Goal: Task Accomplishment & Management: Manage account settings

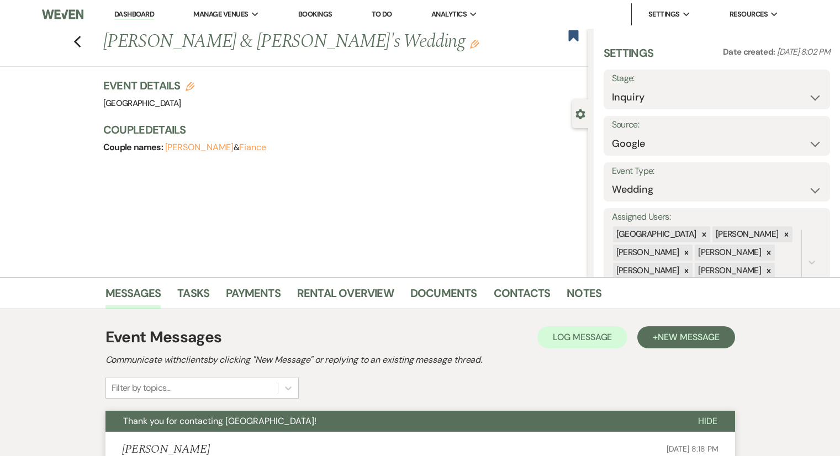
select select "6"
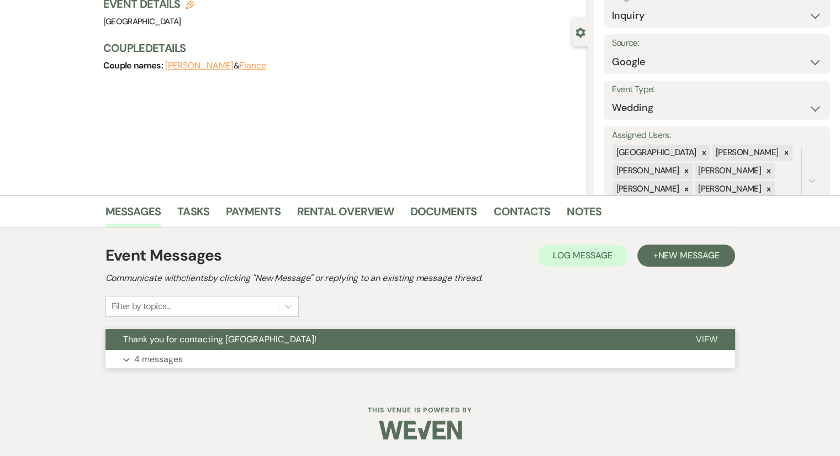
click at [167, 359] on p "4 messages" at bounding box center [158, 359] width 49 height 14
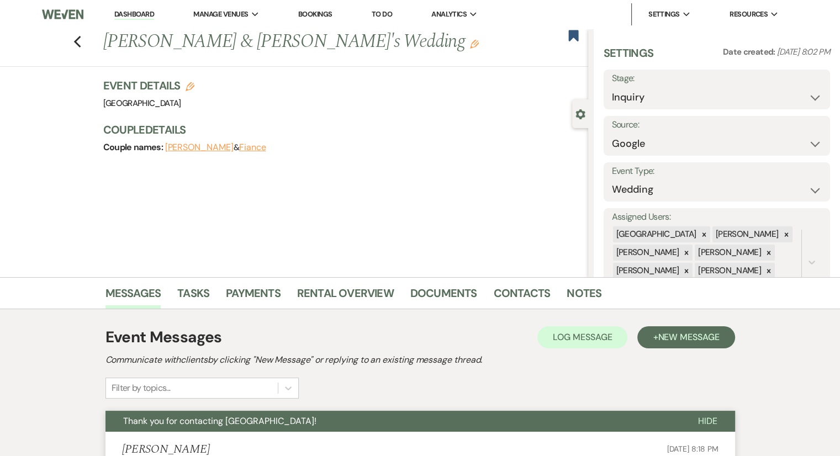
click at [144, 17] on link "Dashboard" at bounding box center [134, 14] width 40 height 10
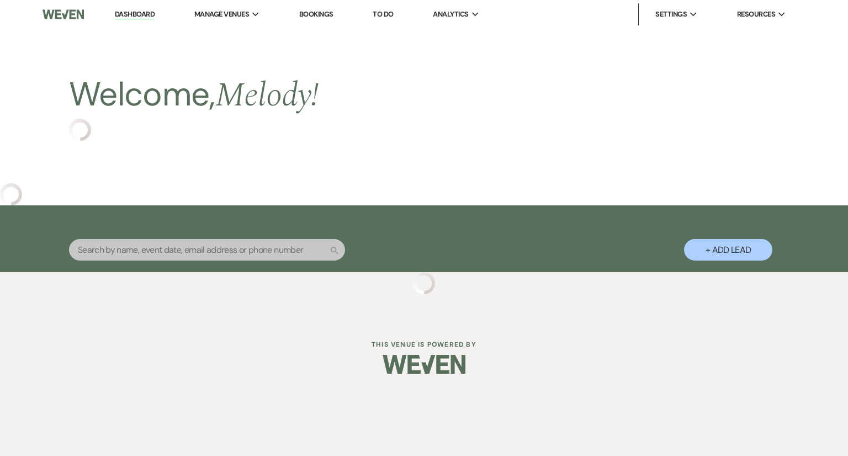
click at [144, 17] on link "Dashboard" at bounding box center [135, 14] width 40 height 10
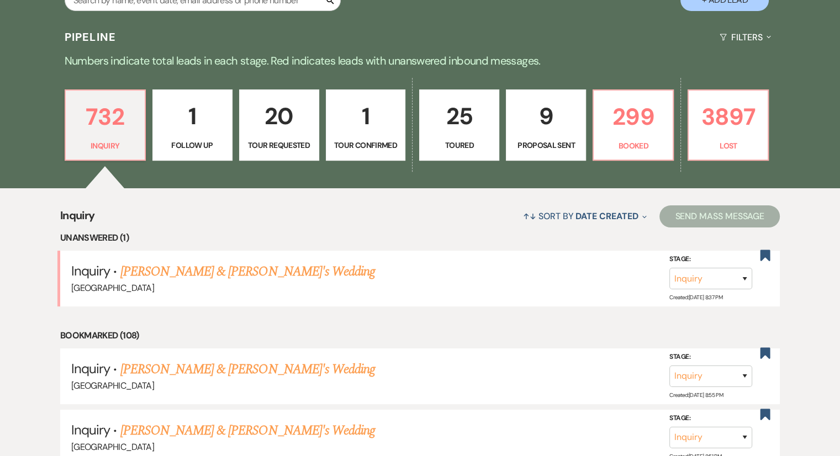
scroll to position [243, 0]
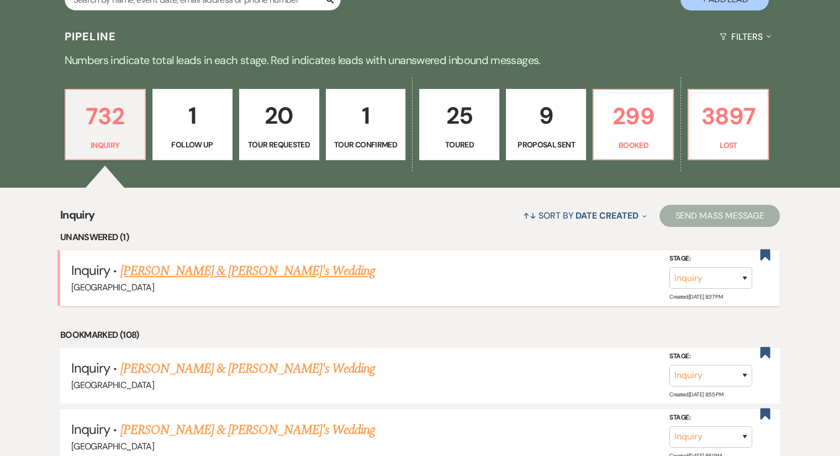
click at [217, 270] on link "[PERSON_NAME] & [PERSON_NAME]'s Wedding" at bounding box center [247, 271] width 255 height 20
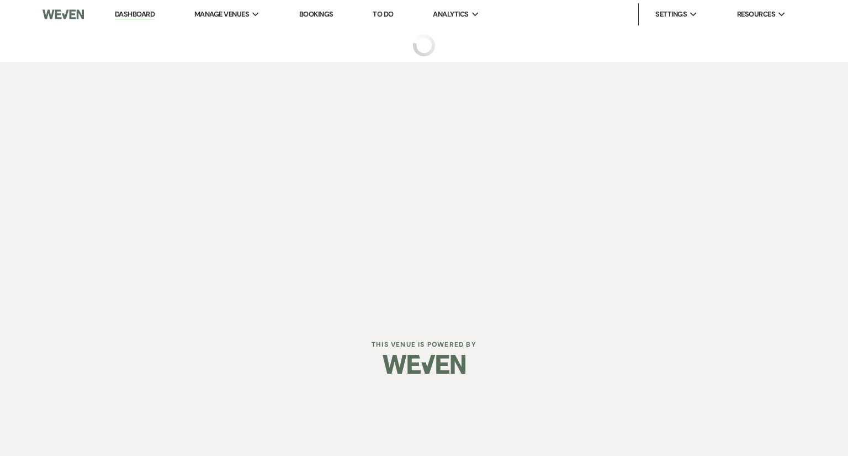
select select "6"
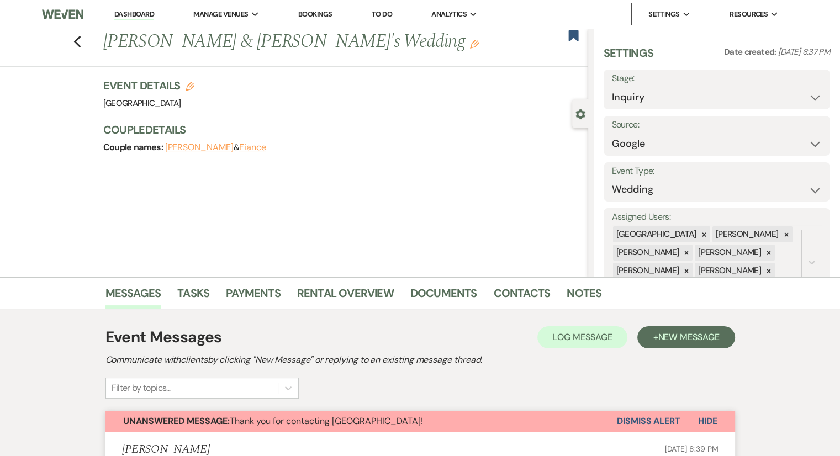
click at [632, 420] on button "Dismiss Alert" at bounding box center [649, 421] width 64 height 21
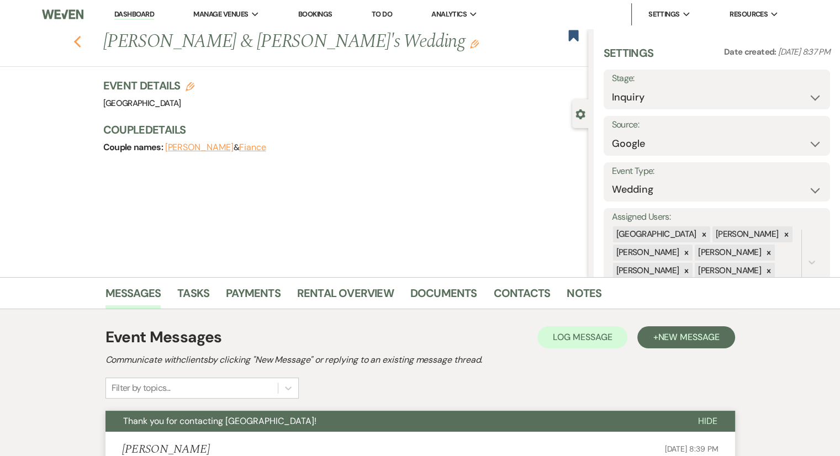
click at [81, 45] on use "button" at bounding box center [76, 42] width 7 height 12
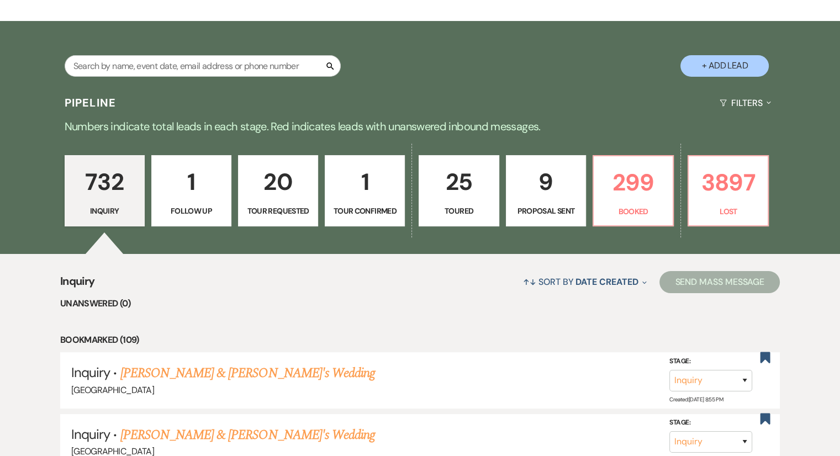
scroll to position [77, 0]
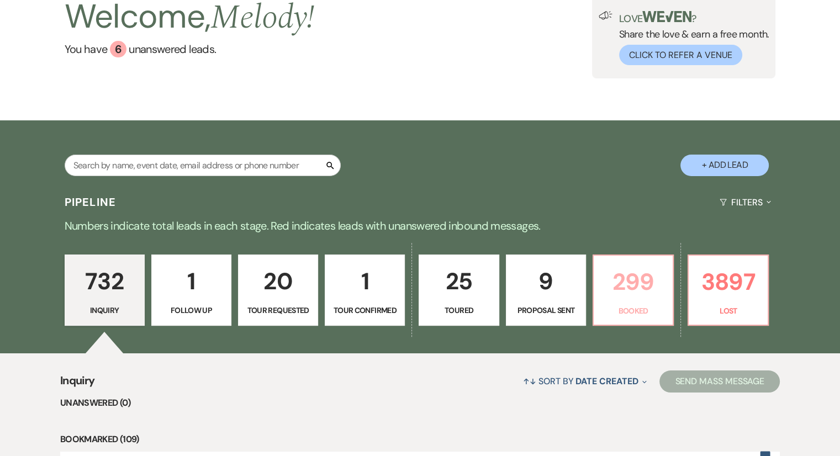
click at [627, 308] on p "Booked" at bounding box center [633, 311] width 66 height 12
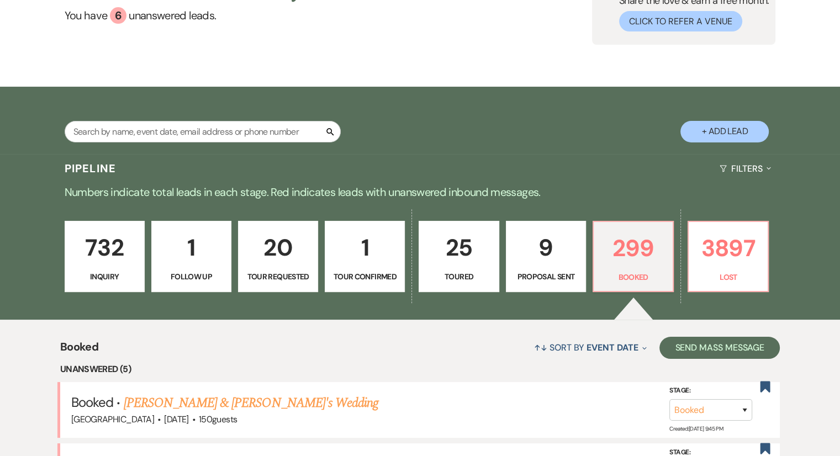
scroll to position [277, 0]
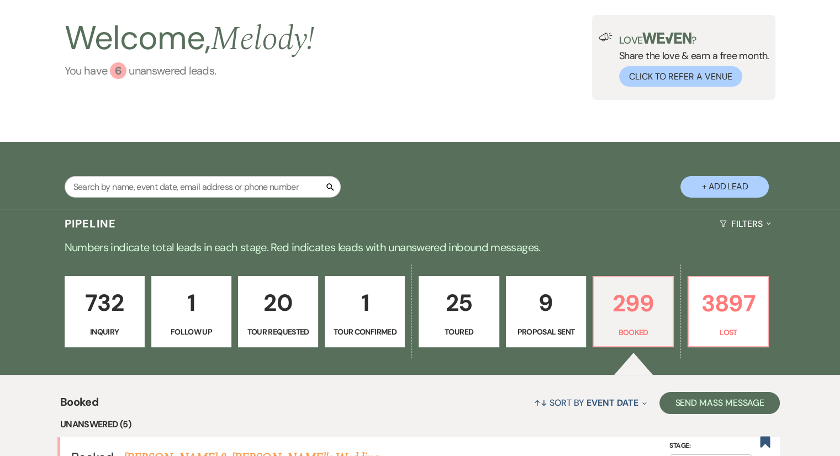
click at [252, 77] on link "You have 6 unanswered lead s ." at bounding box center [190, 70] width 250 height 17
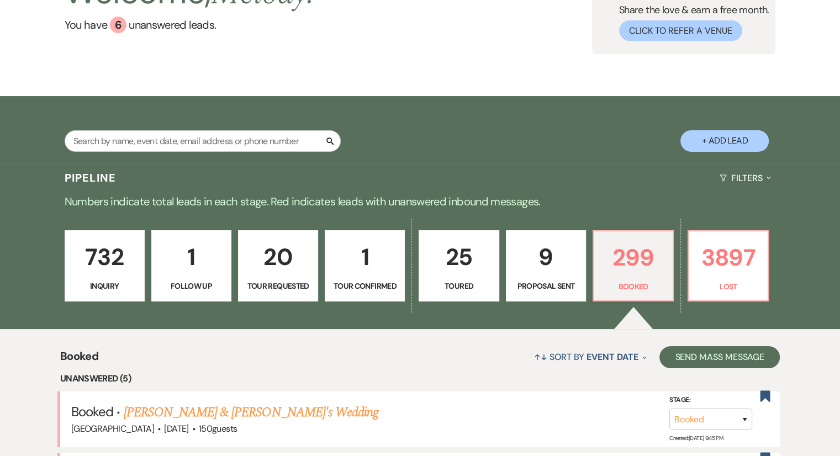
scroll to position [87, 0]
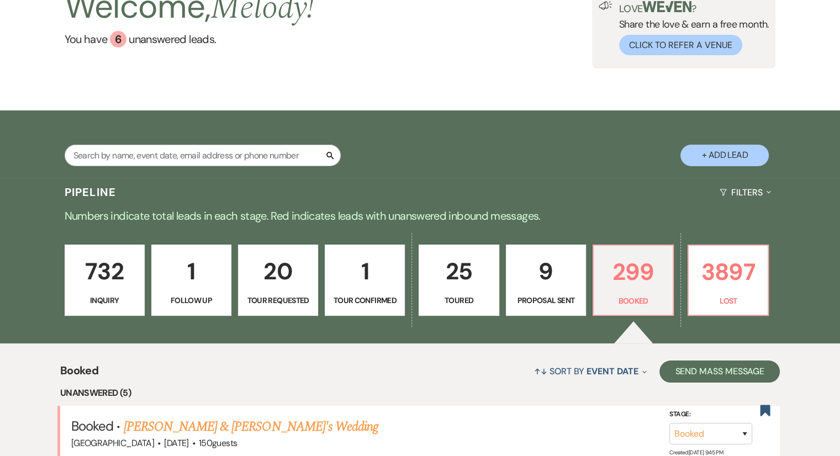
click at [104, 328] on div "732 Inquiry 1 Follow Up 20 Tour Requested 1 Tour Confirmed 25 Toured 9 Proposal…" at bounding box center [420, 287] width 795 height 113
click at [102, 299] on p "Inquiry" at bounding box center [105, 300] width 66 height 12
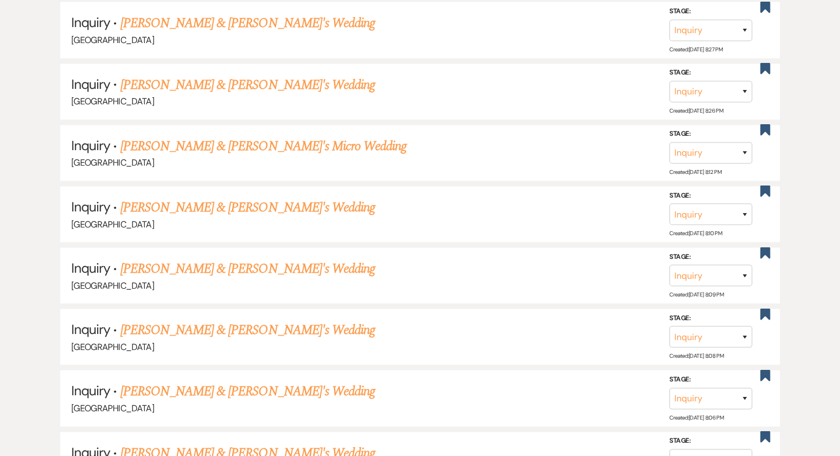
scroll to position [6771, 0]
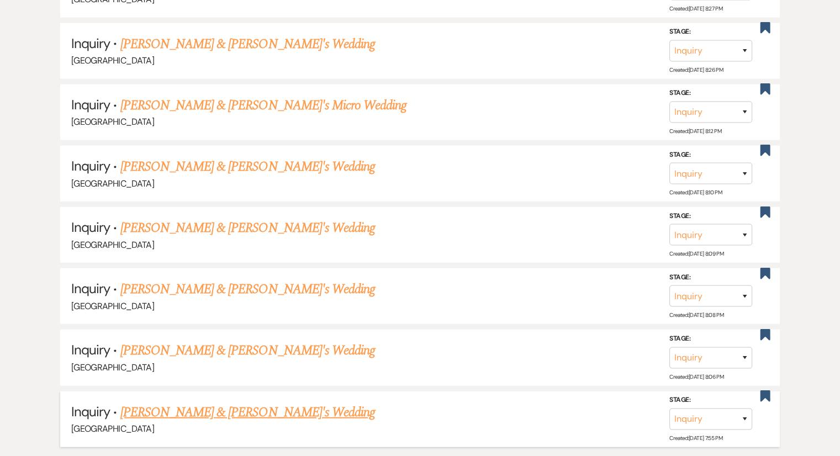
click at [194, 403] on link "[PERSON_NAME] & [PERSON_NAME]'s Wedding" at bounding box center [247, 413] width 255 height 20
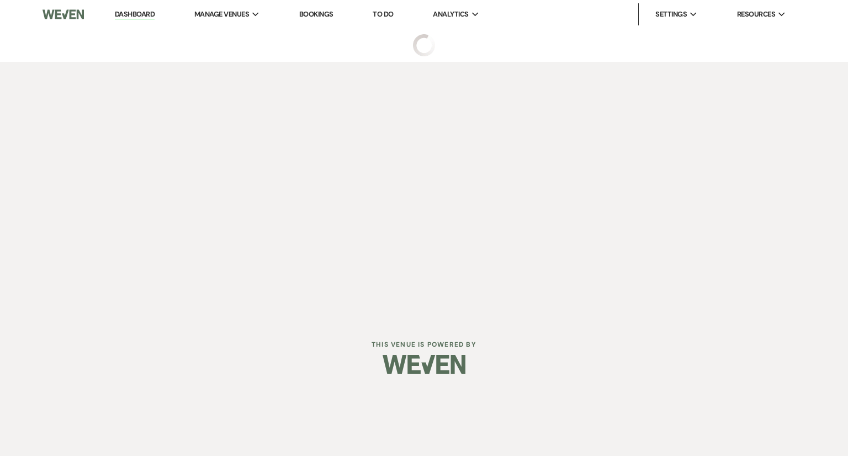
select select "6"
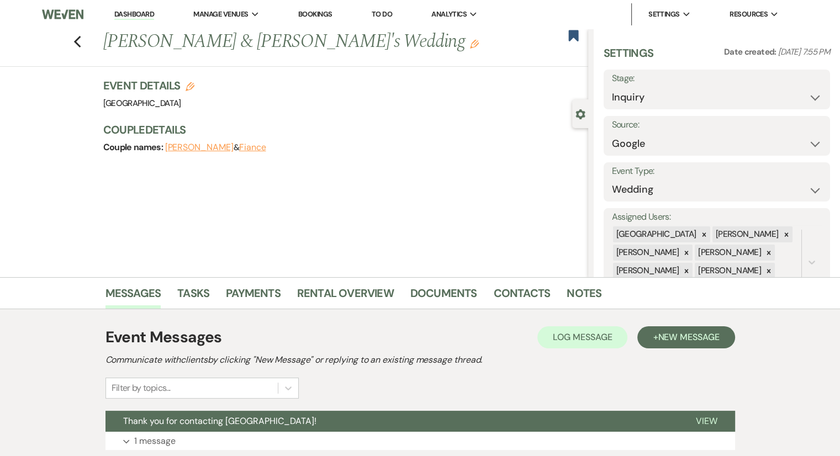
scroll to position [82, 0]
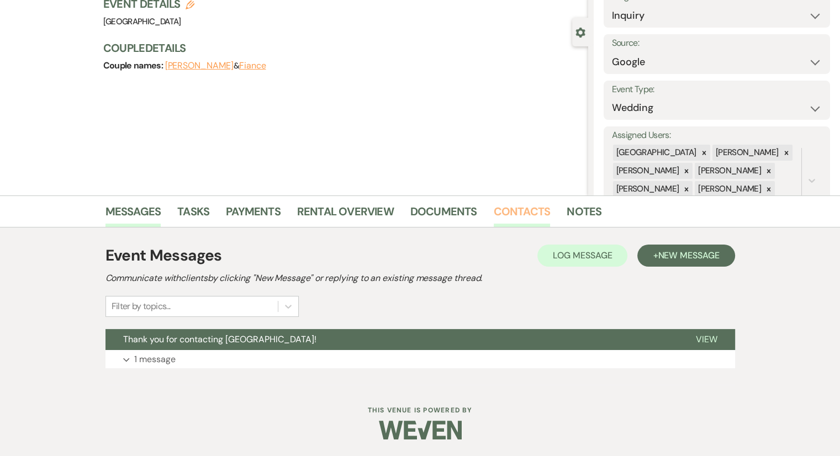
click at [502, 215] on link "Contacts" at bounding box center [522, 215] width 57 height 24
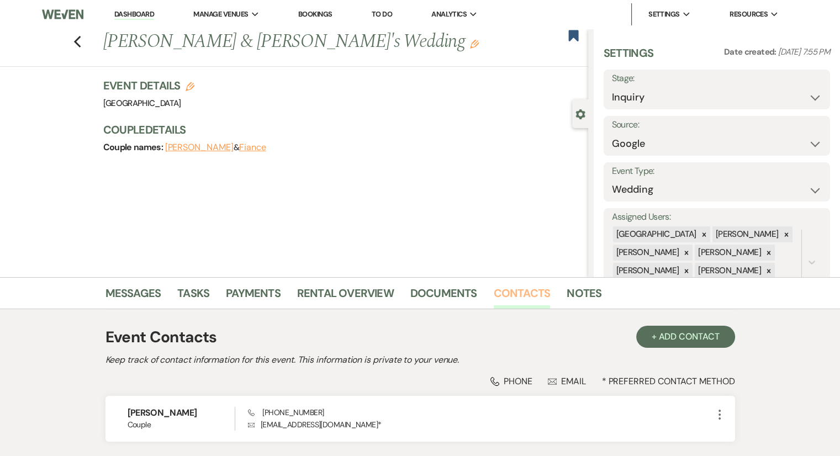
scroll to position [55, 0]
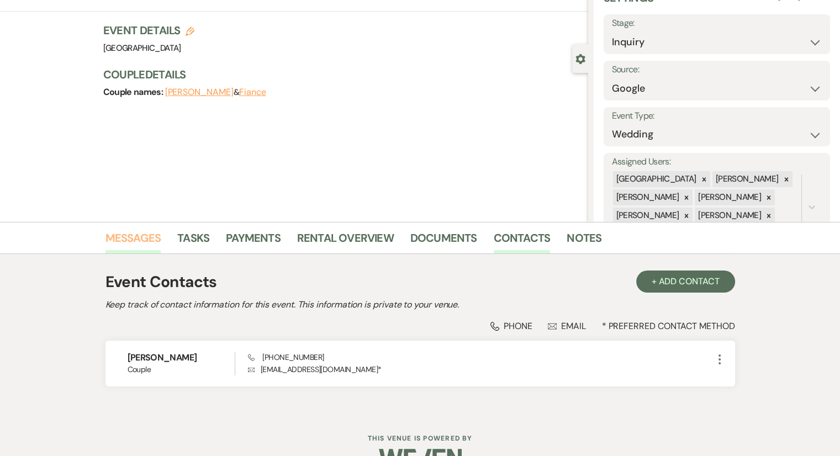
click at [152, 240] on link "Messages" at bounding box center [134, 241] width 56 height 24
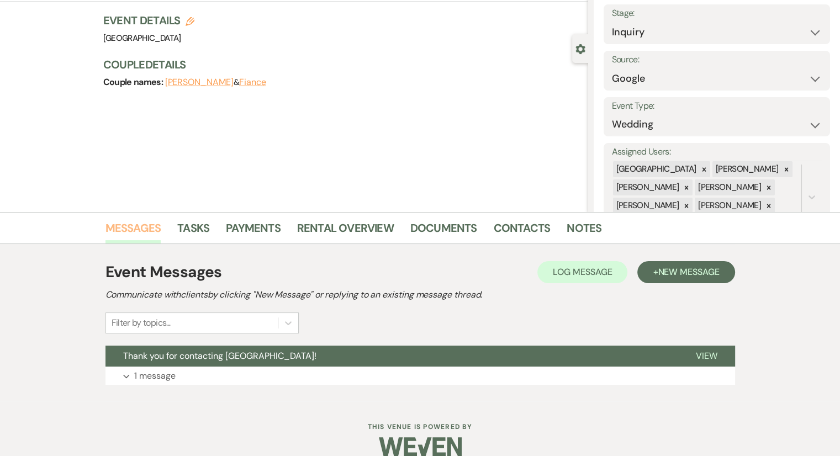
scroll to position [82, 0]
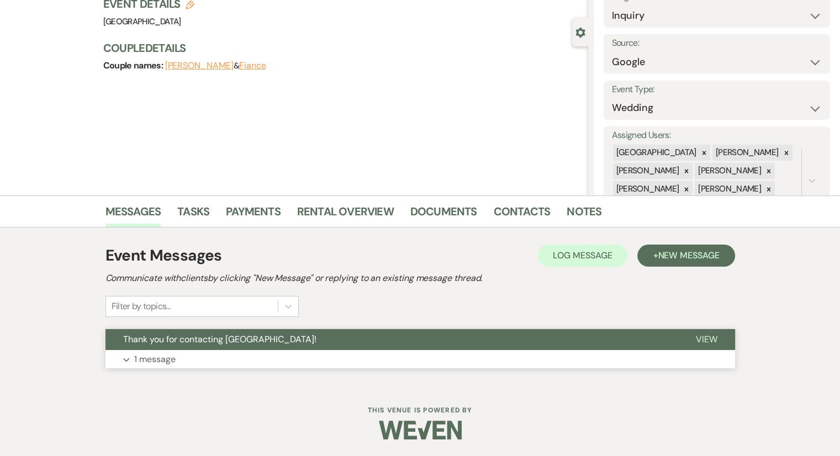
click at [162, 356] on p "1 message" at bounding box center [154, 359] width 41 height 14
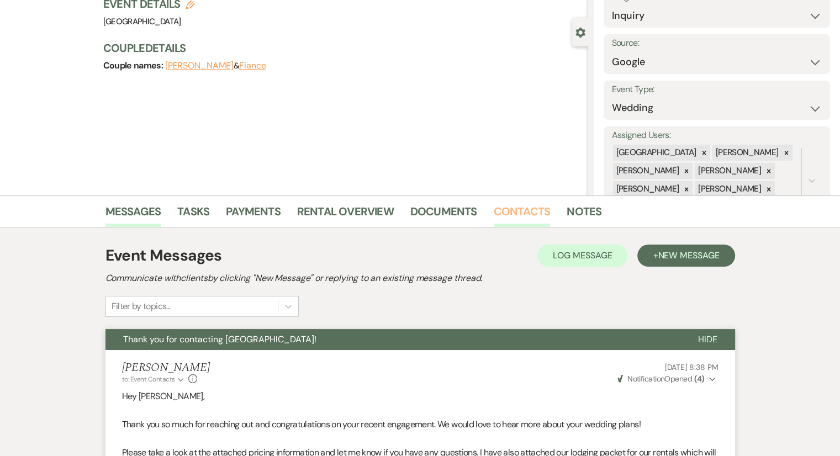
click at [514, 219] on link "Contacts" at bounding box center [522, 215] width 57 height 24
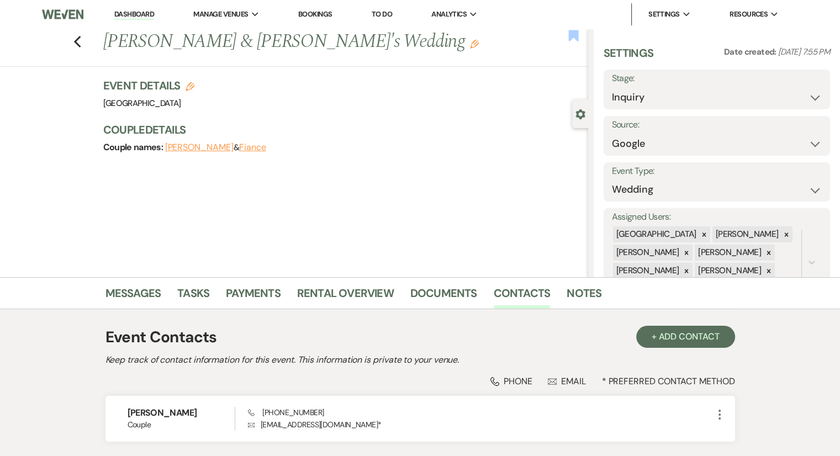
click at [573, 31] on use "button" at bounding box center [573, 35] width 10 height 11
click at [82, 41] on icon "Previous" at bounding box center [77, 41] width 8 height 13
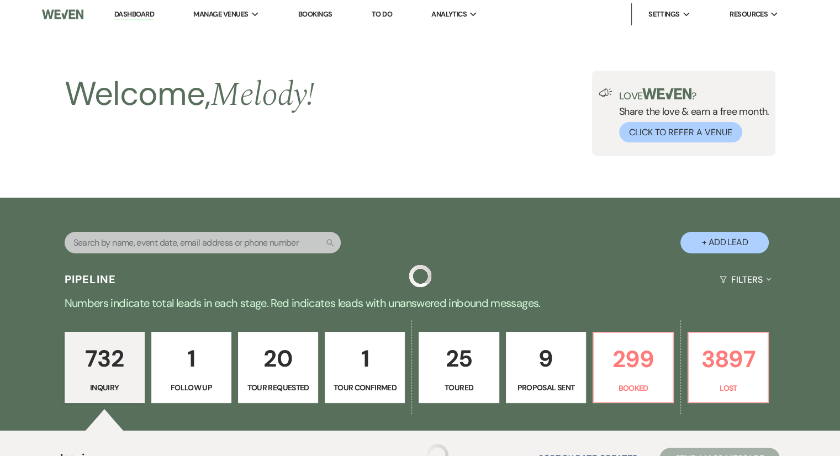
scroll to position [6771, 0]
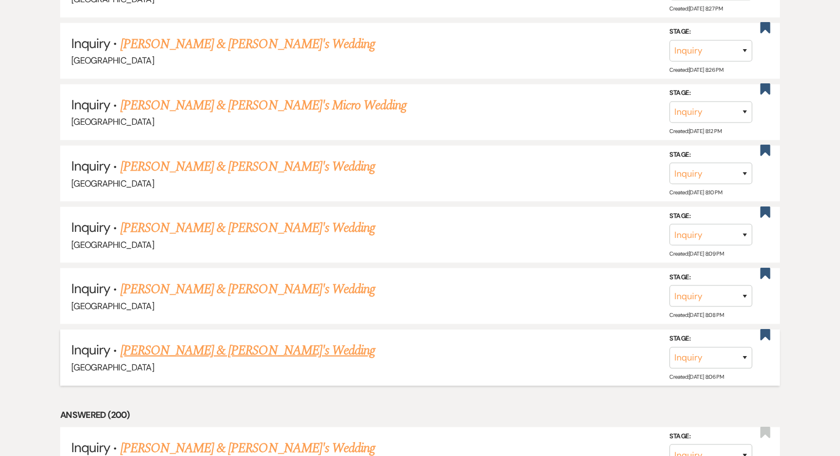
click at [250, 341] on link "[PERSON_NAME] & [PERSON_NAME]'s Wedding" at bounding box center [247, 351] width 255 height 20
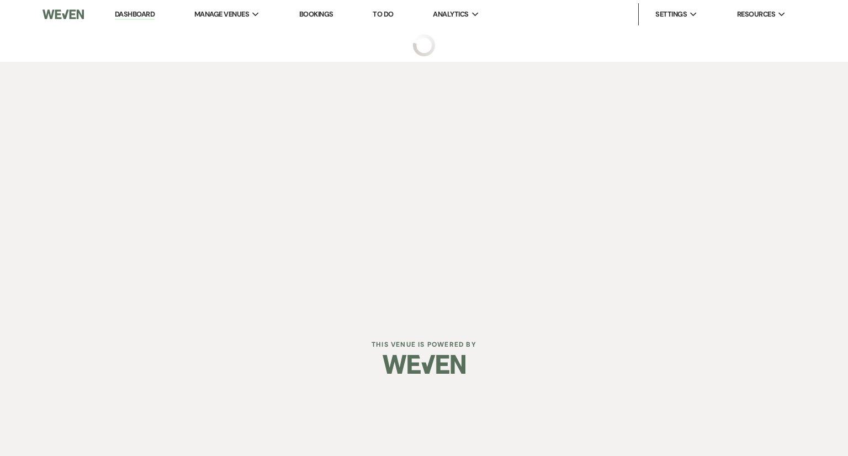
select select "2"
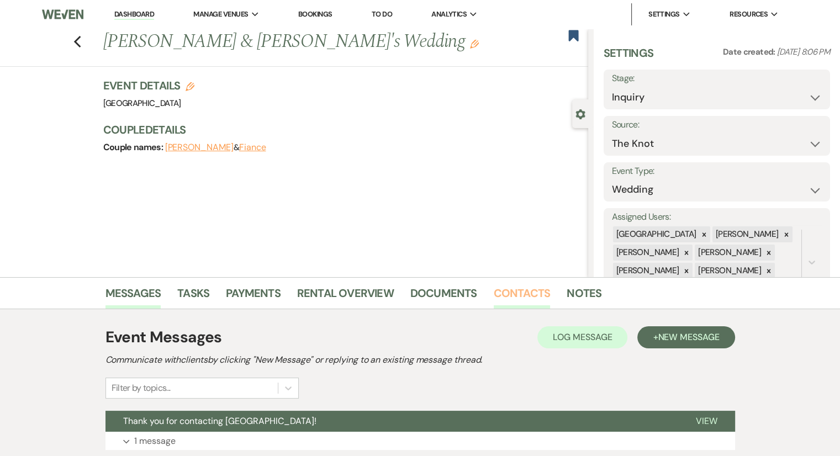
click at [515, 290] on link "Contacts" at bounding box center [522, 296] width 57 height 24
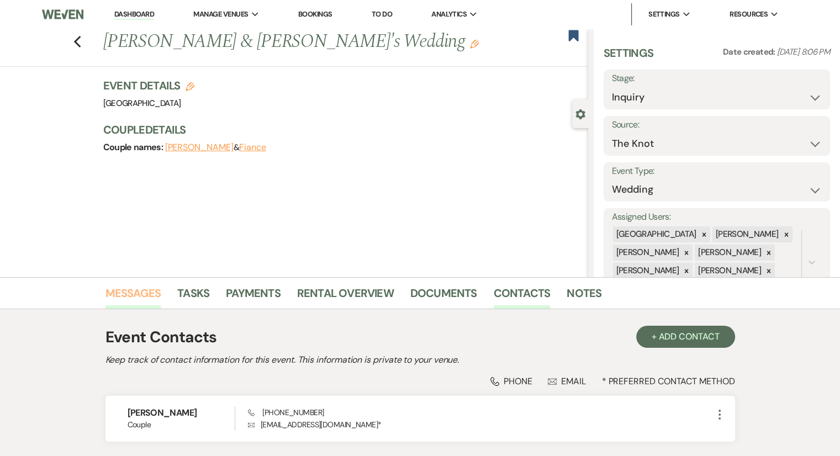
click at [143, 297] on link "Messages" at bounding box center [134, 296] width 56 height 24
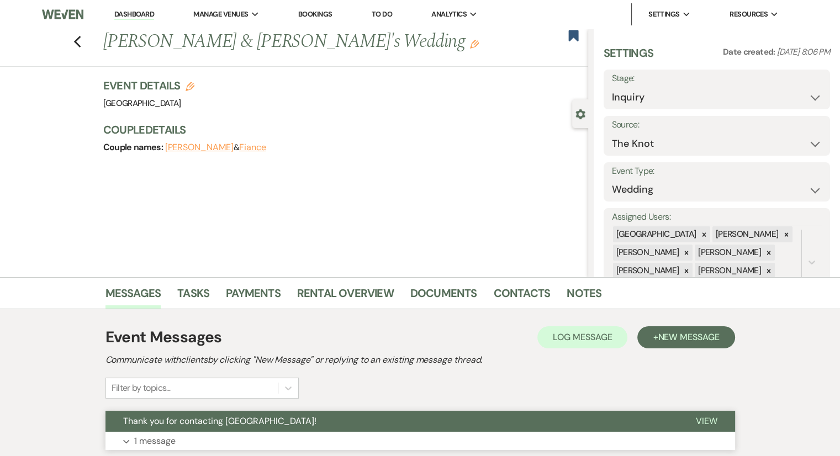
click at [167, 441] on p "1 message" at bounding box center [154, 441] width 41 height 14
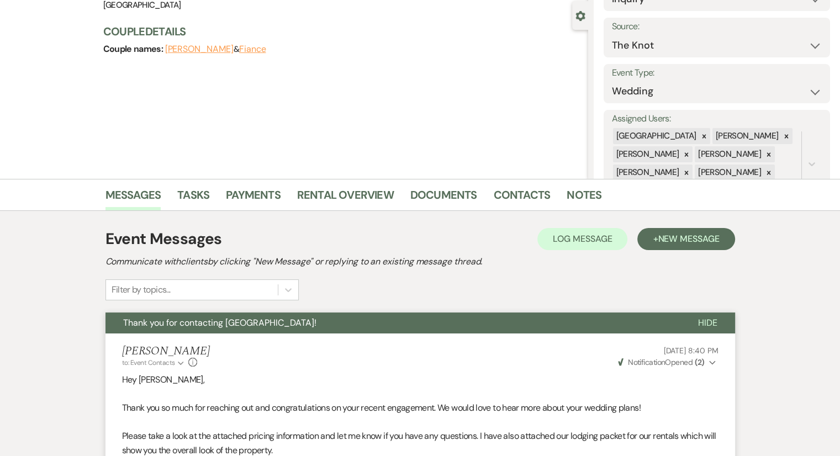
scroll to position [133, 0]
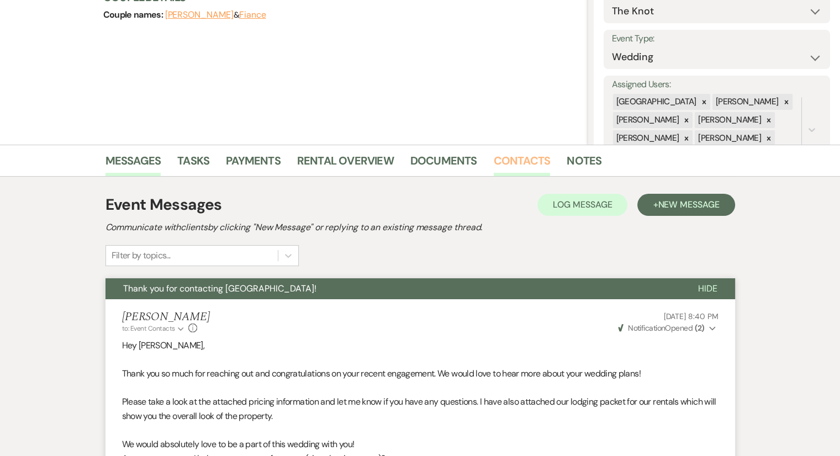
click at [502, 168] on link "Contacts" at bounding box center [522, 164] width 57 height 24
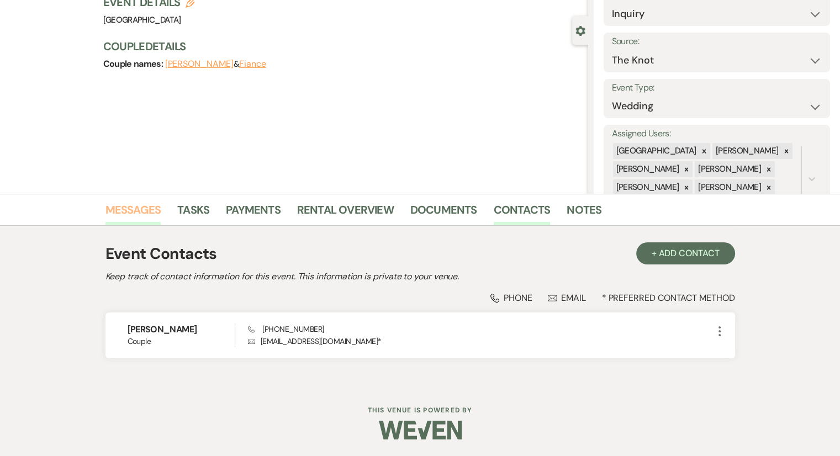
click at [138, 204] on link "Messages" at bounding box center [134, 213] width 56 height 24
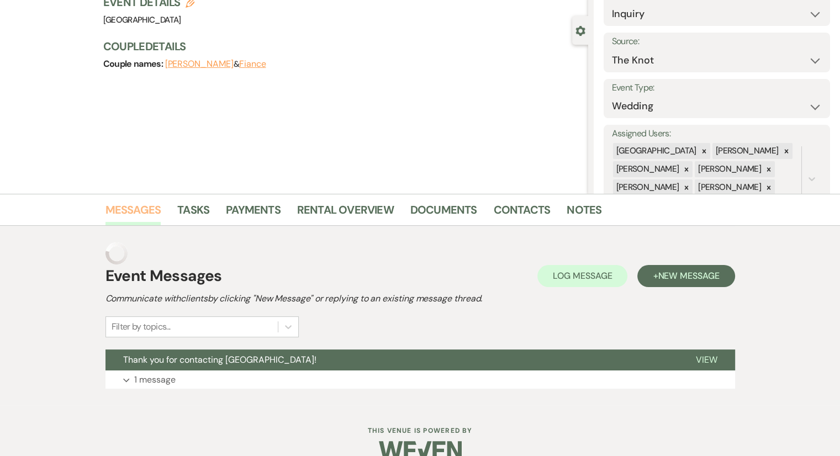
scroll to position [82, 0]
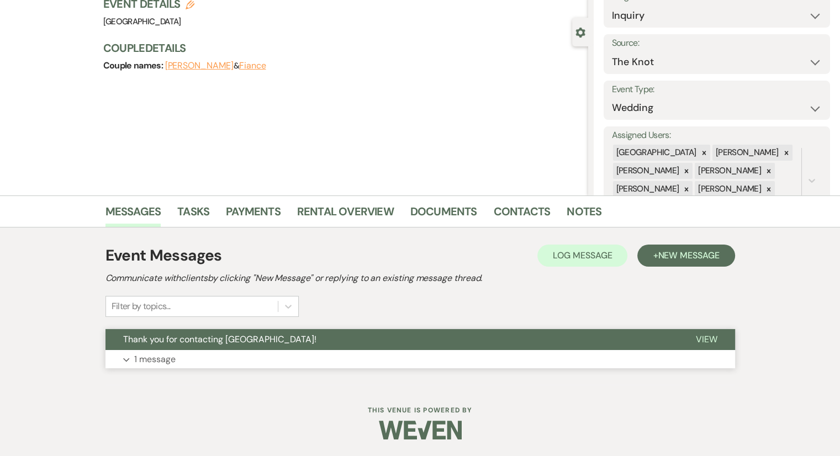
click at [165, 361] on p "1 message" at bounding box center [154, 359] width 41 height 14
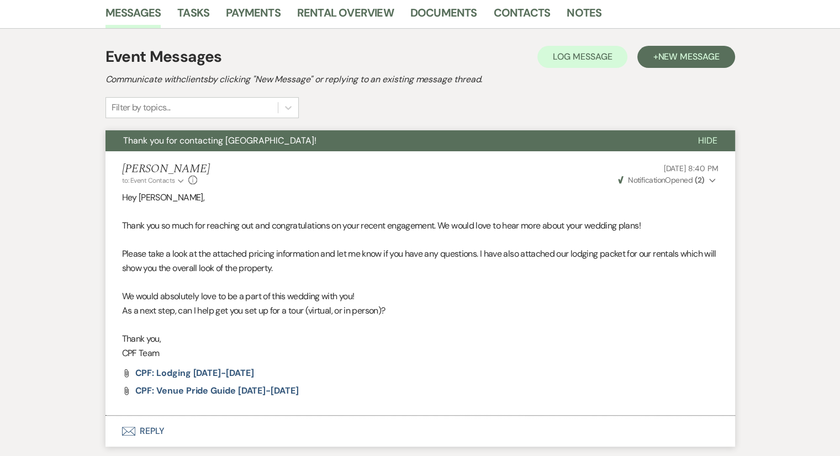
scroll to position [0, 0]
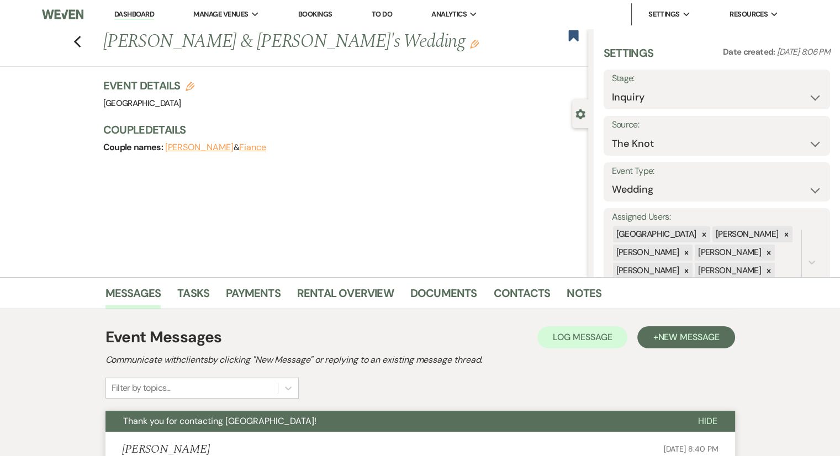
click at [566, 38] on div "Previous [PERSON_NAME] & [PERSON_NAME]'s Wedding Edit" at bounding box center [343, 42] width 491 height 27
click at [574, 38] on use "button" at bounding box center [573, 35] width 10 height 11
click at [82, 49] on div "Previous [PERSON_NAME] & [PERSON_NAME]'s Wedding Edit Bookmark" at bounding box center [291, 48] width 594 height 38
click at [81, 45] on use "button" at bounding box center [76, 42] width 7 height 12
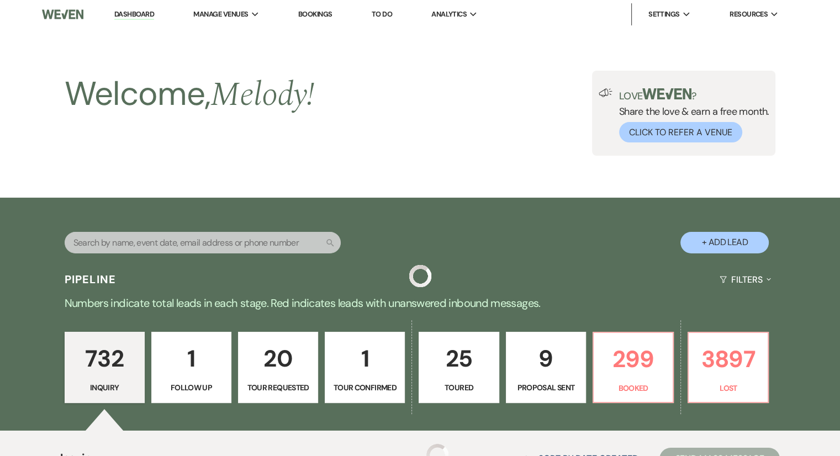
scroll to position [6771, 0]
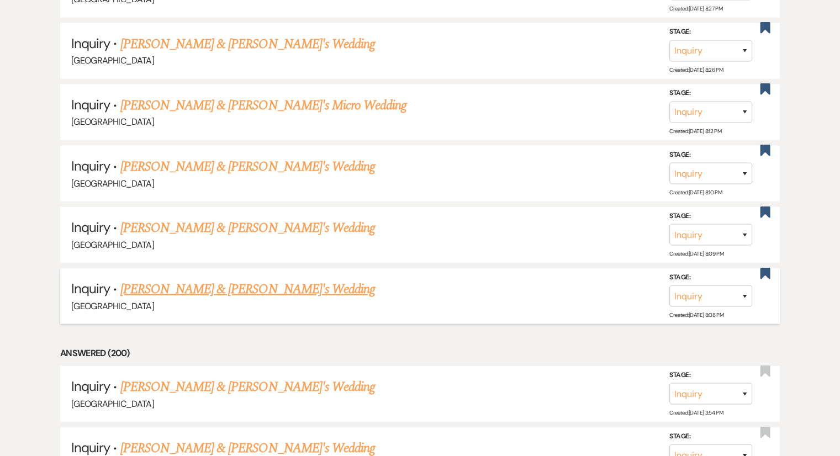
click at [199, 279] on link "[PERSON_NAME] & [PERSON_NAME]'s Wedding" at bounding box center [247, 289] width 255 height 20
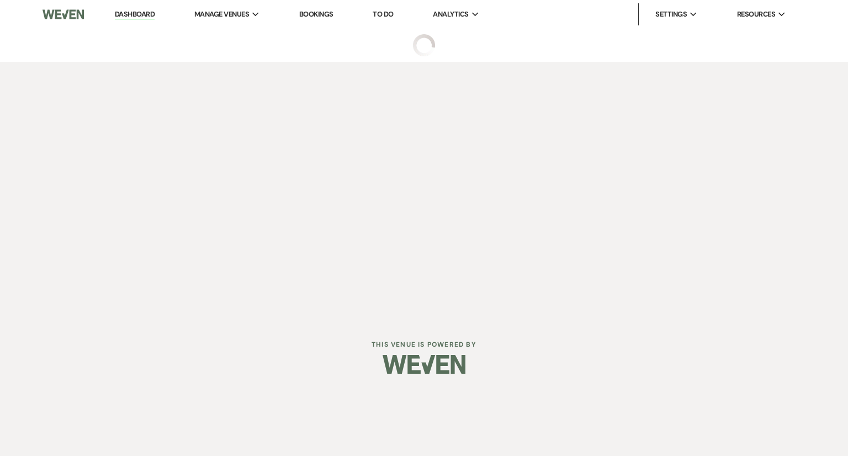
select select "8"
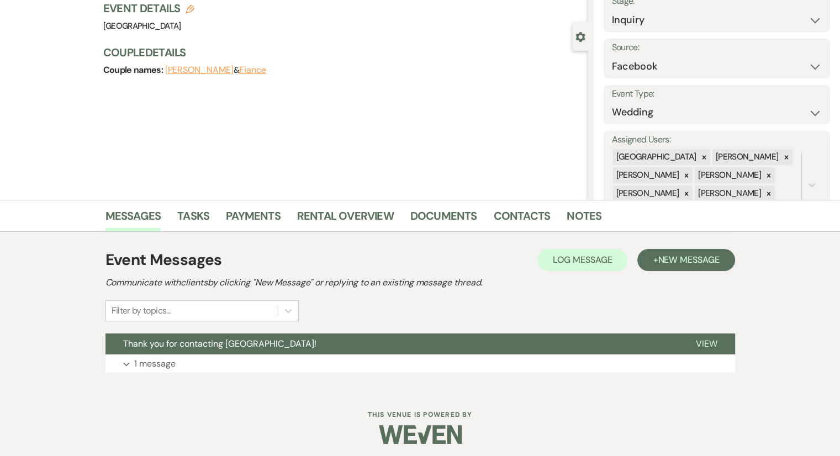
scroll to position [82, 0]
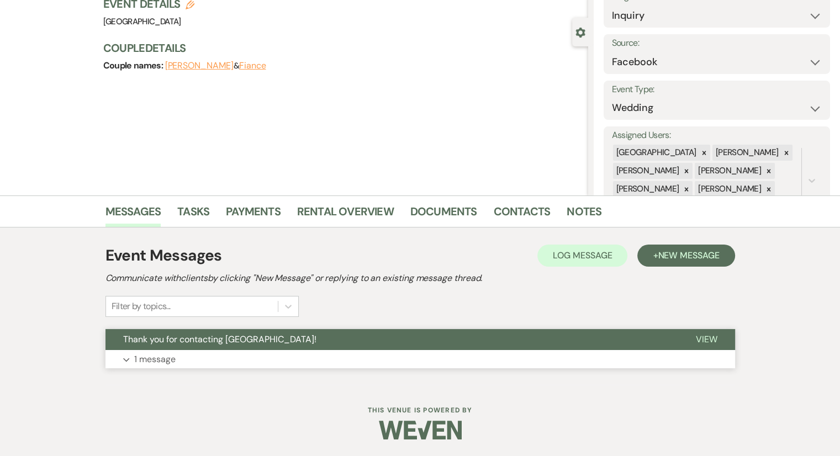
click at [160, 353] on p "1 message" at bounding box center [154, 359] width 41 height 14
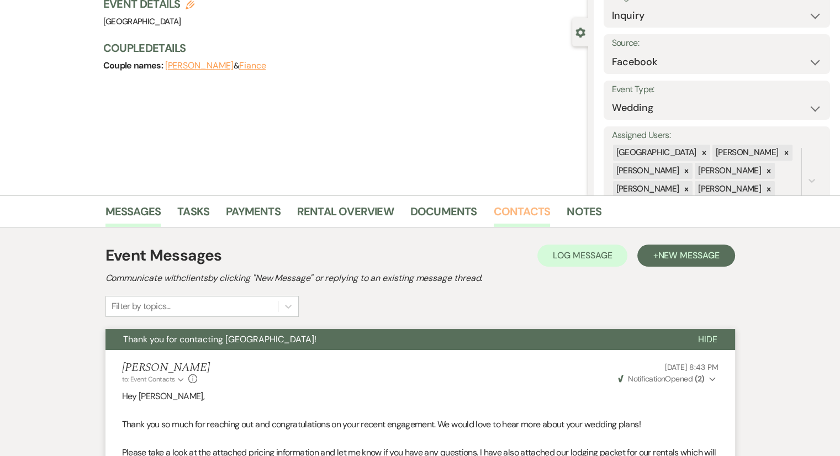
click at [514, 204] on link "Contacts" at bounding box center [522, 215] width 57 height 24
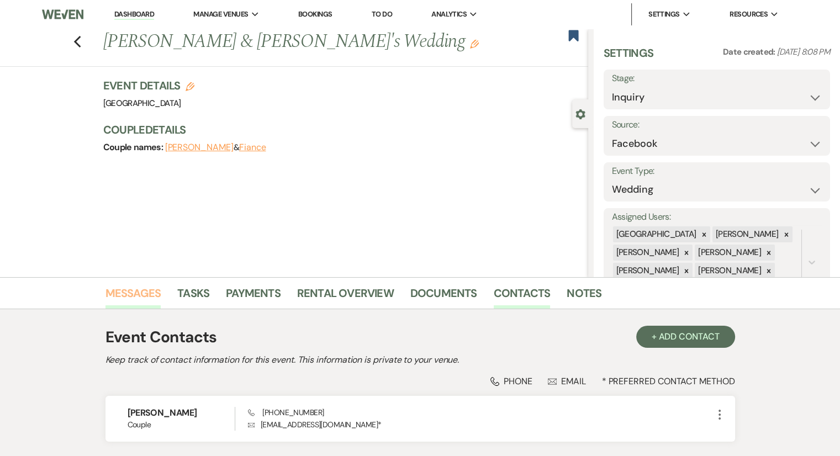
click at [136, 299] on link "Messages" at bounding box center [134, 296] width 56 height 24
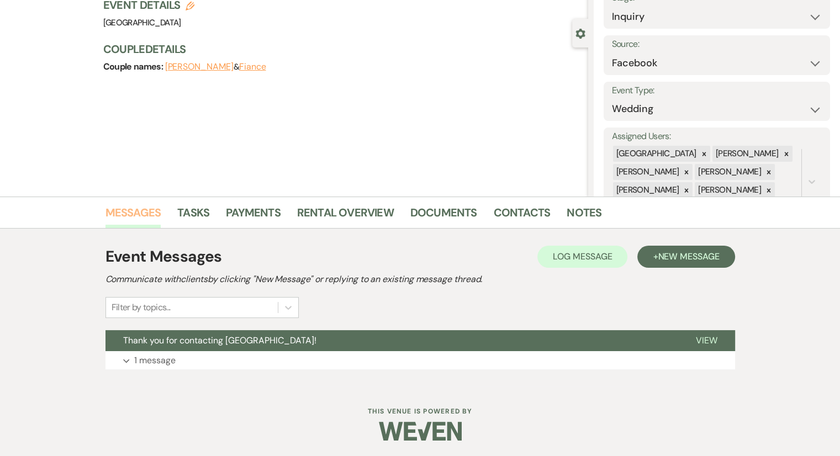
scroll to position [82, 0]
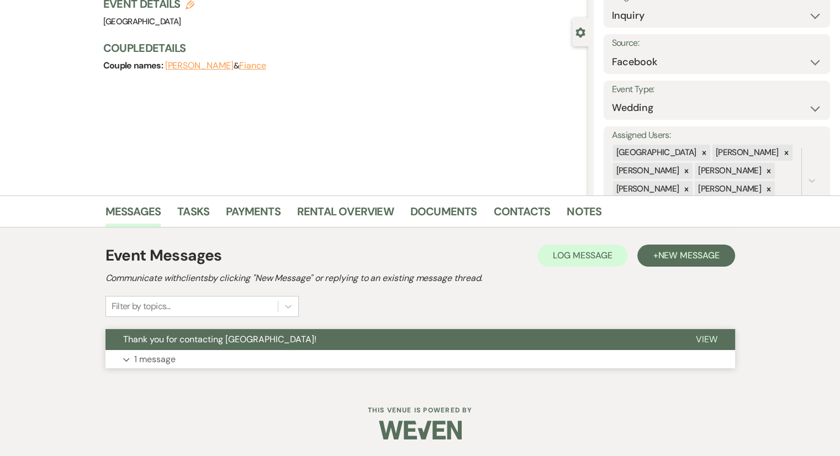
click at [162, 362] on p "1 message" at bounding box center [154, 359] width 41 height 14
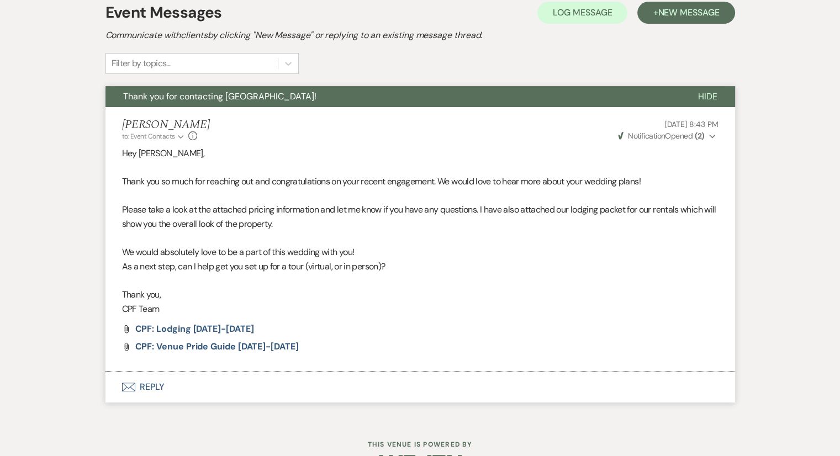
scroll to position [0, 0]
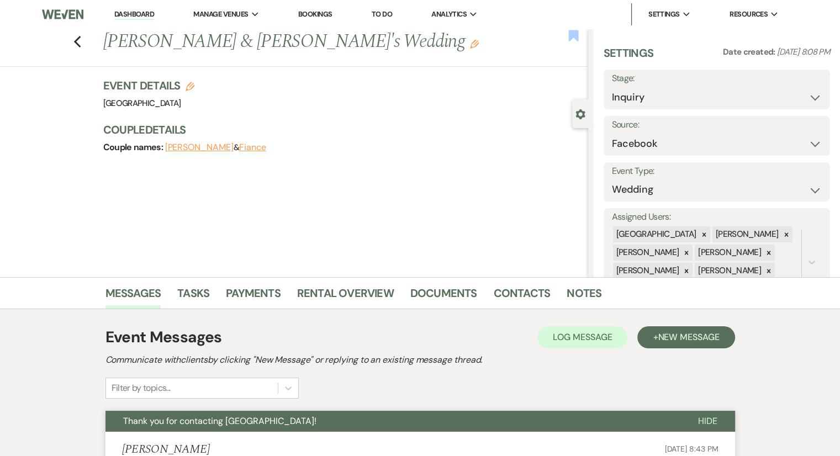
click at [574, 38] on use "button" at bounding box center [573, 35] width 10 height 11
click at [77, 43] on div "Previous [PERSON_NAME] & [PERSON_NAME]'s Wedding Edit Bookmark" at bounding box center [291, 48] width 594 height 38
click at [78, 44] on icon "Previous" at bounding box center [77, 41] width 8 height 13
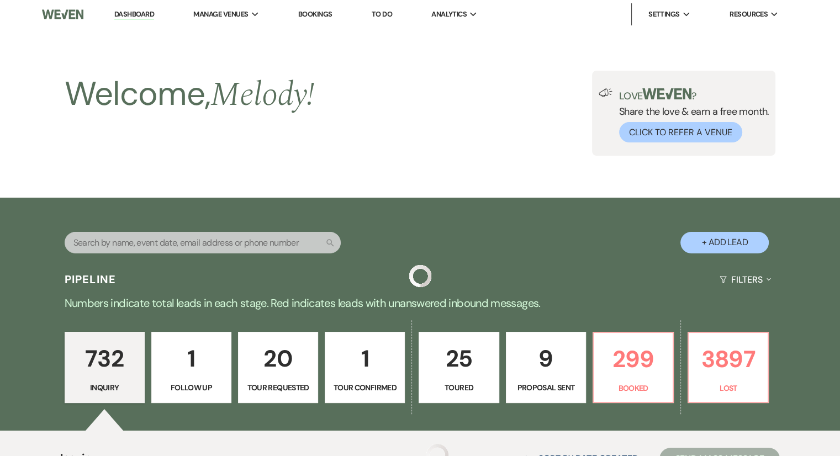
scroll to position [6771, 0]
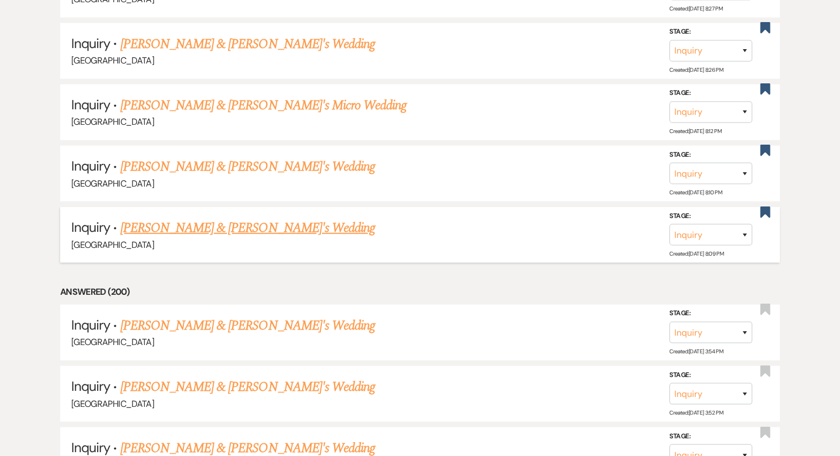
click at [208, 218] on link "[PERSON_NAME] & [PERSON_NAME]'s Wedding" at bounding box center [247, 228] width 255 height 20
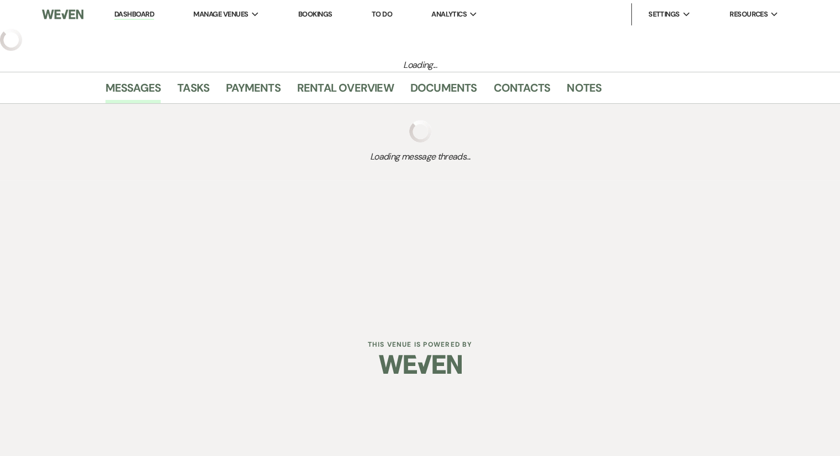
select select "6"
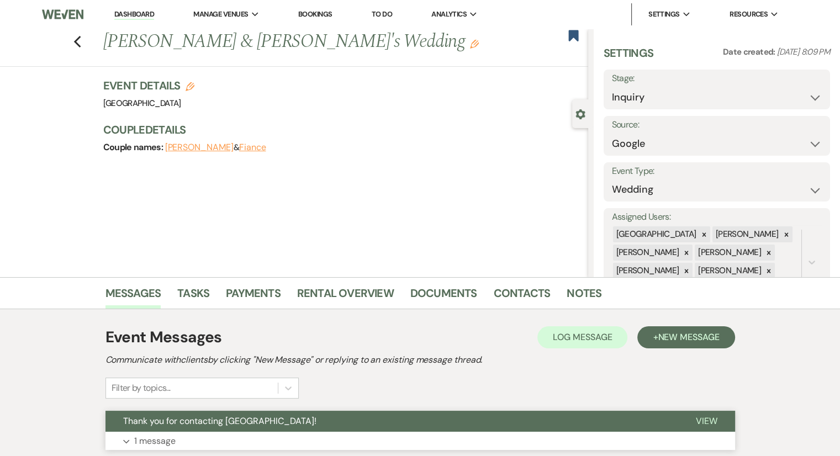
click at [162, 438] on p "1 message" at bounding box center [154, 441] width 41 height 14
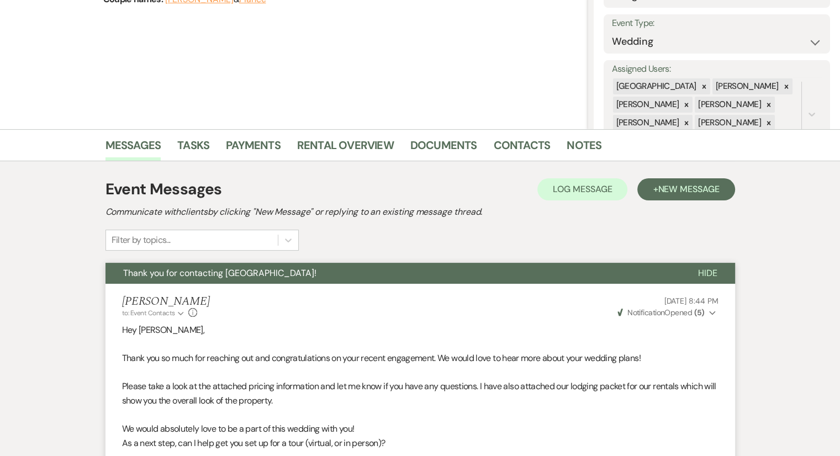
scroll to position [155, 0]
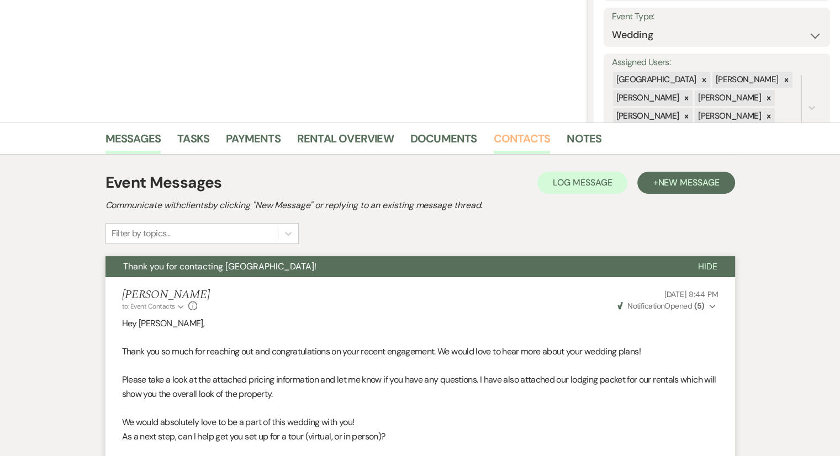
click at [522, 133] on link "Contacts" at bounding box center [522, 142] width 57 height 24
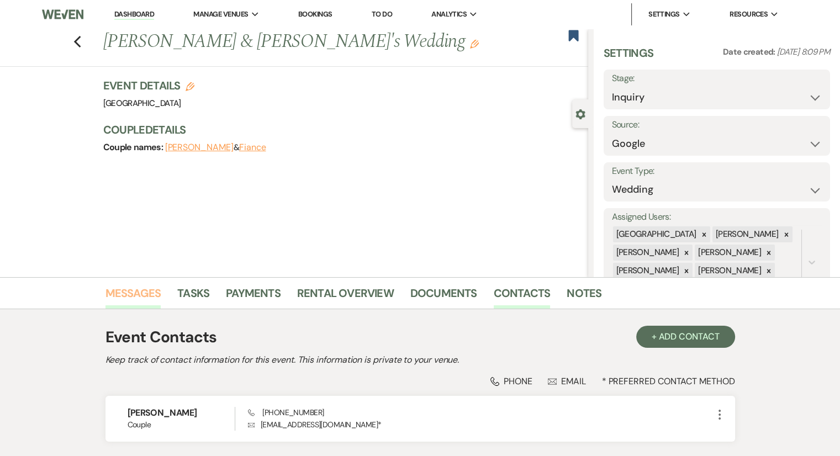
click at [144, 299] on link "Messages" at bounding box center [134, 296] width 56 height 24
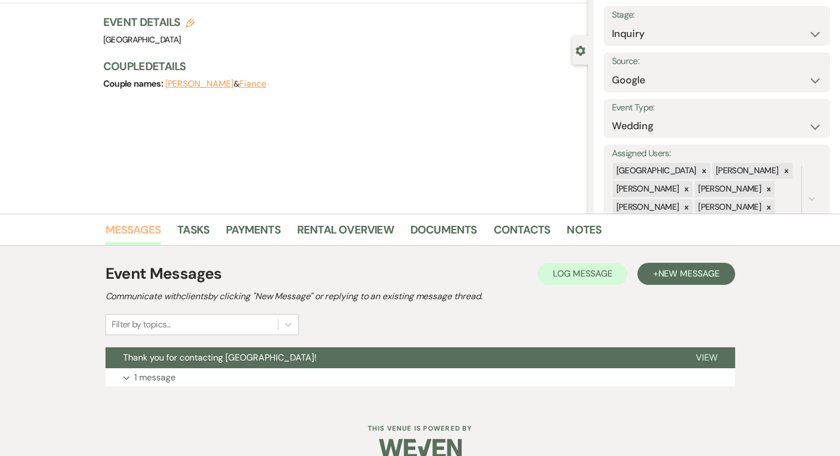
scroll to position [82, 0]
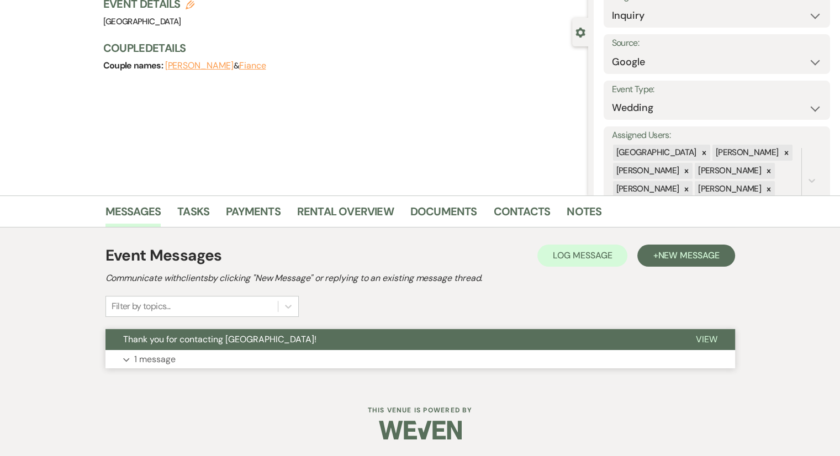
click at [167, 360] on p "1 message" at bounding box center [154, 359] width 41 height 14
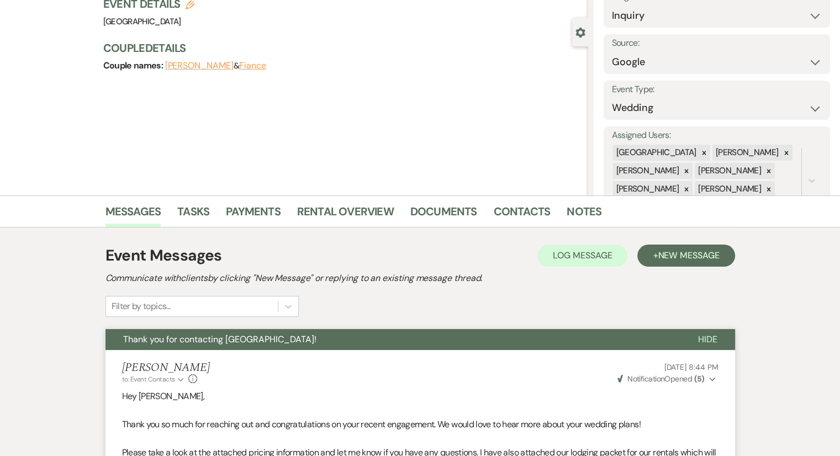
scroll to position [358, 0]
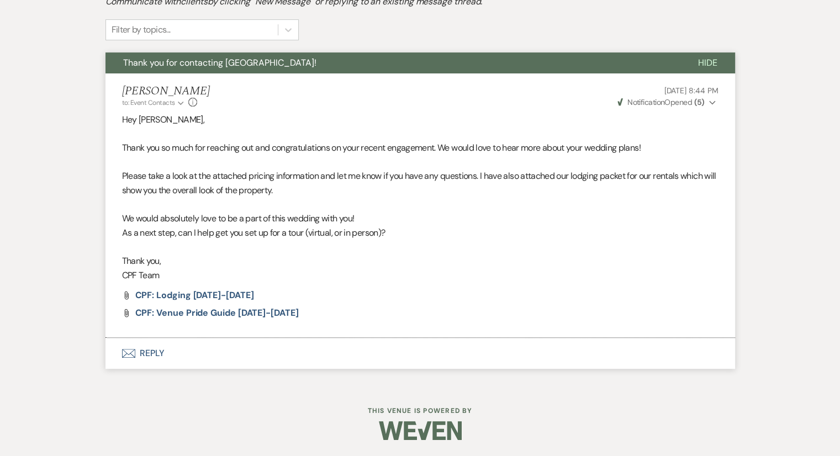
click at [836, 62] on div "Messages Tasks Payments Rental Overview Documents Contacts Notes Event Messages…" at bounding box center [420, 152] width 840 height 467
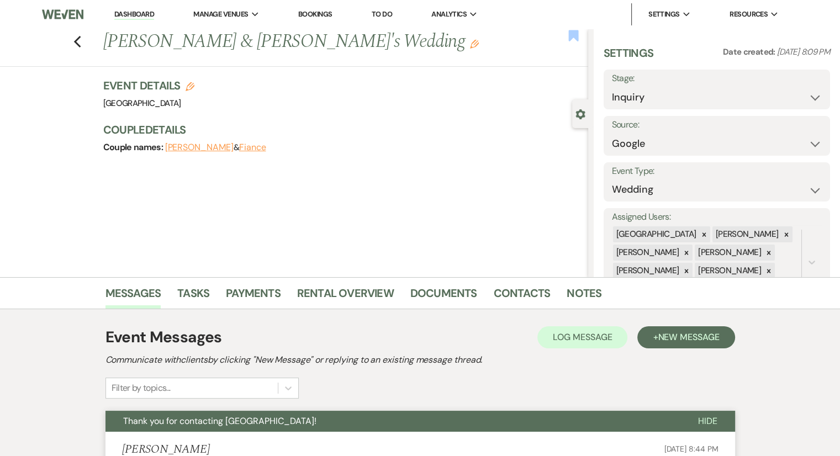
click at [576, 35] on use "button" at bounding box center [573, 35] width 10 height 11
click at [82, 40] on icon "Previous" at bounding box center [77, 41] width 8 height 13
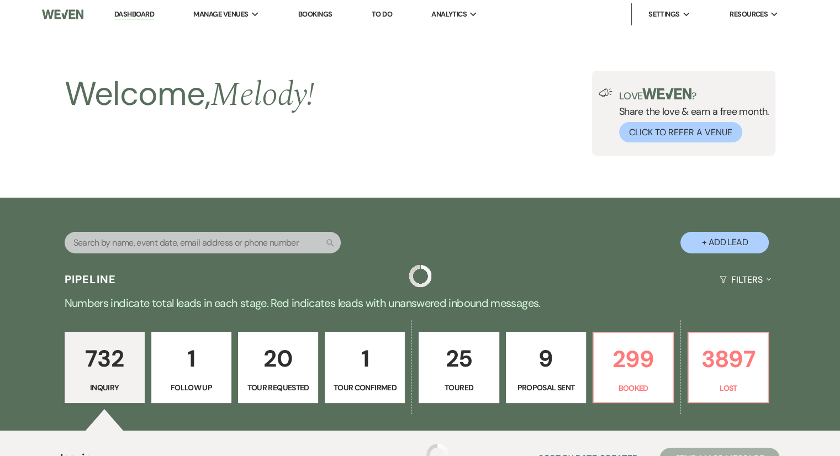
scroll to position [6771, 0]
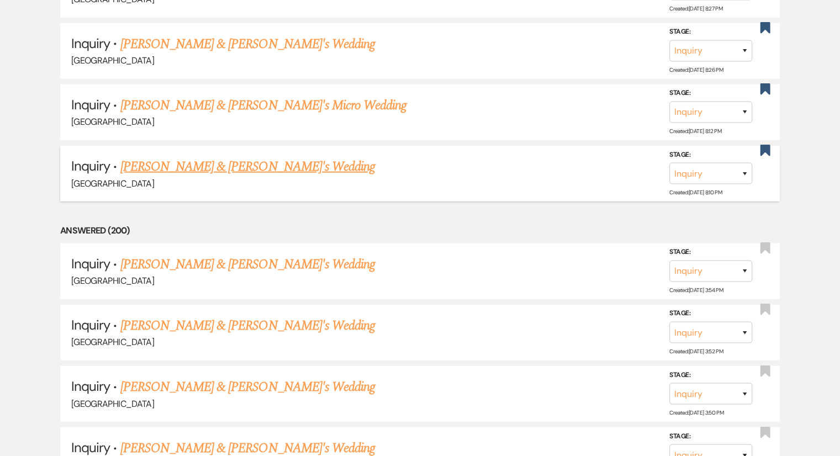
click at [209, 157] on link "[PERSON_NAME] & [PERSON_NAME]'s Wedding" at bounding box center [247, 167] width 255 height 20
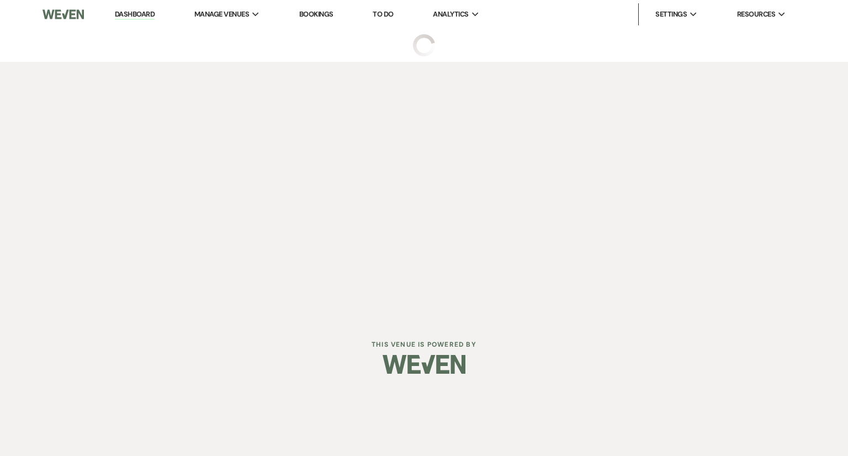
select select "6"
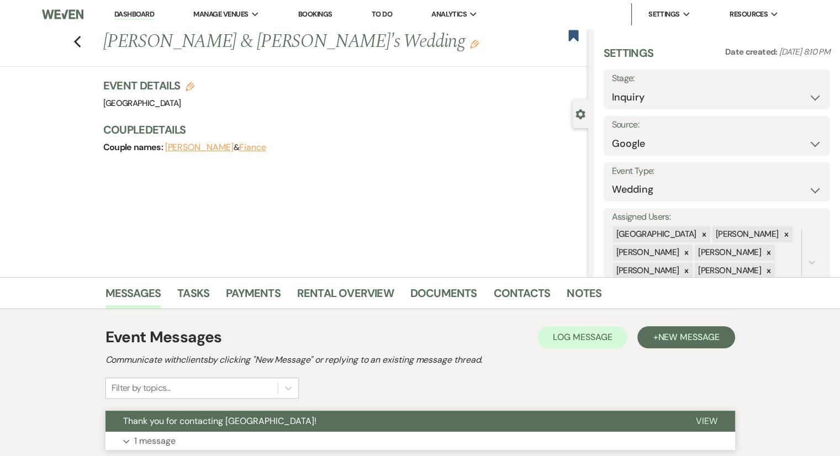
click at [149, 447] on p "1 message" at bounding box center [154, 441] width 41 height 14
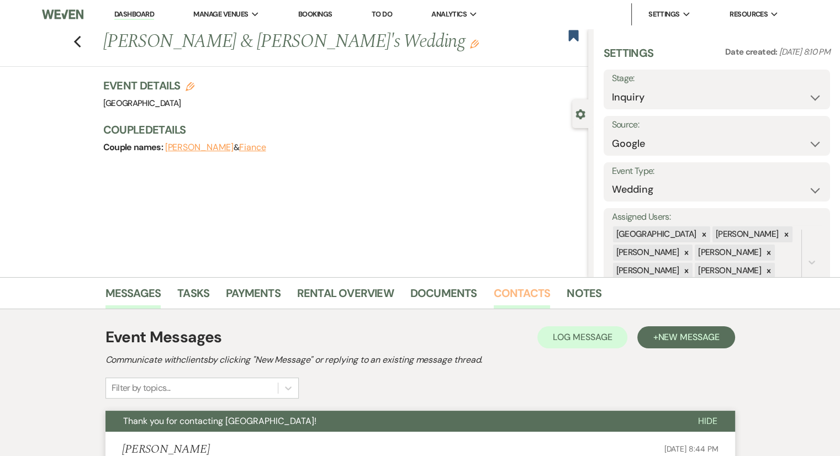
click at [518, 300] on link "Contacts" at bounding box center [522, 296] width 57 height 24
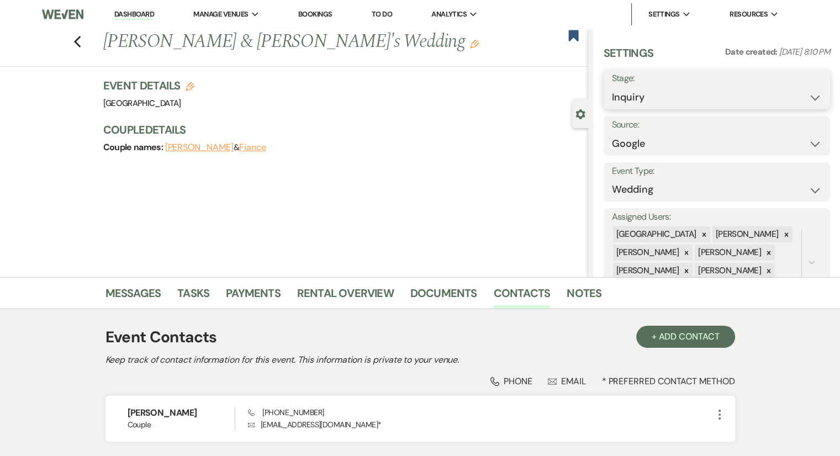
click at [646, 104] on select "Inquiry Follow Up Tour Requested Tour Confirmed Toured Proposal Sent Booked Lost" at bounding box center [717, 98] width 210 height 22
select select "8"
click at [612, 87] on select "Inquiry Follow Up Tour Requested Tour Confirmed Toured Proposal Sent Booked Lost" at bounding box center [717, 98] width 210 height 22
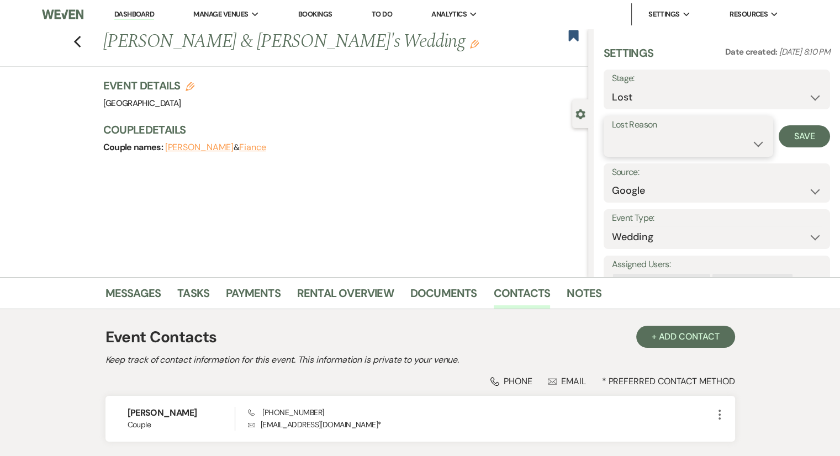
click at [639, 152] on select "Booked Elsewhere Budget Date Unavailable No Response Not a Good Match Capacity …" at bounding box center [688, 144] width 153 height 22
select select "6"
click at [612, 133] on select "Booked Elsewhere Budget Date Unavailable No Response Not a Good Match Capacity …" at bounding box center [688, 144] width 153 height 22
click at [784, 135] on button "Save" at bounding box center [804, 136] width 51 height 22
click at [567, 36] on div "Previous [PERSON_NAME] & [PERSON_NAME]'s Wedding Edit" at bounding box center [343, 42] width 491 height 27
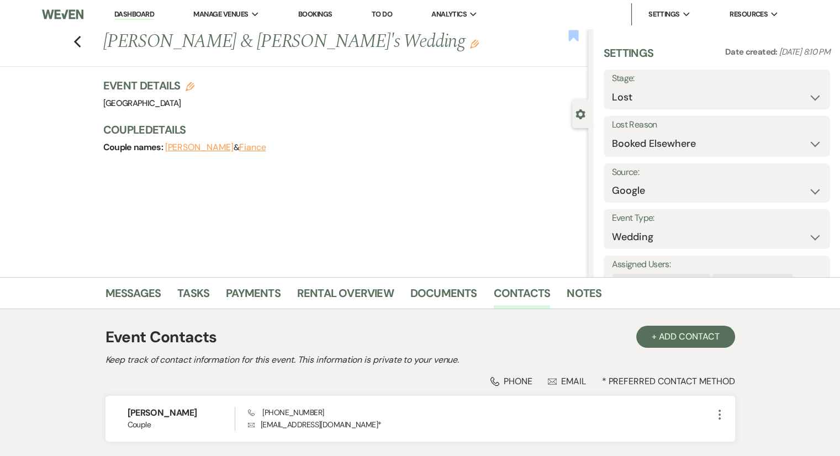
click at [571, 37] on use "button" at bounding box center [573, 35] width 10 height 11
click at [88, 43] on div "Previous [PERSON_NAME] & [PERSON_NAME]'s Wedding Edit Bookmark" at bounding box center [291, 48] width 594 height 38
click at [80, 43] on use "button" at bounding box center [76, 42] width 7 height 12
select select "8"
select select "6"
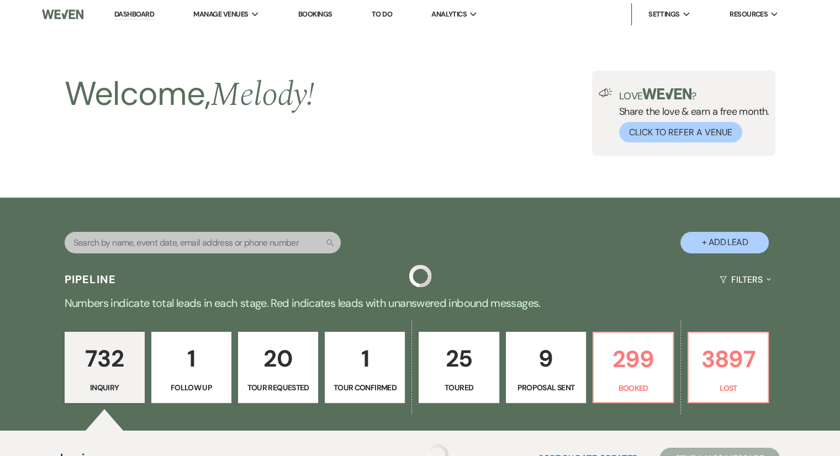
scroll to position [6771, 0]
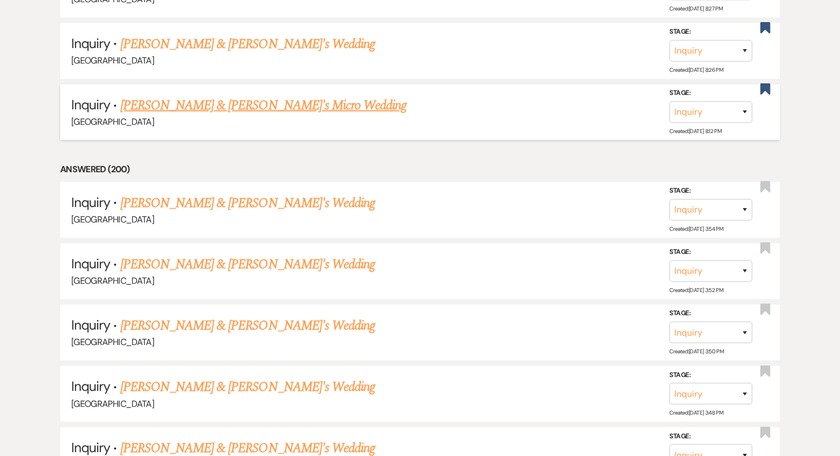
click at [311, 96] on link "[PERSON_NAME] & [PERSON_NAME]'s Micro Wedding" at bounding box center [263, 106] width 287 height 20
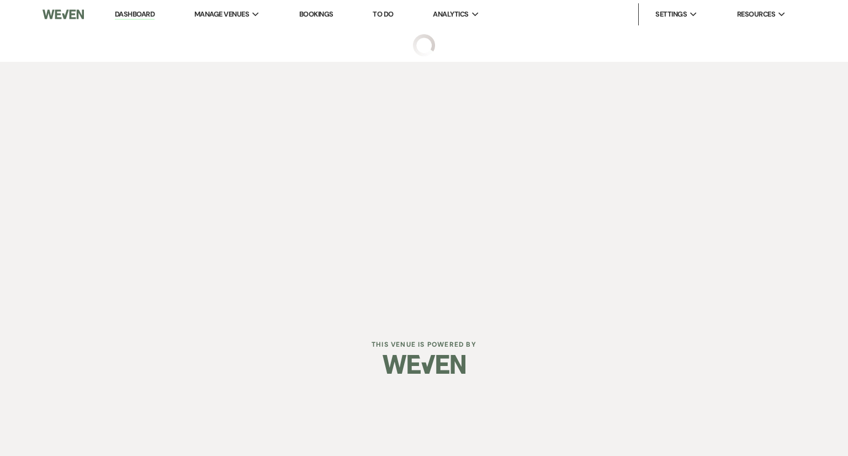
select select "6"
select select "16"
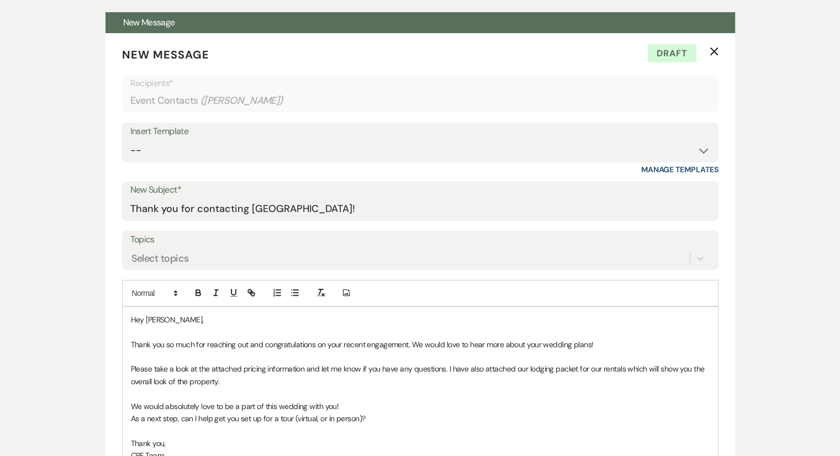
scroll to position [663, 0]
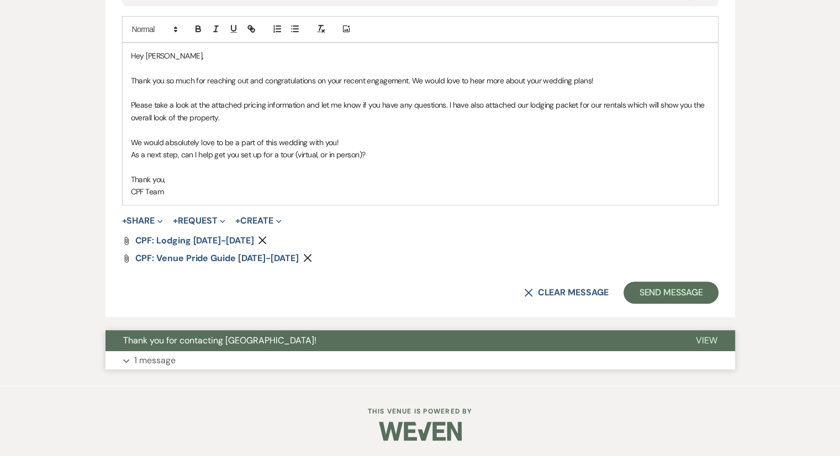
click at [144, 357] on p "1 message" at bounding box center [154, 361] width 41 height 14
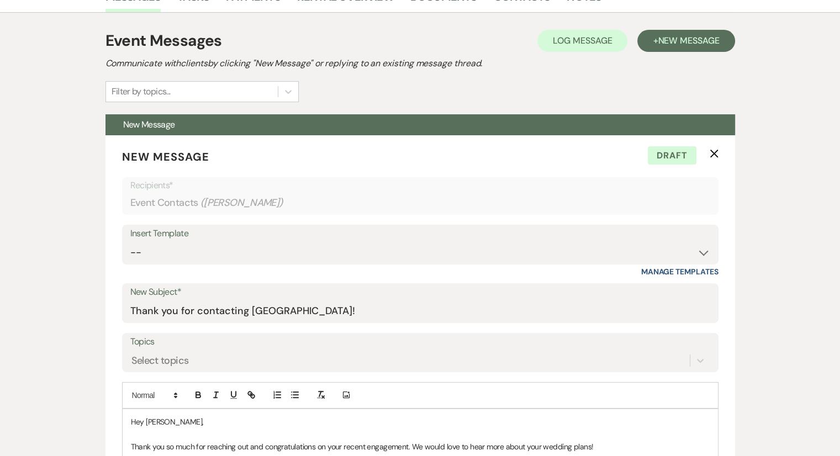
scroll to position [296, 0]
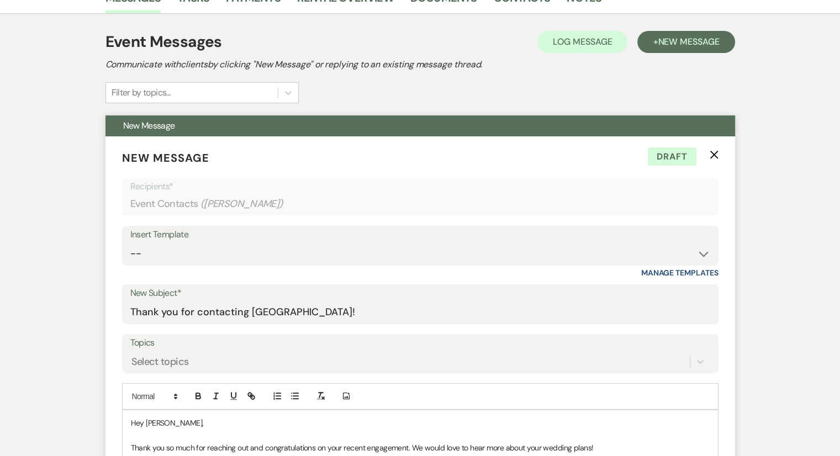
click at [715, 156] on icon "X" at bounding box center [714, 154] width 9 height 9
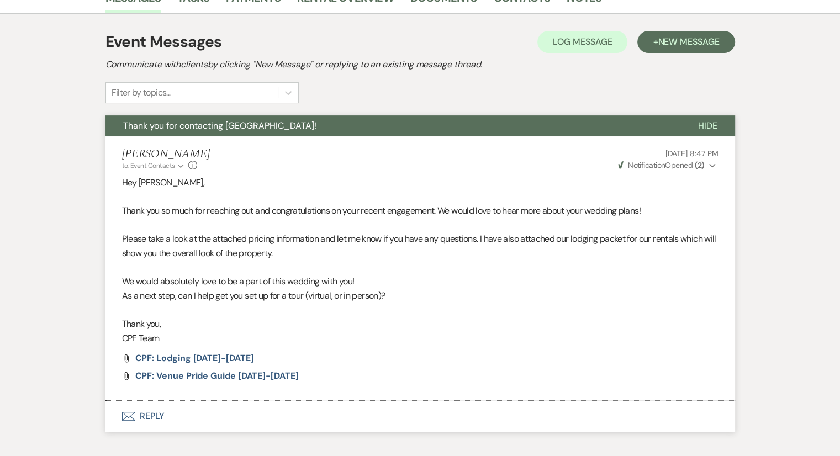
scroll to position [0, 0]
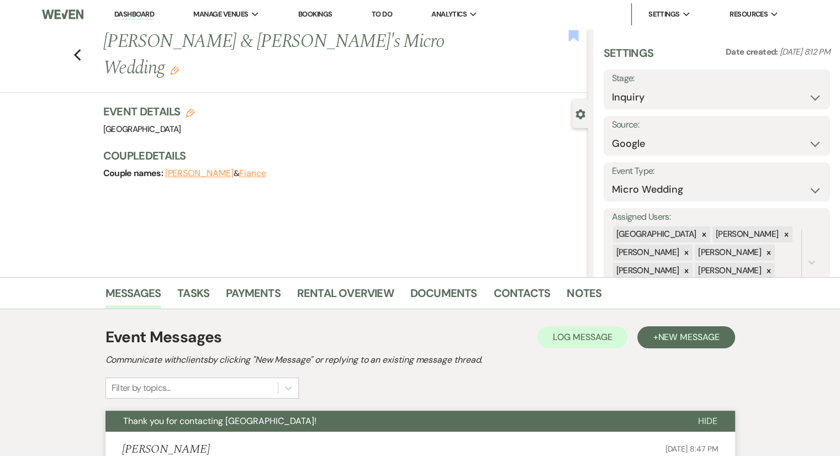
click at [578, 34] on use "button" at bounding box center [573, 35] width 10 height 11
click at [81, 49] on use "button" at bounding box center [76, 55] width 7 height 12
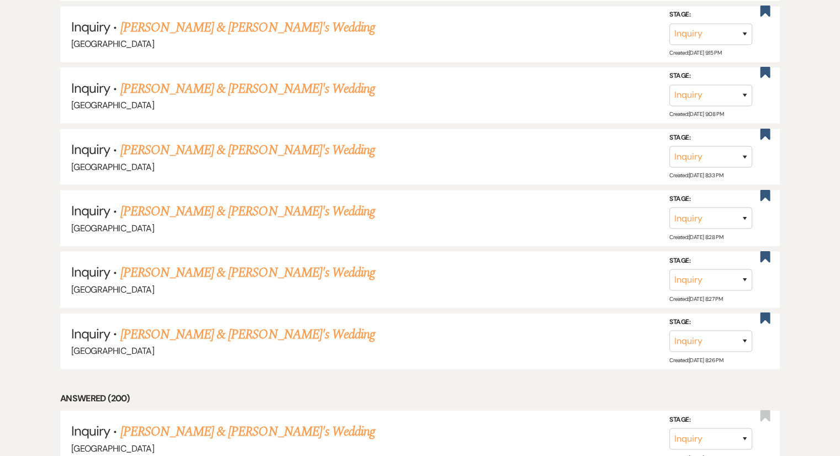
scroll to position [6462, 0]
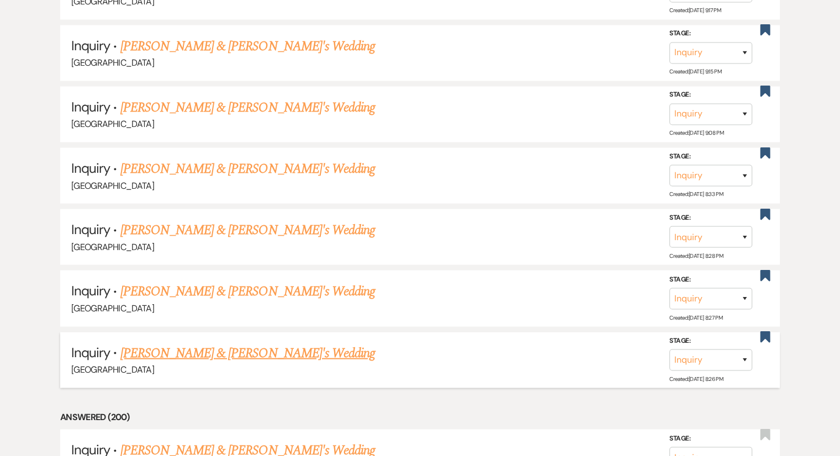
click at [170, 344] on link "[PERSON_NAME] & [PERSON_NAME]'s Wedding" at bounding box center [247, 354] width 255 height 20
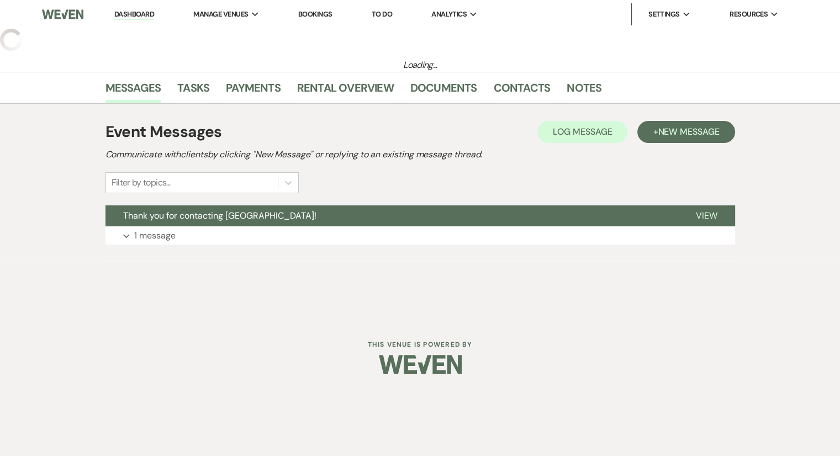
select select "2"
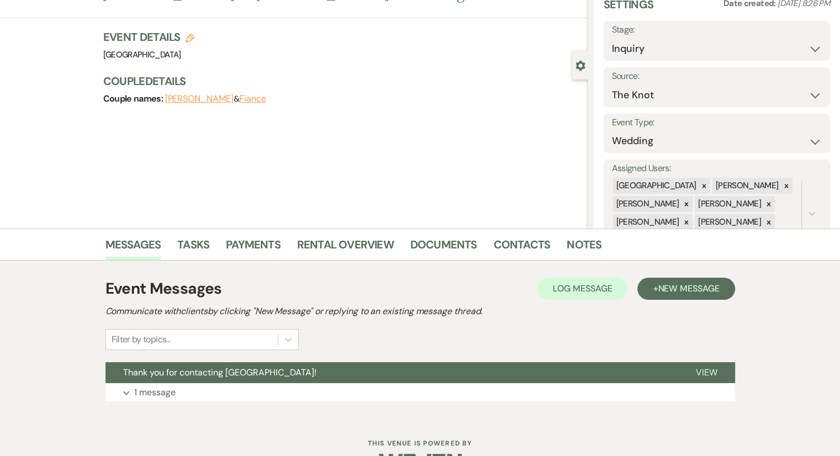
scroll to position [82, 0]
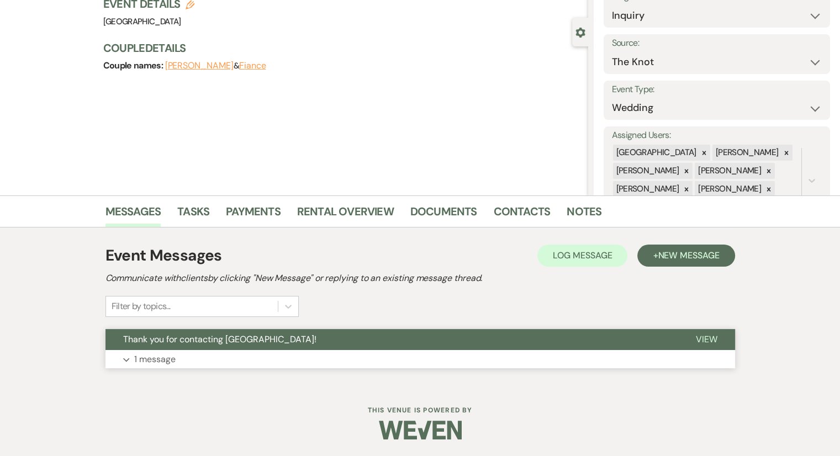
click at [165, 358] on p "1 message" at bounding box center [154, 359] width 41 height 14
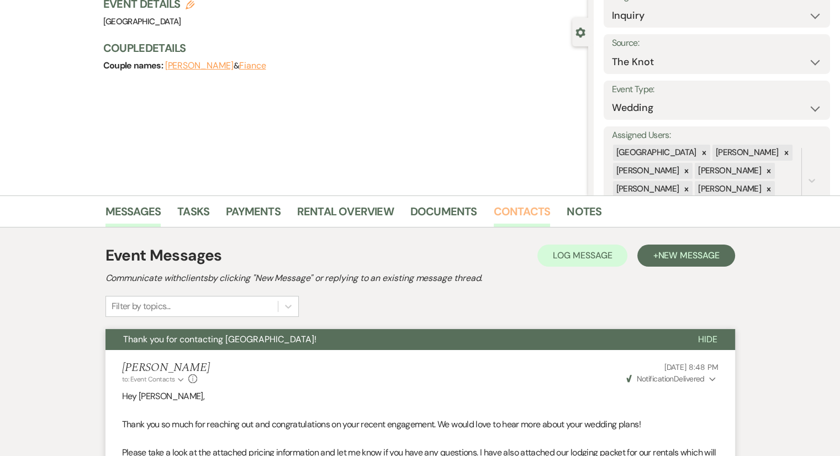
click at [516, 211] on link "Contacts" at bounding box center [522, 215] width 57 height 24
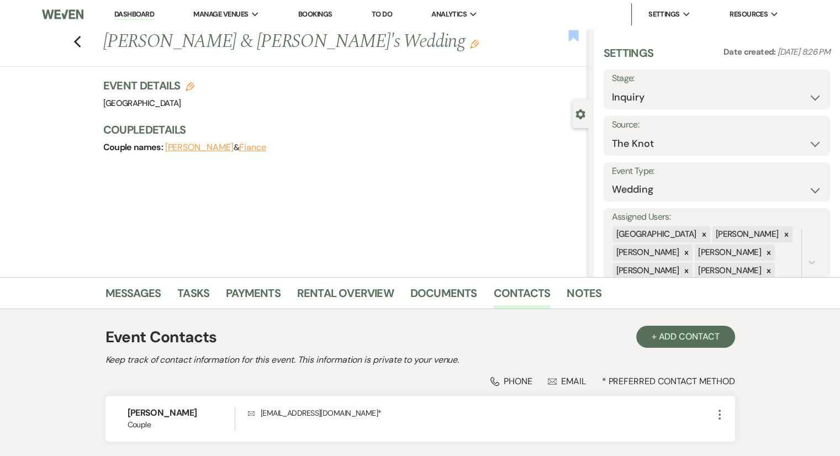
click at [574, 41] on icon "Bookmark" at bounding box center [574, 35] width 12 height 13
click at [82, 39] on icon "Previous" at bounding box center [77, 41] width 8 height 13
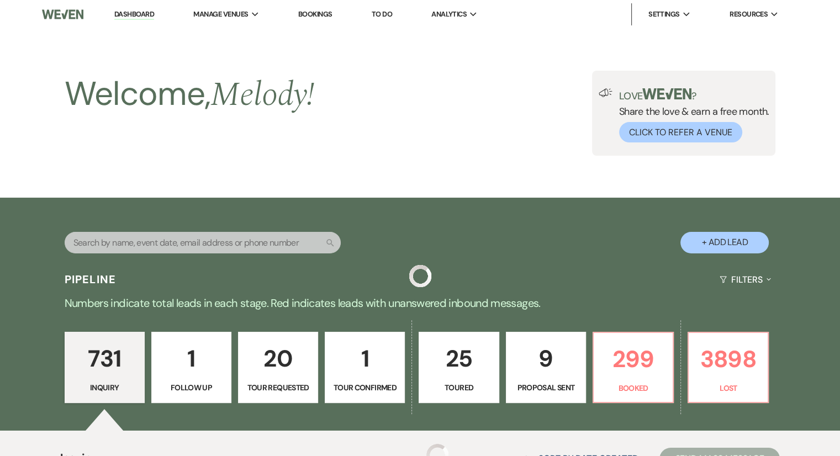
scroll to position [6462, 0]
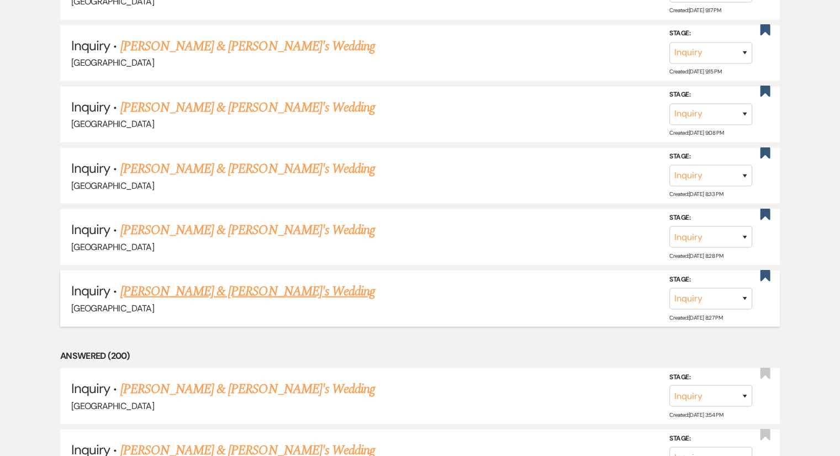
click at [208, 282] on link "[PERSON_NAME] & [PERSON_NAME]'s Wedding" at bounding box center [247, 292] width 255 height 20
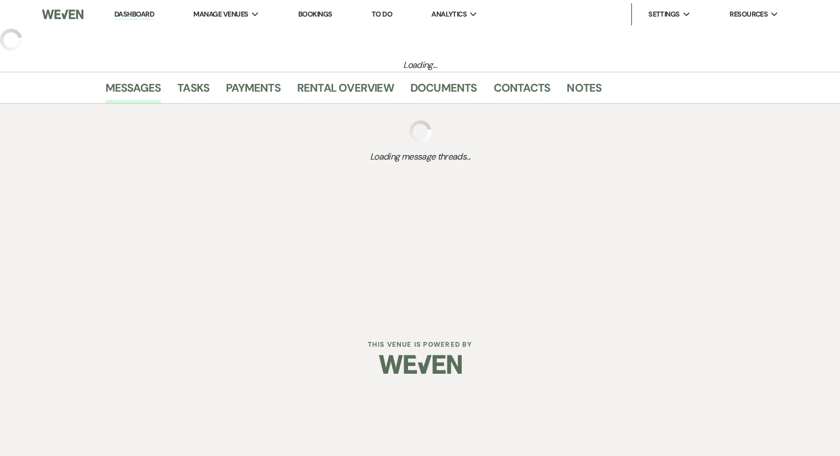
select select "6"
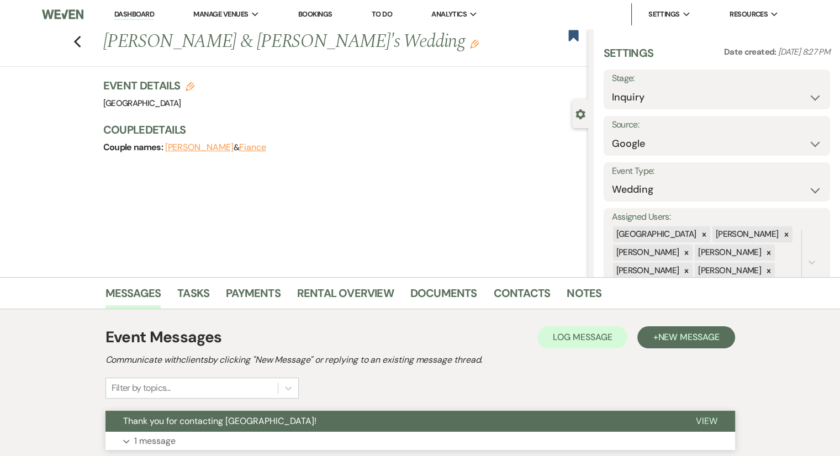
click at [157, 438] on p "1 message" at bounding box center [154, 441] width 41 height 14
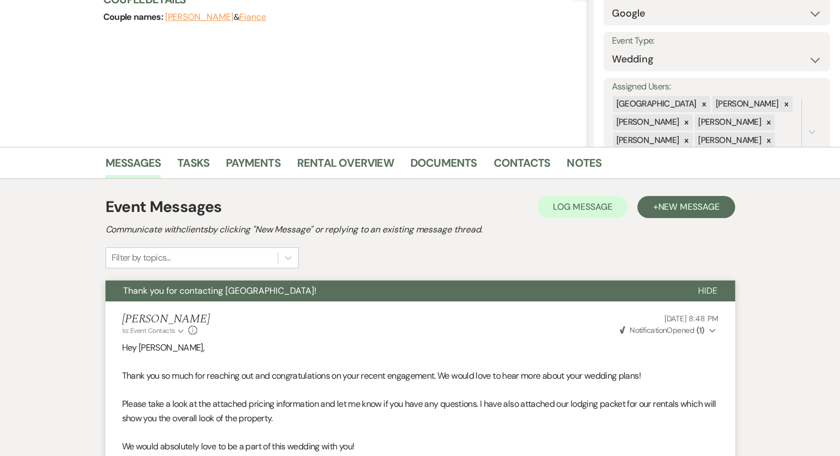
scroll to position [155, 0]
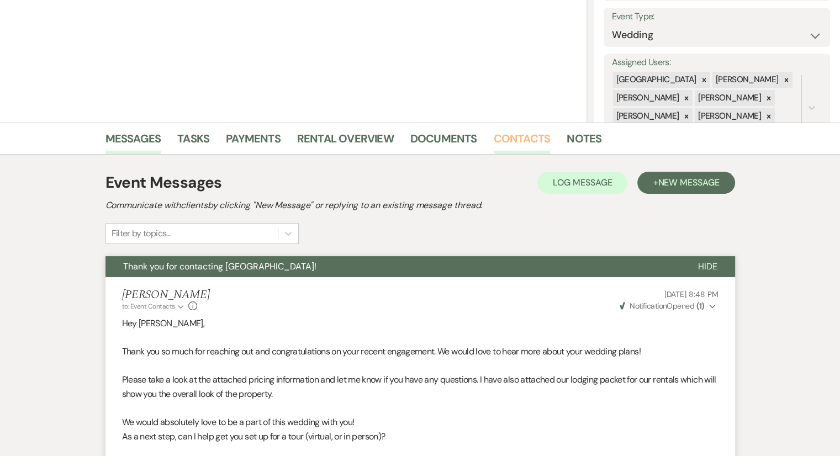
click at [532, 135] on link "Contacts" at bounding box center [522, 142] width 57 height 24
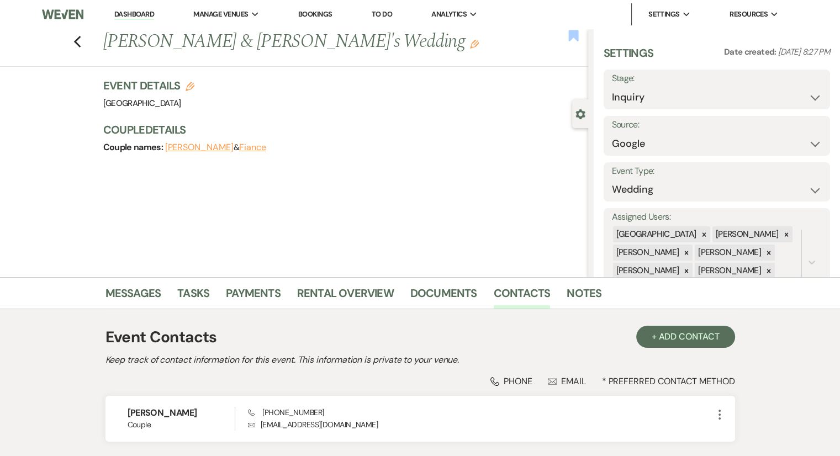
click at [578, 34] on use "button" at bounding box center [573, 35] width 10 height 11
click at [80, 48] on icon "Previous" at bounding box center [77, 41] width 8 height 13
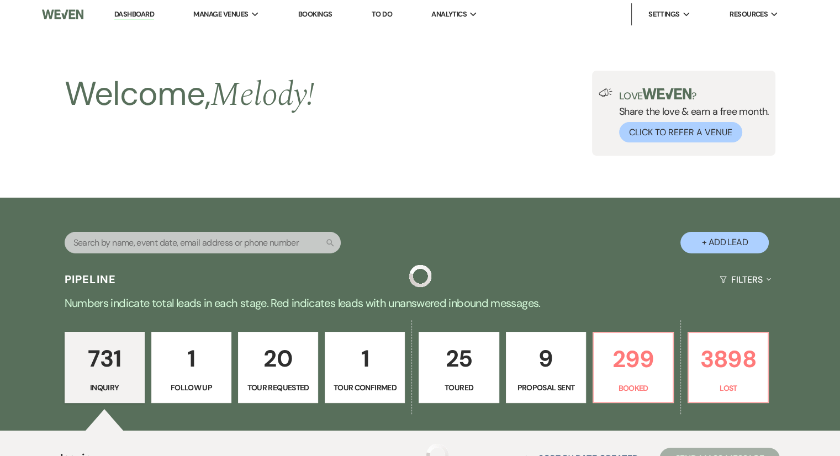
scroll to position [6462, 0]
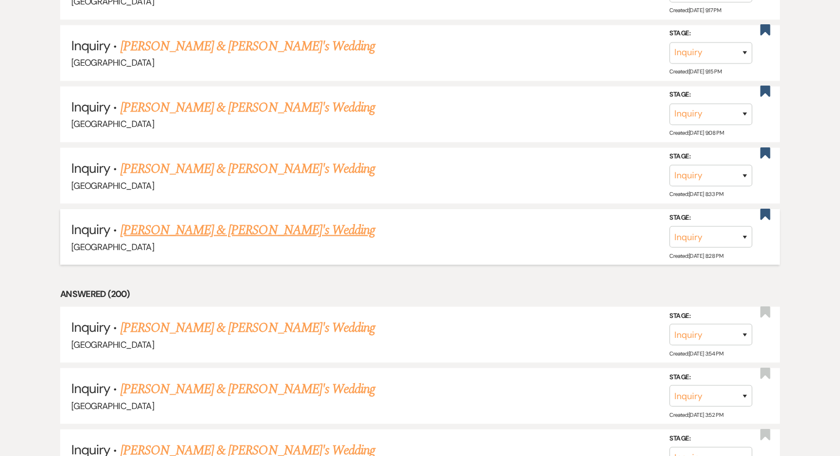
click at [244, 220] on link "[PERSON_NAME] & [PERSON_NAME]'s Wedding" at bounding box center [247, 230] width 255 height 20
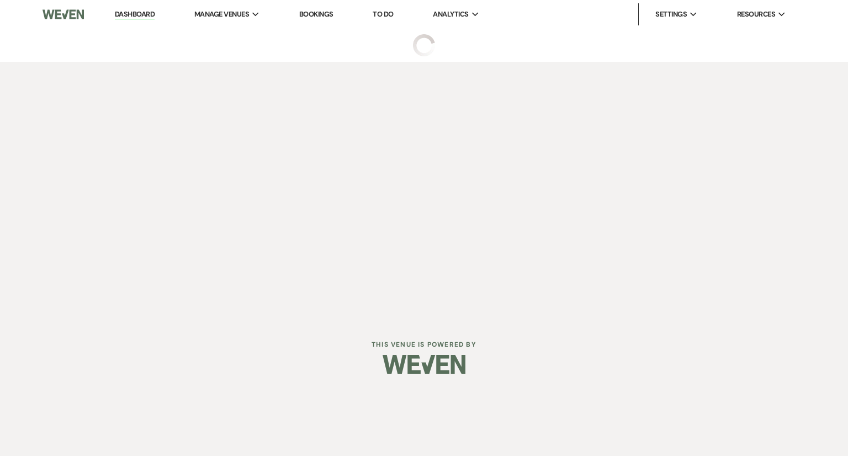
select select "6"
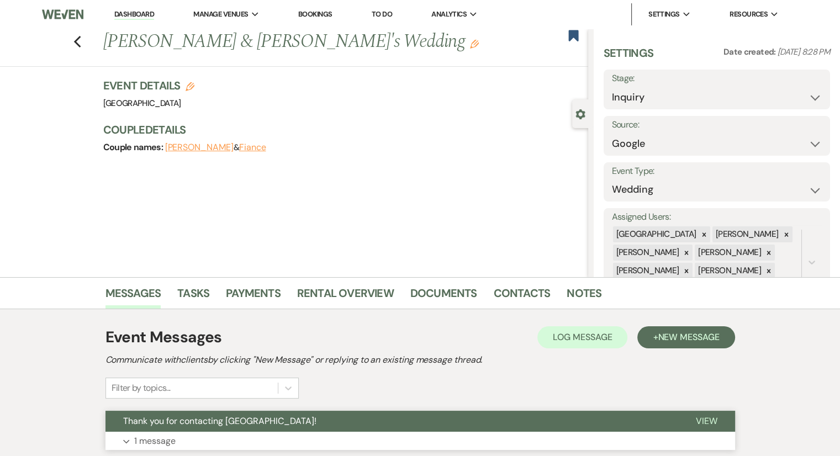
drag, startPoint x: 152, startPoint y: 428, endPoint x: 151, endPoint y: 445, distance: 16.7
click at [151, 445] on div "Thank you for contacting [GEOGRAPHIC_DATA]! View Expand 1 message" at bounding box center [421, 431] width 630 height 40
click at [151, 445] on p "1 message" at bounding box center [154, 441] width 41 height 14
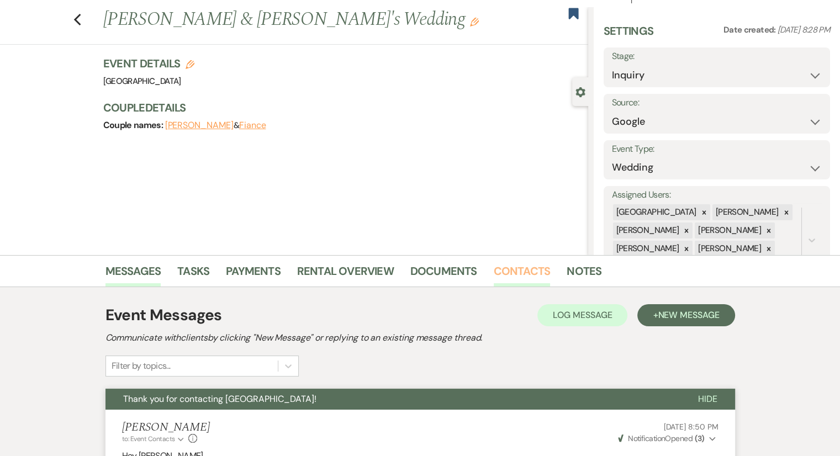
click at [520, 273] on link "Contacts" at bounding box center [522, 274] width 57 height 24
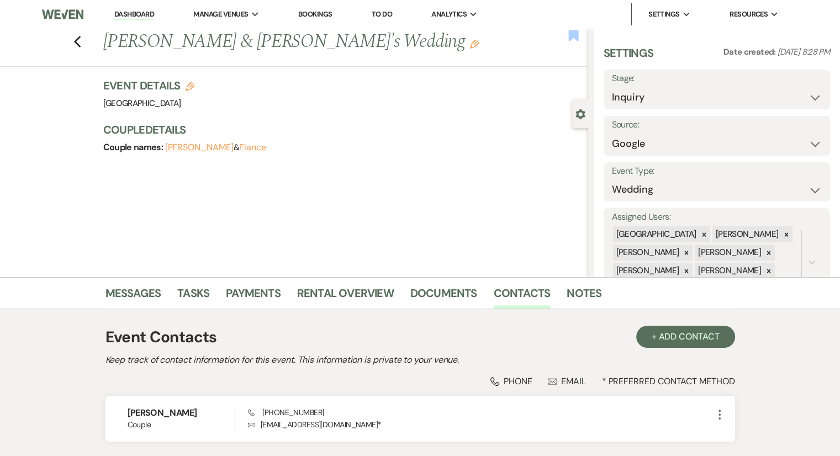
click at [572, 36] on use "button" at bounding box center [573, 35] width 10 height 11
drag, startPoint x: 87, startPoint y: 41, endPoint x: 74, endPoint y: 43, distance: 12.8
click at [74, 43] on div "Previous [PERSON_NAME] & [PERSON_NAME]'s Wedding Edit Bookmark" at bounding box center [291, 48] width 594 height 38
click at [81, 43] on use "button" at bounding box center [76, 42] width 7 height 12
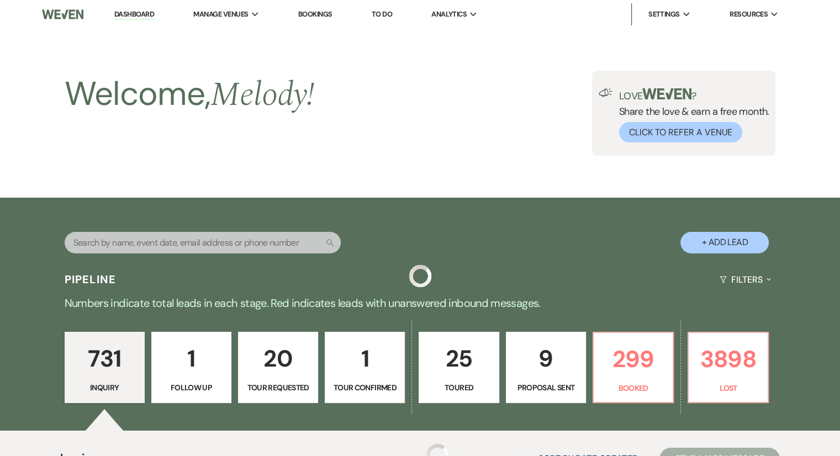
scroll to position [6462, 0]
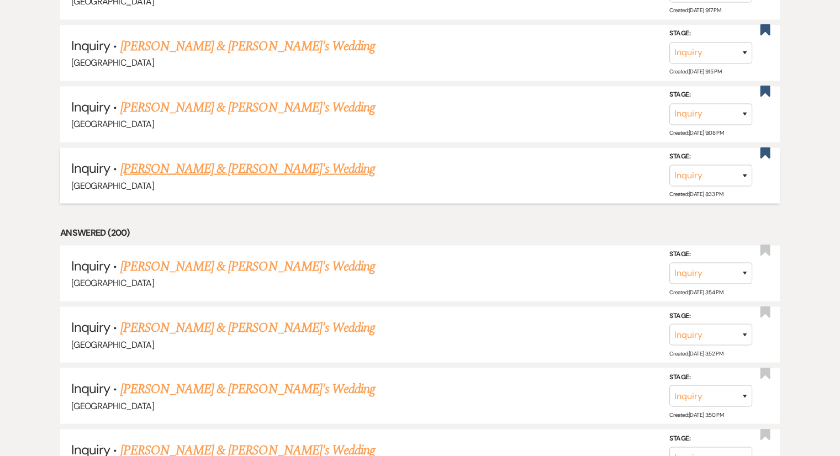
click at [250, 159] on link "[PERSON_NAME] & [PERSON_NAME]'s Wedding" at bounding box center [247, 169] width 255 height 20
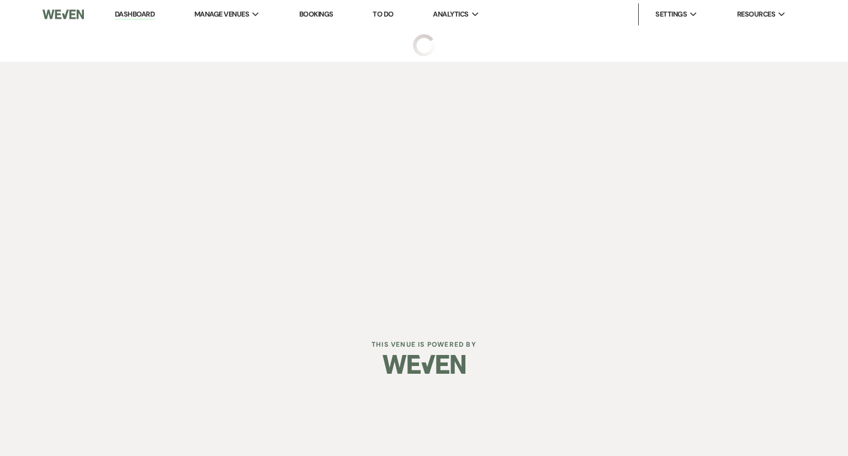
select select "6"
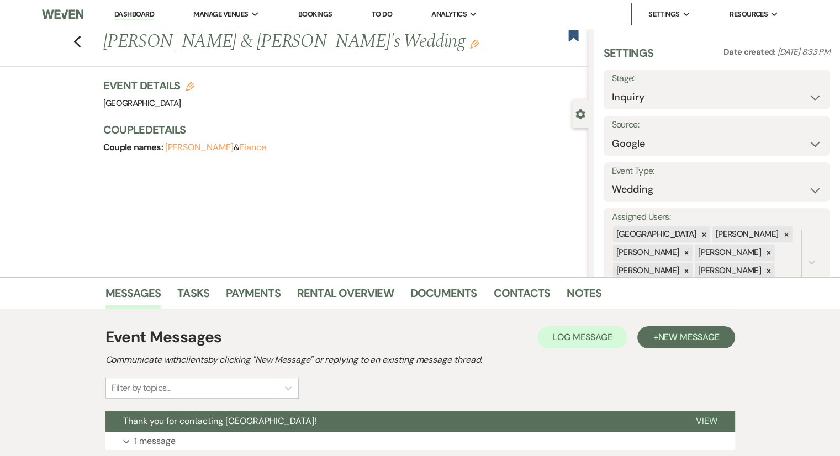
scroll to position [82, 0]
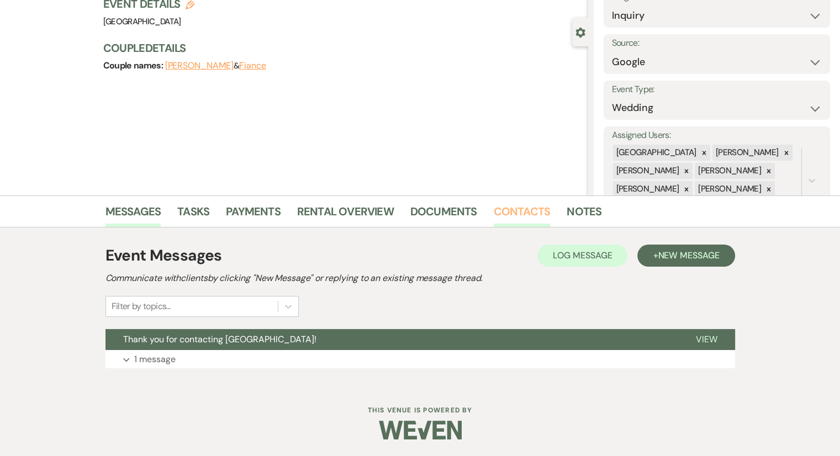
click at [521, 210] on link "Contacts" at bounding box center [522, 215] width 57 height 24
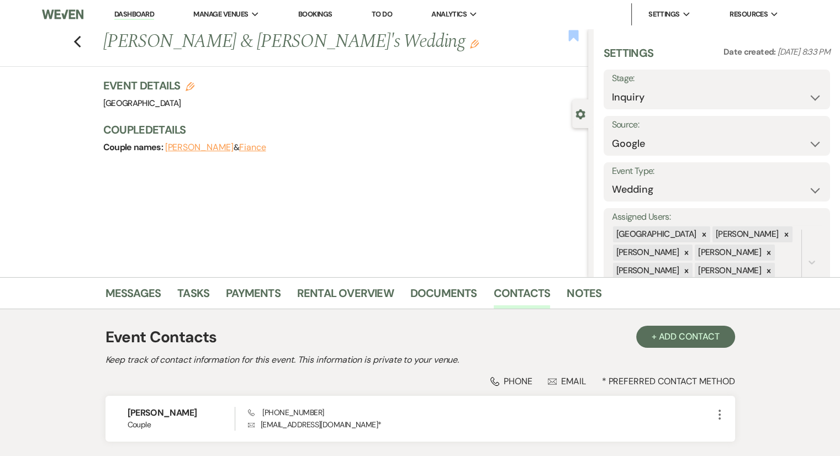
click at [574, 40] on icon "Bookmark" at bounding box center [574, 35] width 12 height 13
click at [88, 47] on div "Previous [PERSON_NAME] & [PERSON_NAME]'s Wedding Edit Bookmark" at bounding box center [291, 48] width 594 height 38
click at [80, 43] on use "button" at bounding box center [76, 42] width 7 height 12
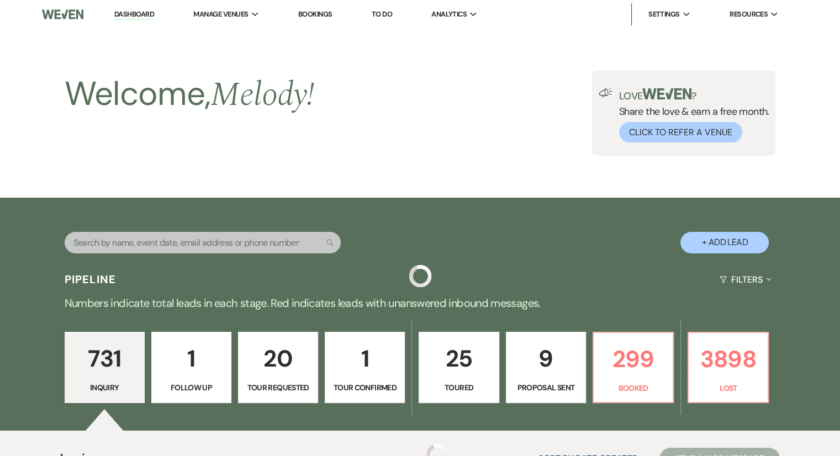
scroll to position [6462, 0]
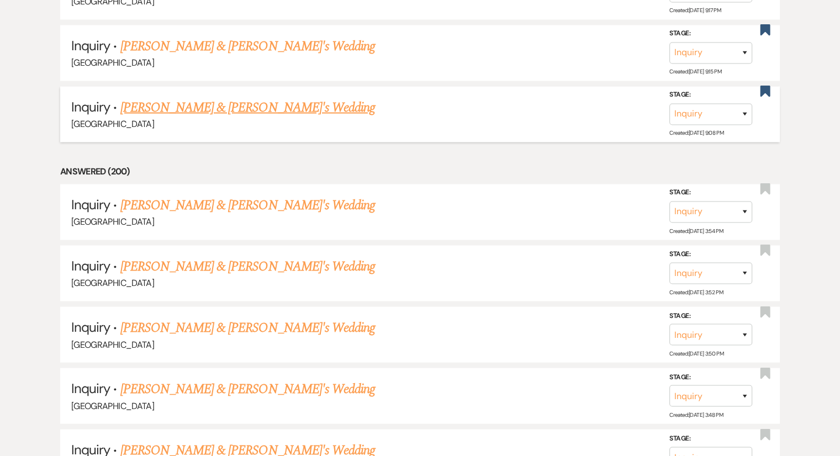
click at [221, 98] on link "[PERSON_NAME] & [PERSON_NAME]'s Wedding" at bounding box center [247, 108] width 255 height 20
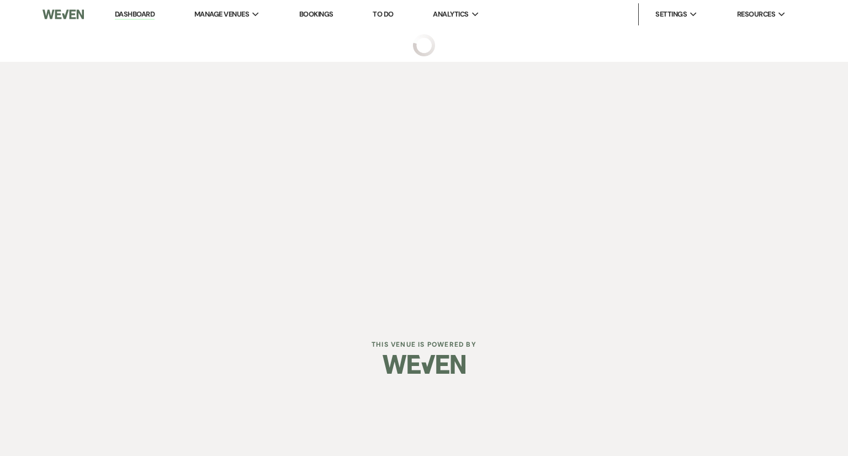
select select "5"
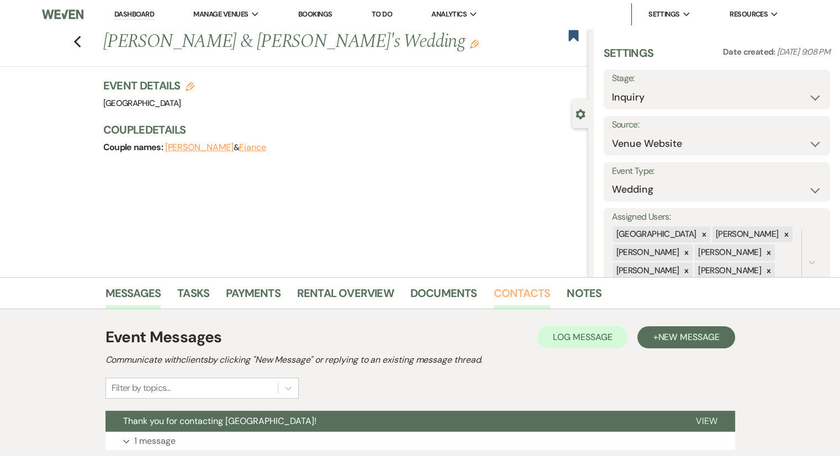
click at [515, 290] on link "Contacts" at bounding box center [522, 296] width 57 height 24
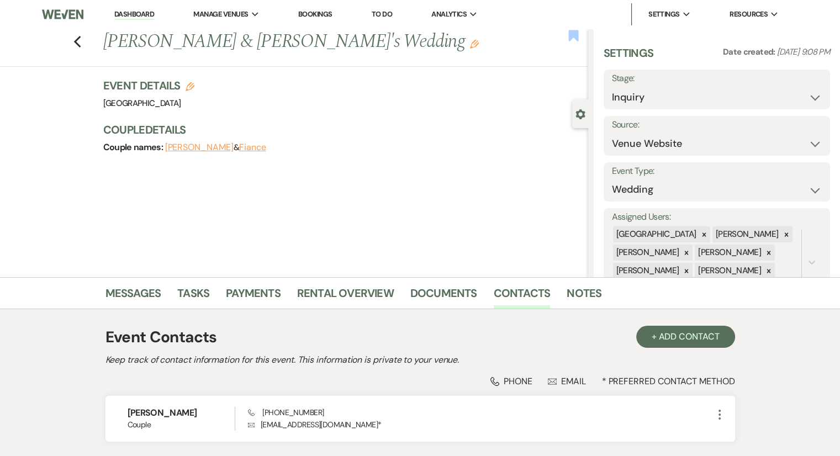
click at [579, 34] on icon "Bookmark" at bounding box center [574, 35] width 12 height 13
click at [82, 43] on icon "Previous" at bounding box center [77, 41] width 8 height 13
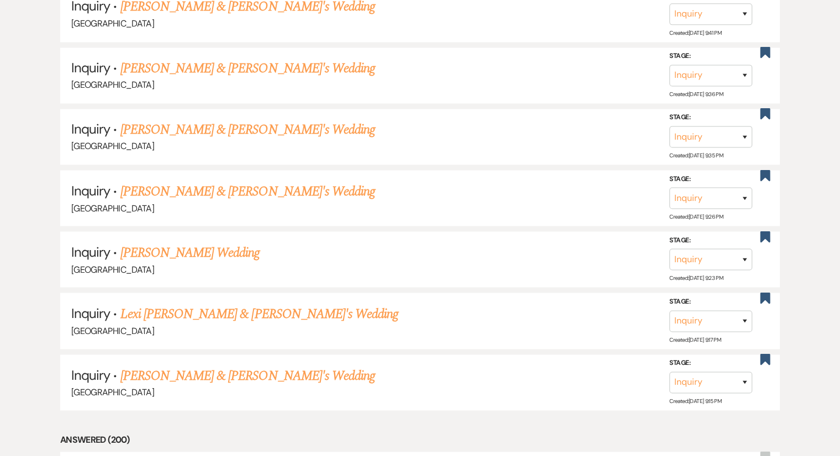
scroll to position [6108, 0]
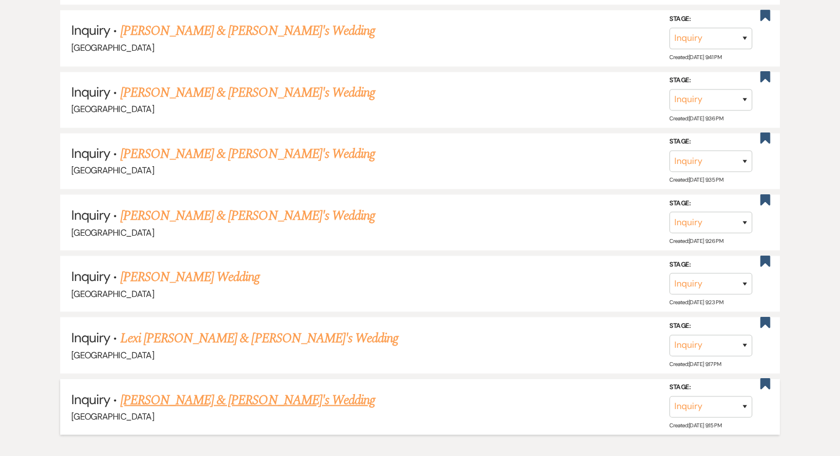
click at [267, 390] on link "[PERSON_NAME] & [PERSON_NAME]'s Wedding" at bounding box center [247, 400] width 255 height 20
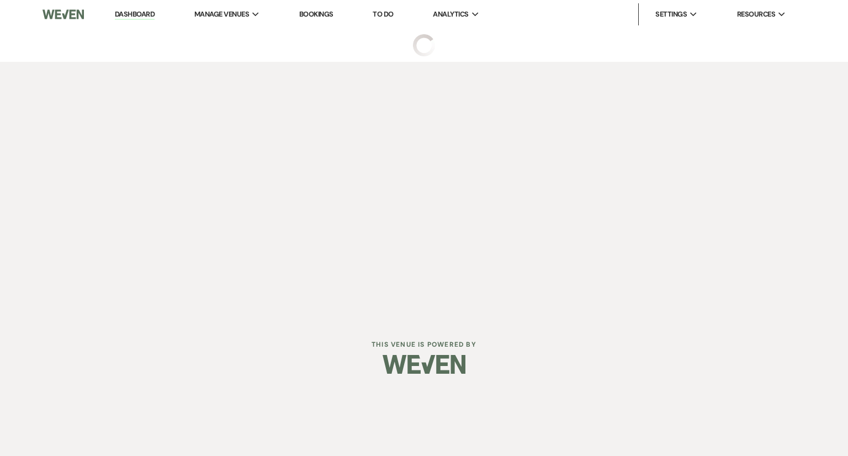
select select "8"
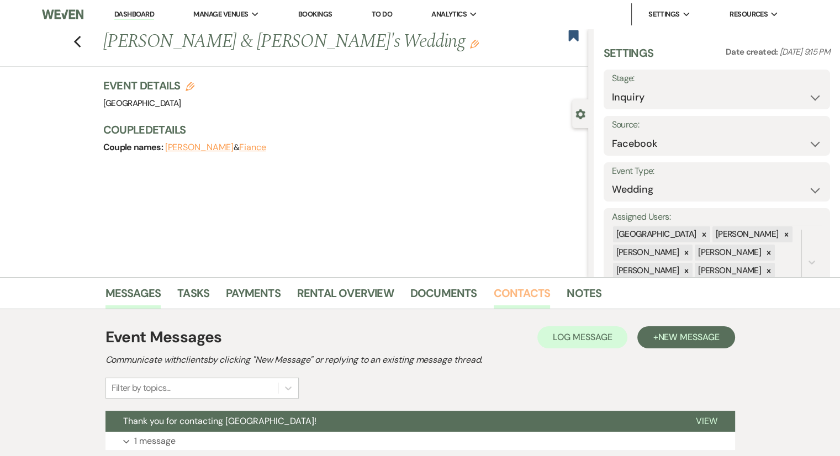
click at [515, 289] on link "Contacts" at bounding box center [522, 296] width 57 height 24
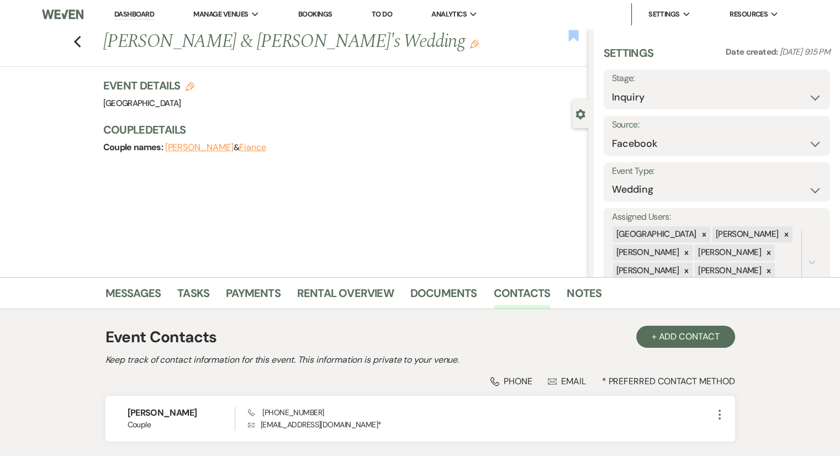
click at [571, 40] on use "button" at bounding box center [573, 35] width 10 height 11
click at [80, 45] on icon "Previous" at bounding box center [77, 41] width 8 height 13
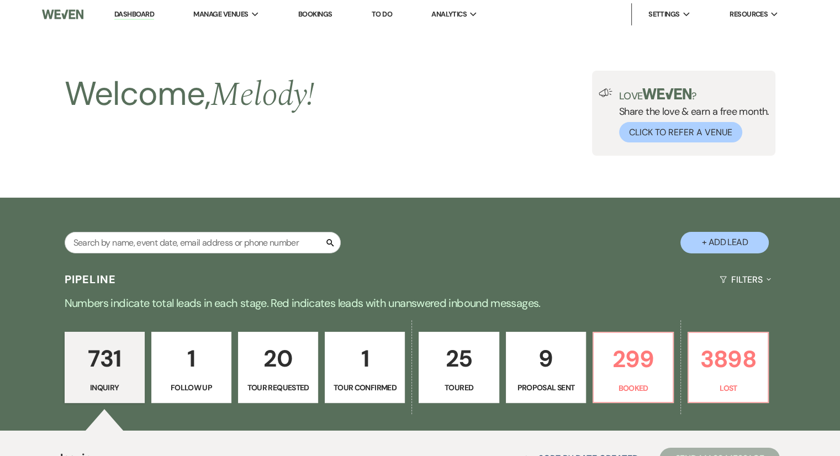
scroll to position [6108, 0]
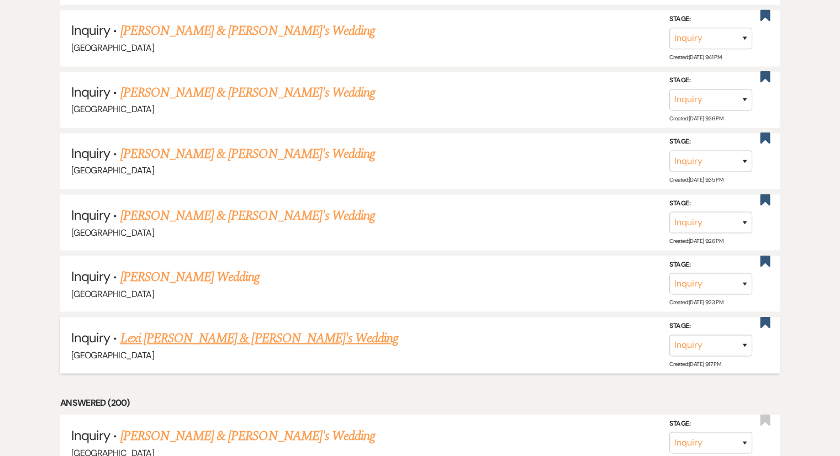
click at [204, 328] on link "Lexi [PERSON_NAME] & [PERSON_NAME]'s Wedding" at bounding box center [259, 338] width 278 height 20
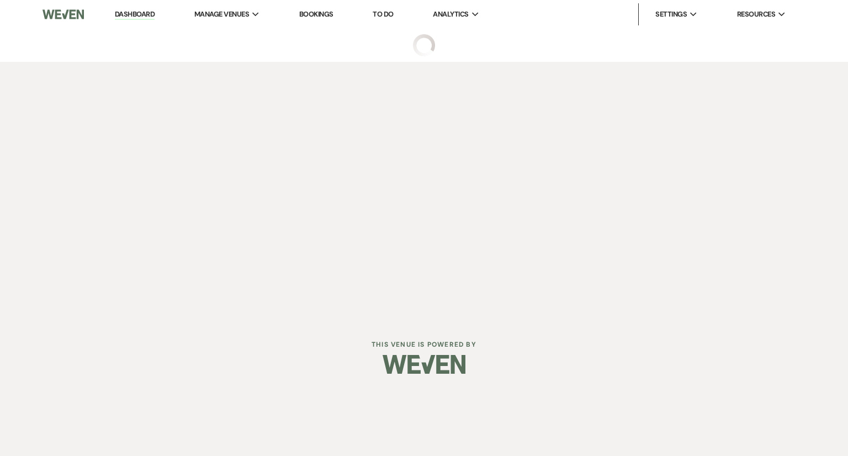
select select "8"
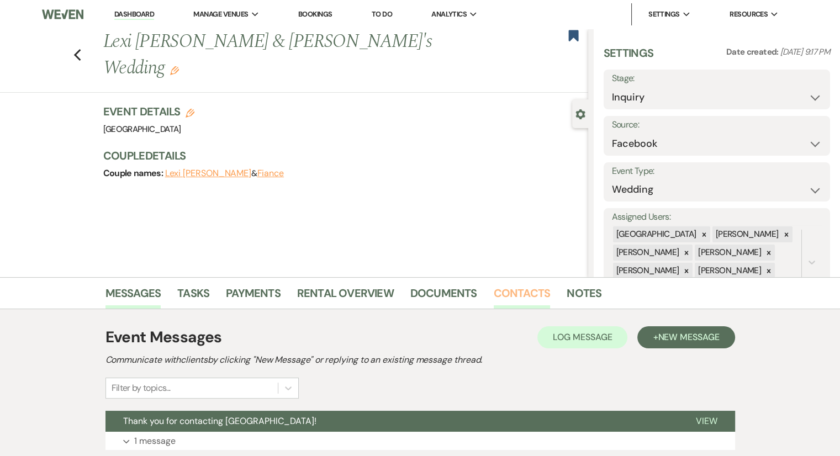
click at [514, 294] on link "Contacts" at bounding box center [522, 296] width 57 height 24
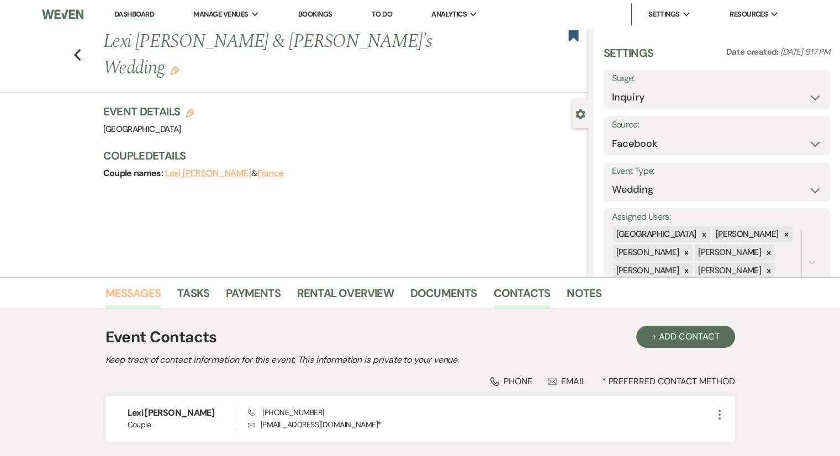
click at [149, 299] on link "Messages" at bounding box center [134, 296] width 56 height 24
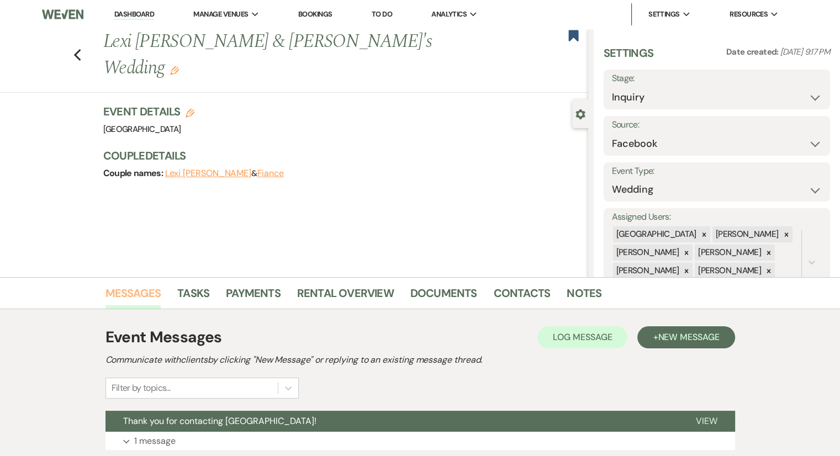
scroll to position [82, 0]
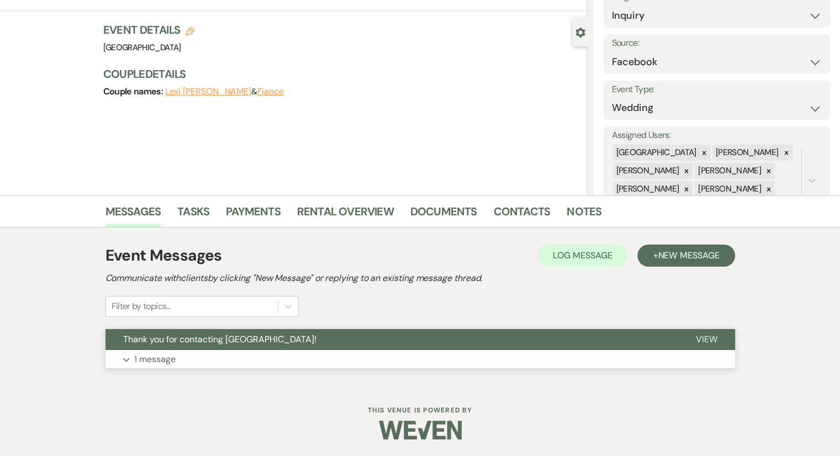
click at [160, 357] on p "1 message" at bounding box center [154, 359] width 41 height 14
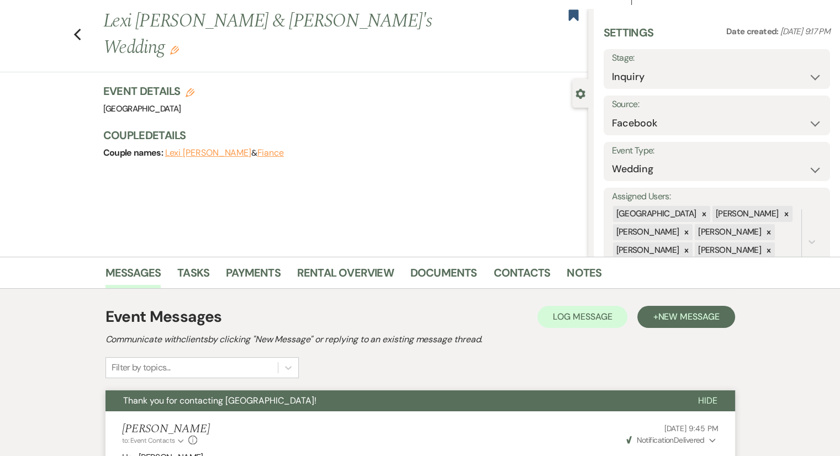
scroll to position [0, 0]
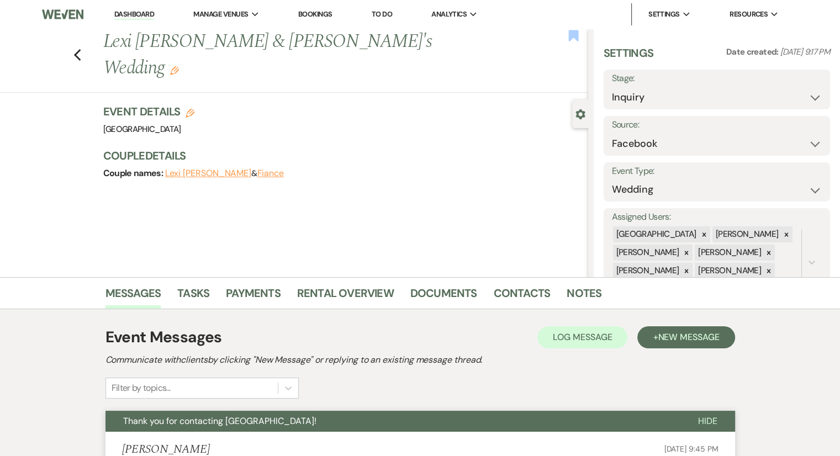
click at [578, 30] on use "button" at bounding box center [573, 35] width 10 height 11
click at [81, 49] on use "button" at bounding box center [76, 55] width 7 height 12
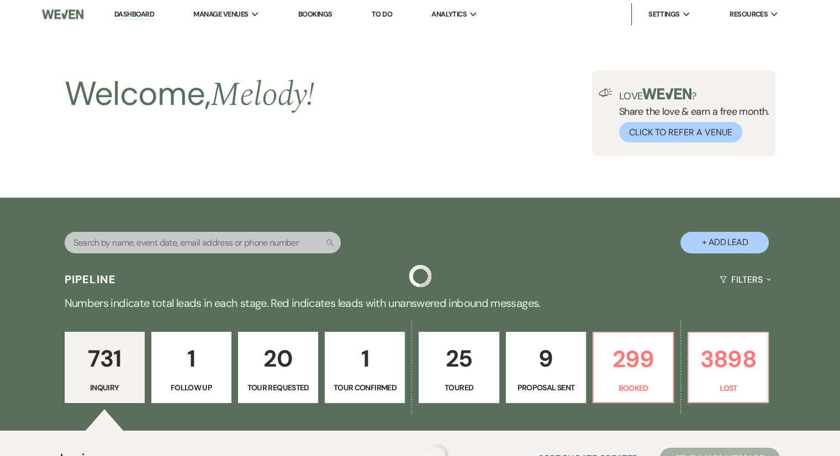
scroll to position [6108, 0]
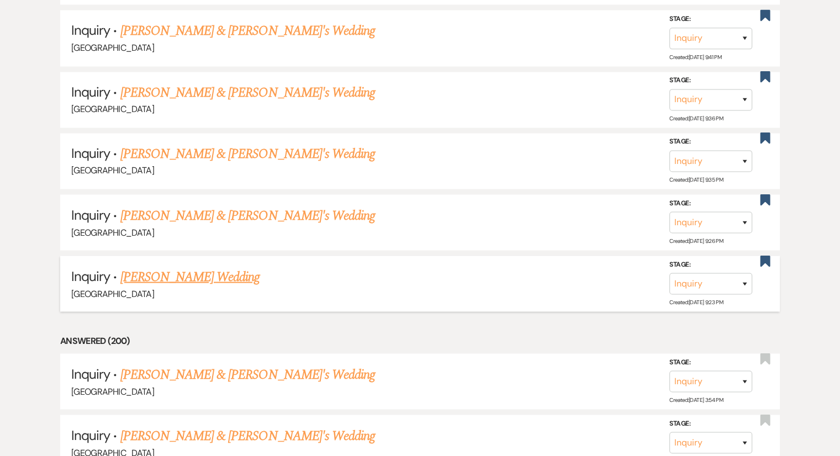
click at [213, 267] on link "[PERSON_NAME] Wedding" at bounding box center [190, 277] width 140 height 20
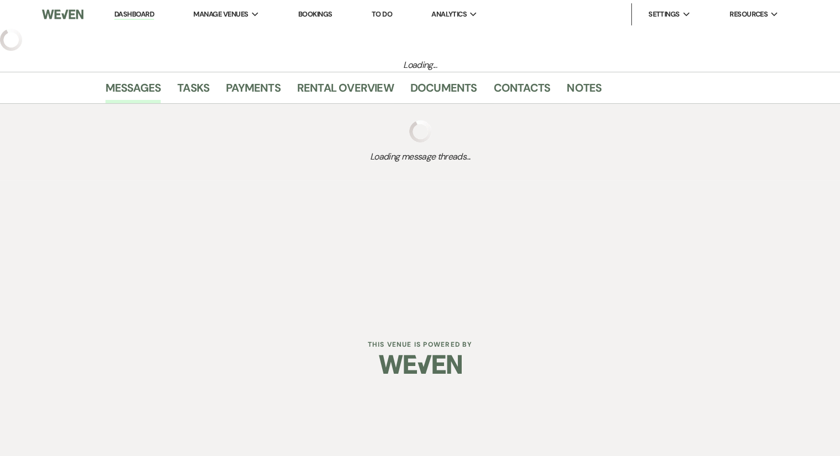
select select "6"
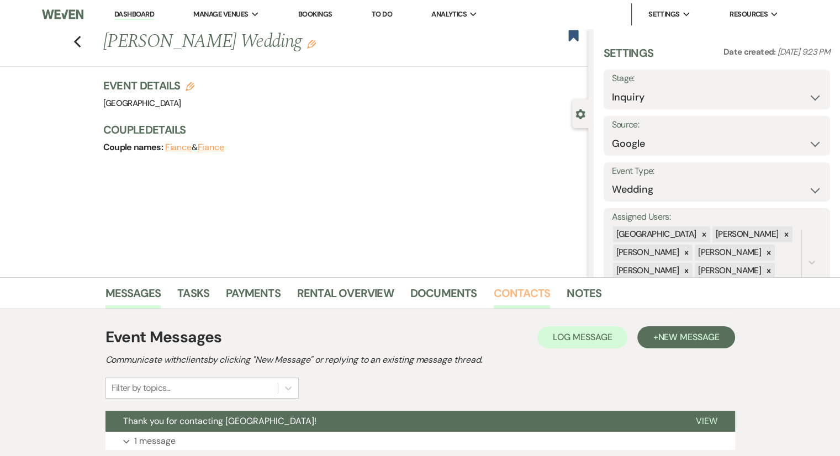
click at [514, 299] on link "Contacts" at bounding box center [522, 296] width 57 height 24
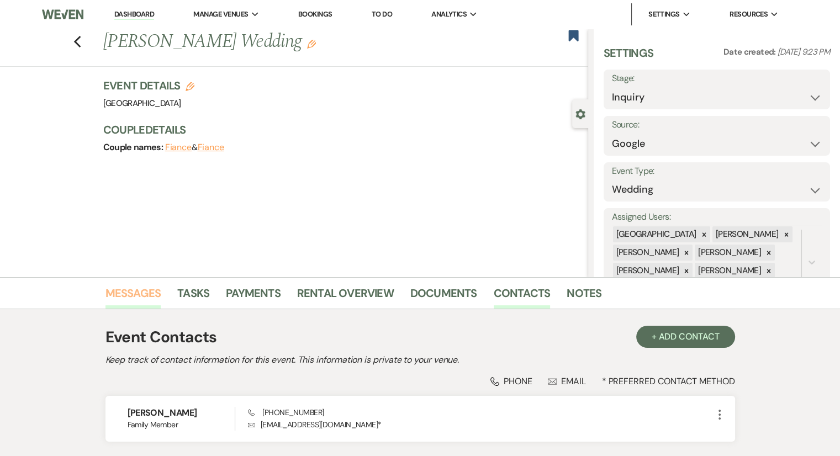
click at [135, 294] on link "Messages" at bounding box center [134, 296] width 56 height 24
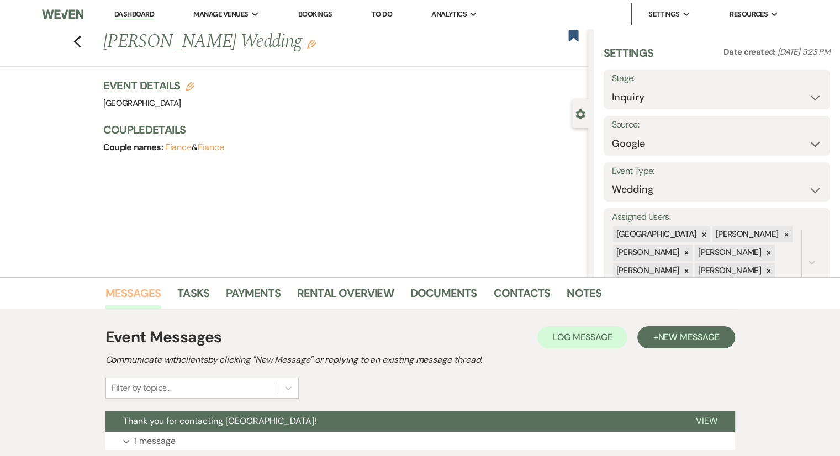
scroll to position [82, 0]
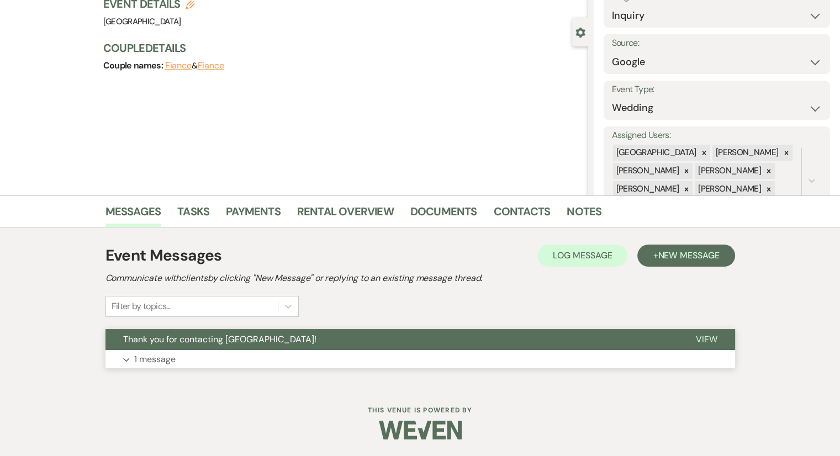
click at [157, 356] on p "1 message" at bounding box center [154, 359] width 41 height 14
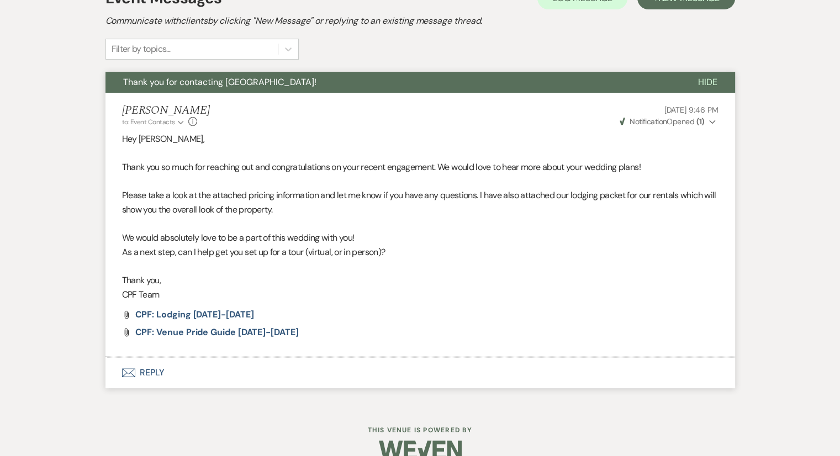
scroll to position [358, 0]
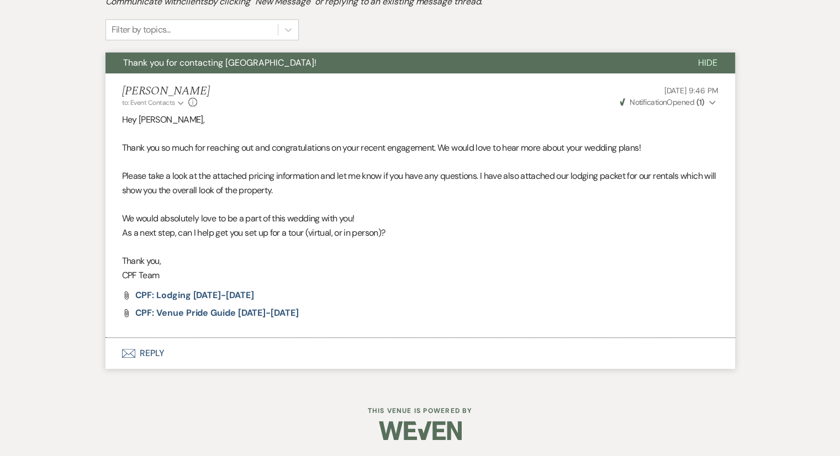
click at [133, 358] on button "Envelope Reply" at bounding box center [421, 353] width 630 height 31
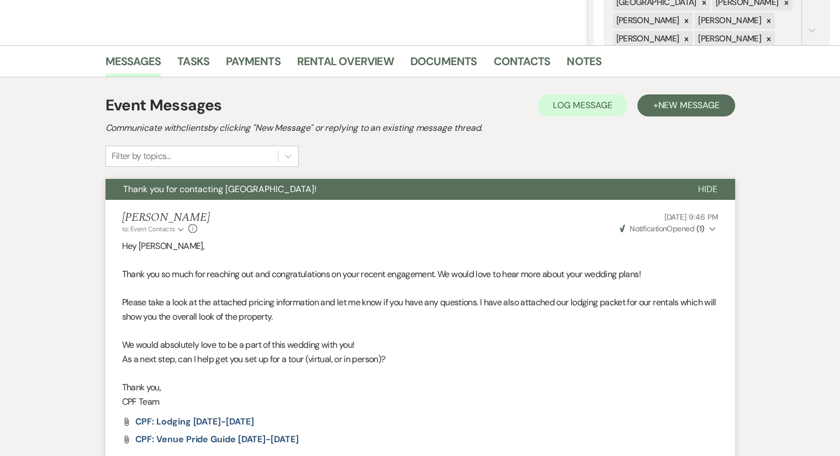
scroll to position [631, 0]
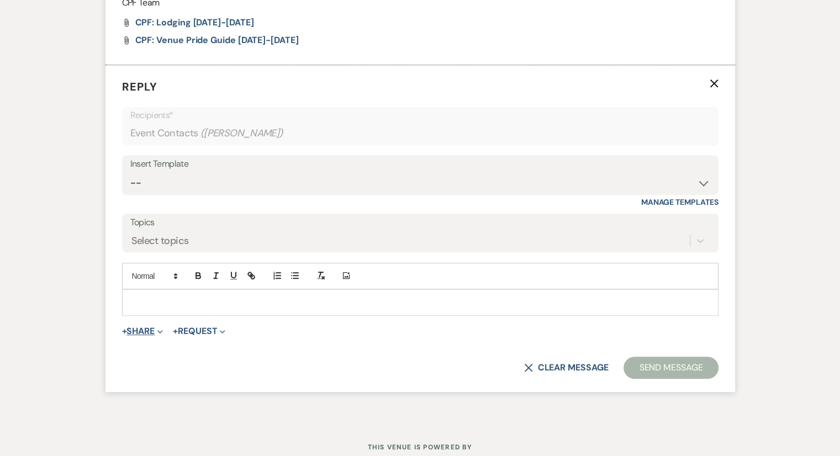
click at [144, 330] on button "+ Share Expand" at bounding box center [142, 331] width 41 height 9
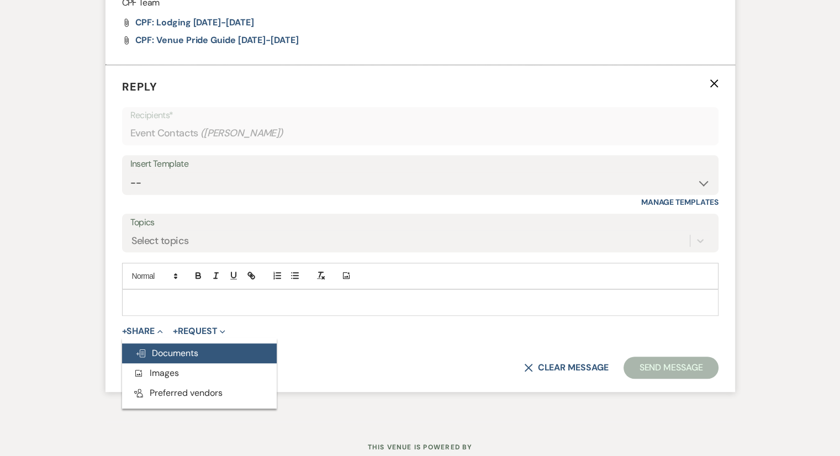
click at [150, 351] on span "Doc Upload Documents" at bounding box center [166, 353] width 63 height 12
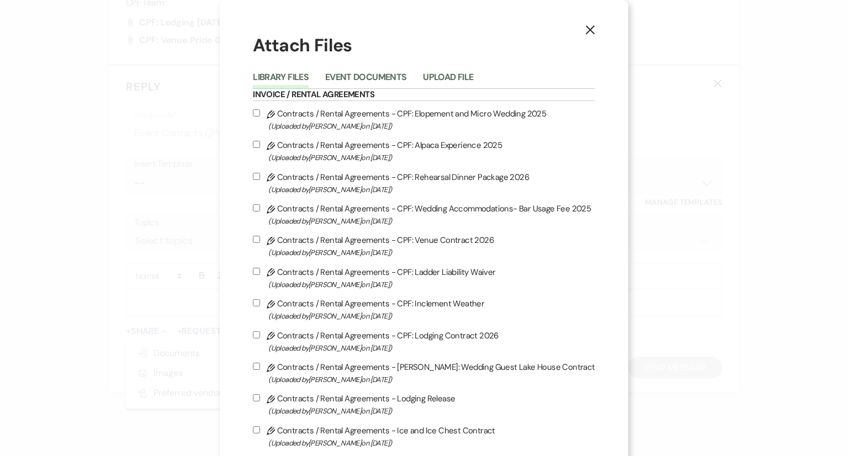
click at [586, 28] on icon "X" at bounding box center [591, 30] width 10 height 10
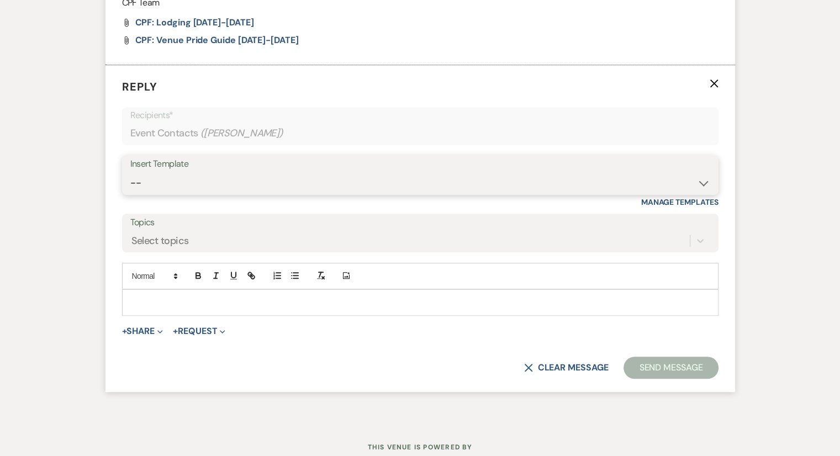
click at [187, 181] on select "-- Weven Planning Portal Introduction (Booked Events) Congratulations on choosi…" at bounding box center [420, 183] width 580 height 22
select select "2128"
click at [130, 172] on select "-- Weven Planning Portal Introduction (Booked Events) Congratulations on choosi…" at bounding box center [420, 183] width 580 height 22
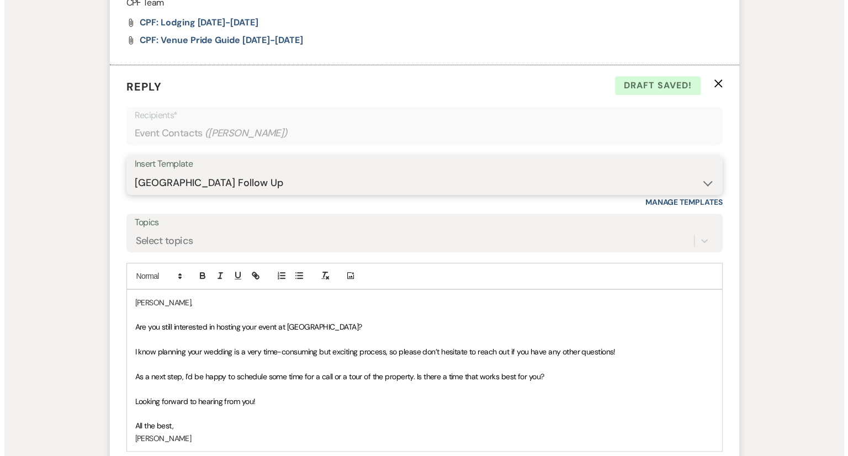
scroll to position [803, 0]
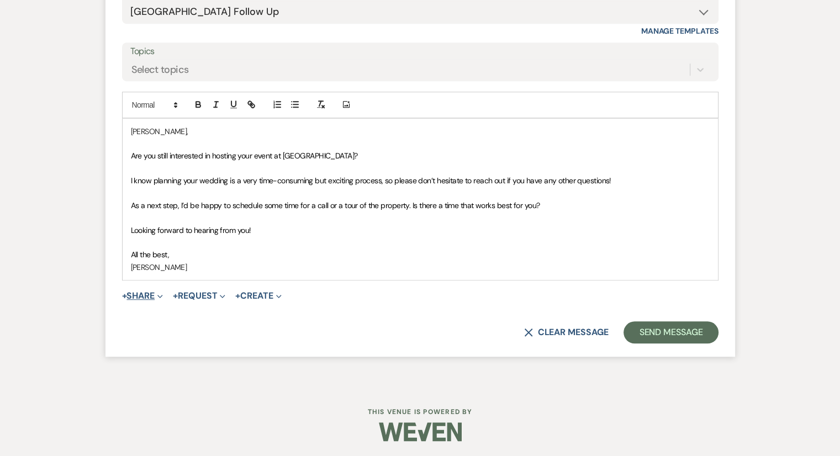
click at [148, 294] on button "+ Share Expand" at bounding box center [142, 296] width 41 height 9
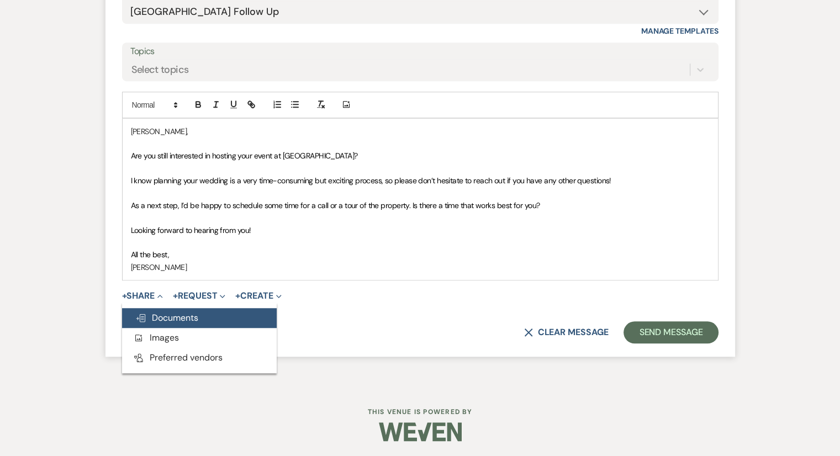
click at [143, 314] on use "button" at bounding box center [140, 318] width 9 height 8
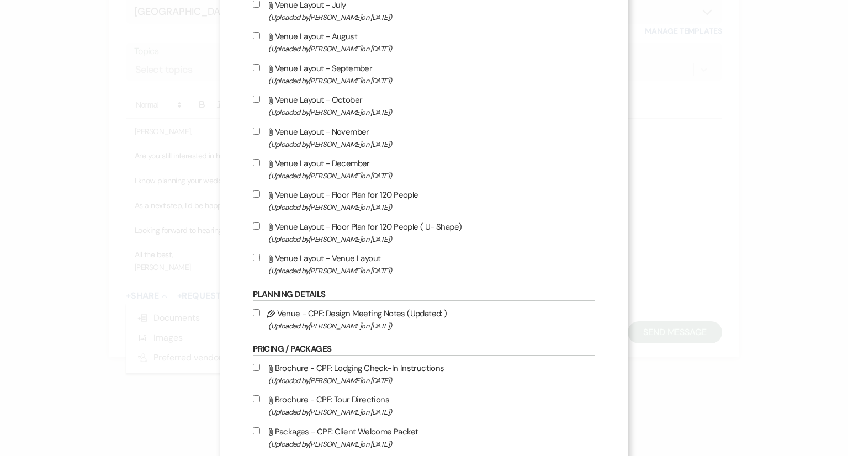
scroll to position [1197, 0]
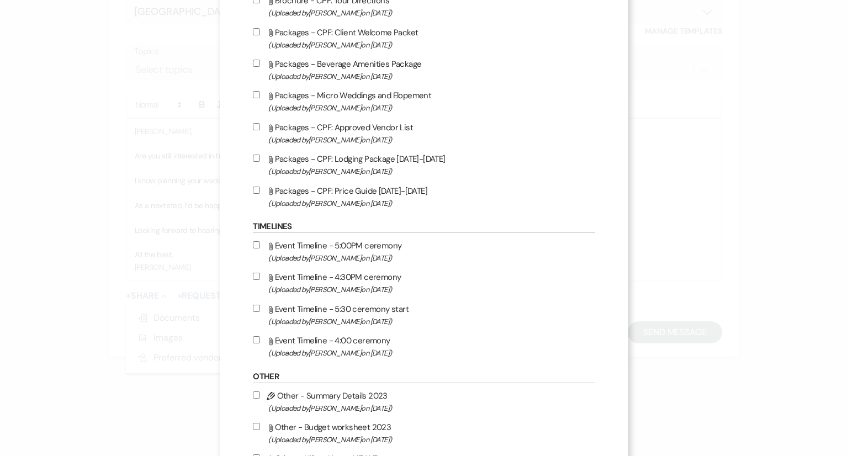
click at [256, 162] on input "Attach File Packages - CPF: Lodging Package [DATE]-[DATE] (Uploaded by [PERSON_…" at bounding box center [256, 158] width 7 height 7
checkbox input "true"
click at [257, 194] on input "Attach File Packages - CPF: Price Guide [DATE]-[DATE] (Uploaded by [PERSON_NAME…" at bounding box center [256, 190] width 7 height 7
checkbox input "true"
click at [256, 107] on label "Attach File Packages - Micro Weddings and Elopement (Uploaded by [PERSON_NAME] …" at bounding box center [424, 101] width 342 height 26
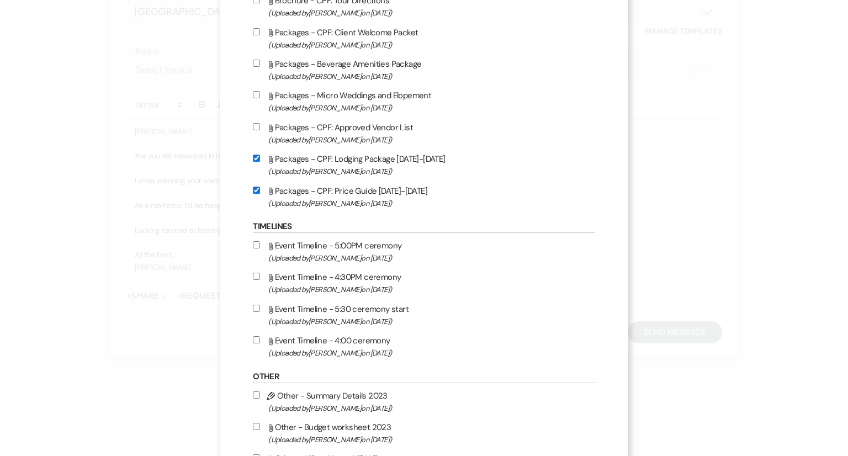
click at [256, 98] on input "Attach File Packages - Micro Weddings and Elopement (Uploaded by [PERSON_NAME] …" at bounding box center [256, 94] width 7 height 7
checkbox input "true"
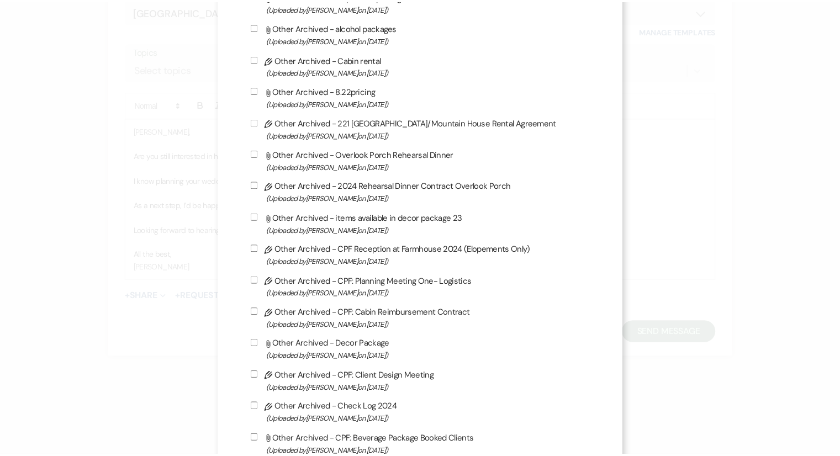
scroll to position [2946, 0]
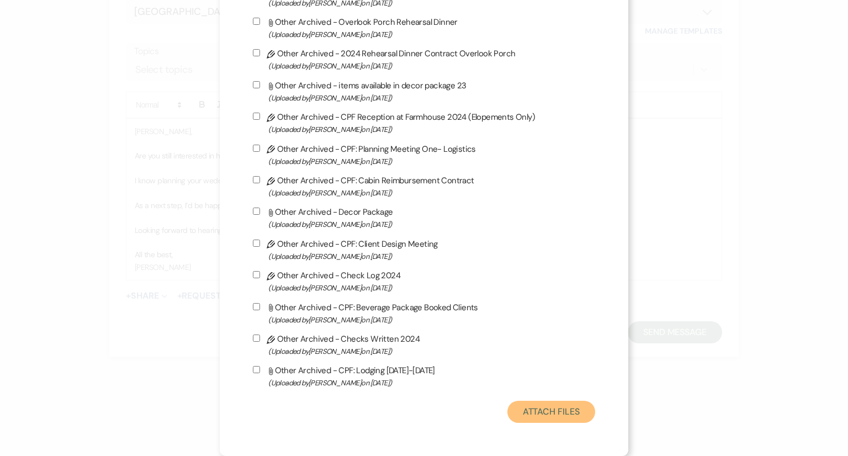
click at [555, 412] on button "Attach Files" at bounding box center [552, 412] width 88 height 22
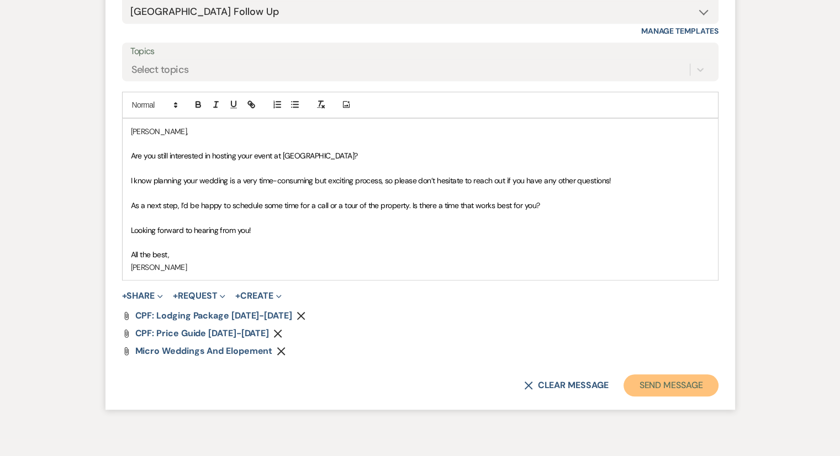
click at [657, 387] on button "Send Message" at bounding box center [671, 386] width 94 height 22
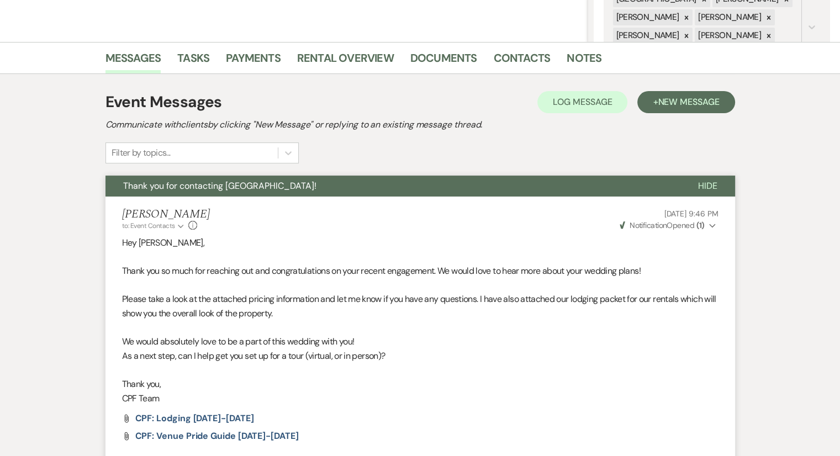
scroll to position [0, 0]
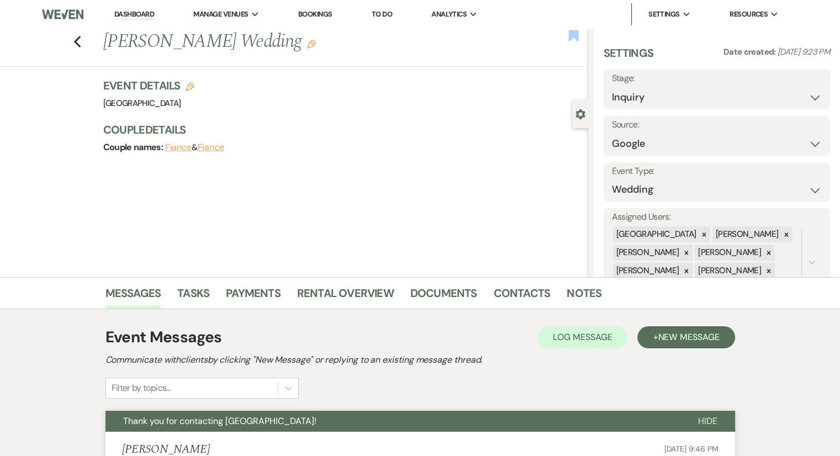
click at [569, 35] on use "button" at bounding box center [573, 35] width 10 height 11
click at [80, 41] on use "button" at bounding box center [76, 42] width 7 height 12
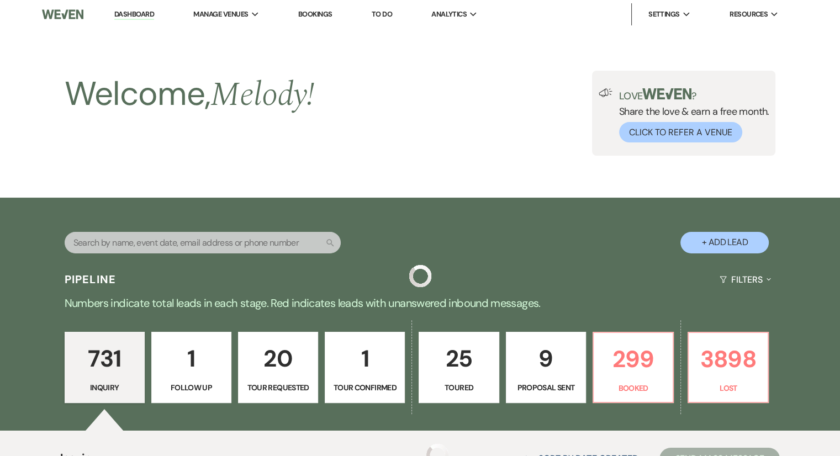
scroll to position [6108, 0]
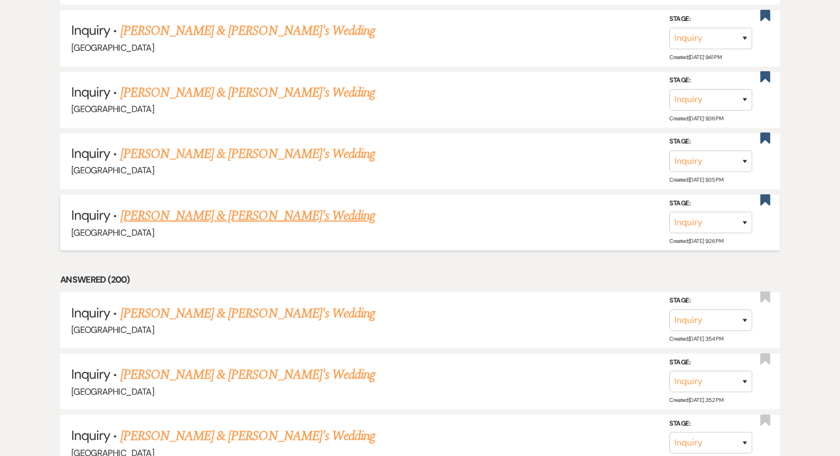
click at [223, 205] on link "[PERSON_NAME] & [PERSON_NAME]'s Wedding" at bounding box center [247, 215] width 255 height 20
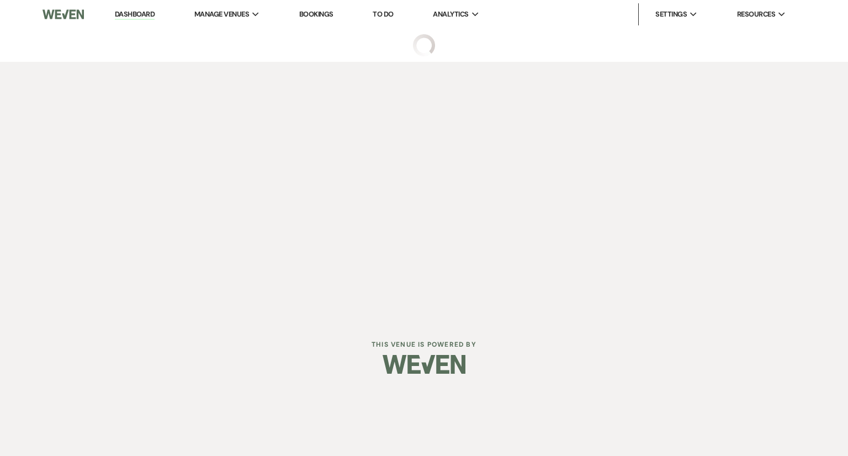
select select "2"
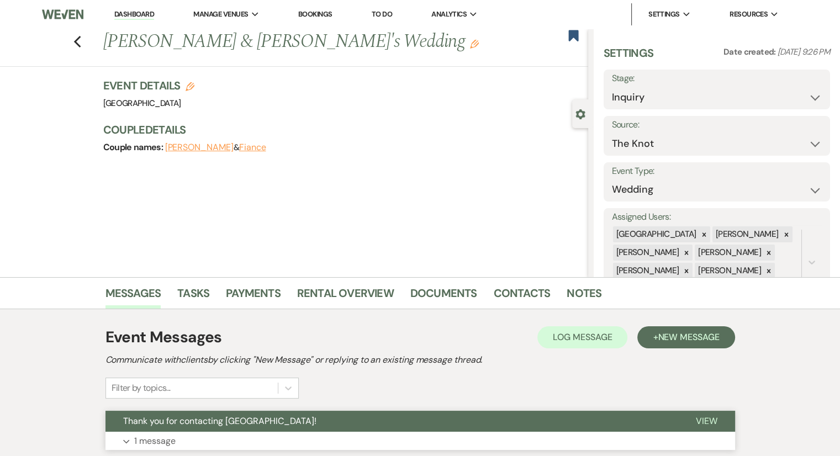
click at [162, 441] on p "1 message" at bounding box center [154, 441] width 41 height 14
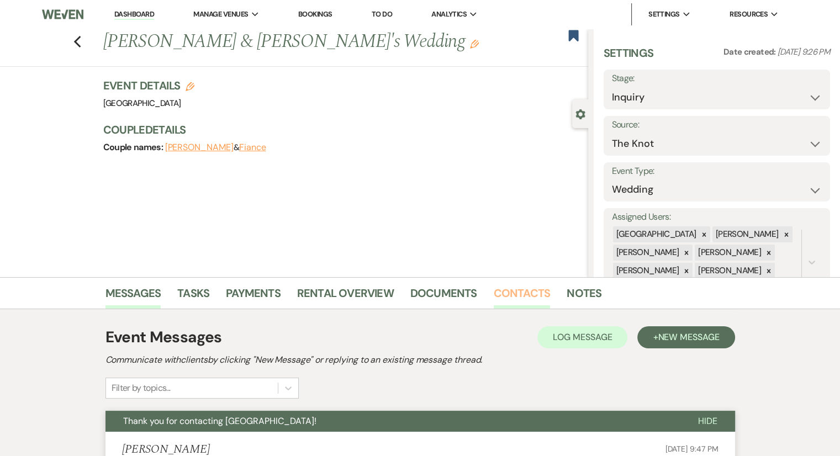
click at [506, 297] on link "Contacts" at bounding box center [522, 296] width 57 height 24
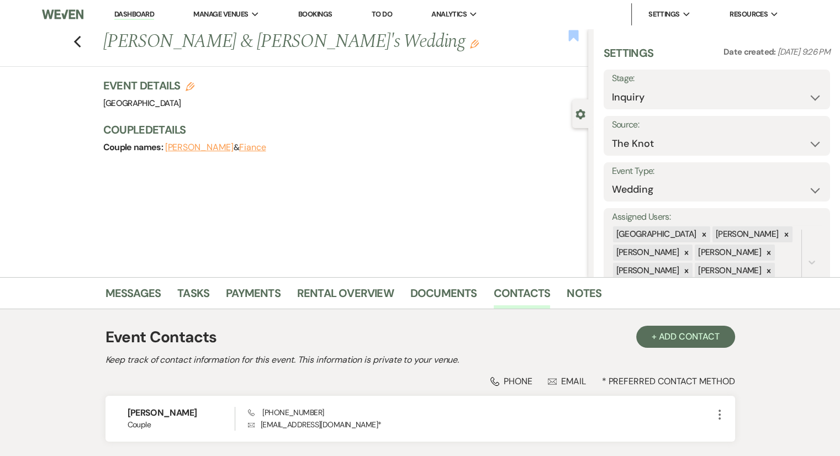
click at [573, 41] on icon "Bookmark" at bounding box center [574, 35] width 12 height 13
click at [82, 50] on div "Previous [PERSON_NAME] & [PERSON_NAME]'s Wedding Edit Bookmark" at bounding box center [291, 48] width 594 height 38
click at [80, 42] on icon "Previous" at bounding box center [77, 41] width 8 height 13
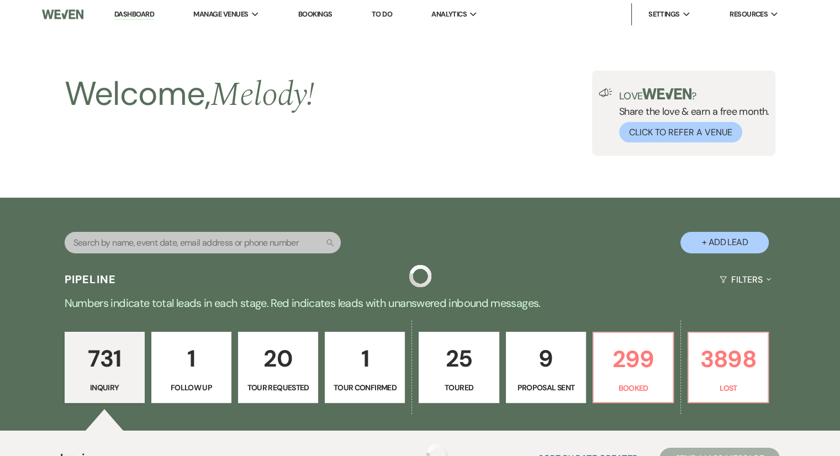
scroll to position [6108, 0]
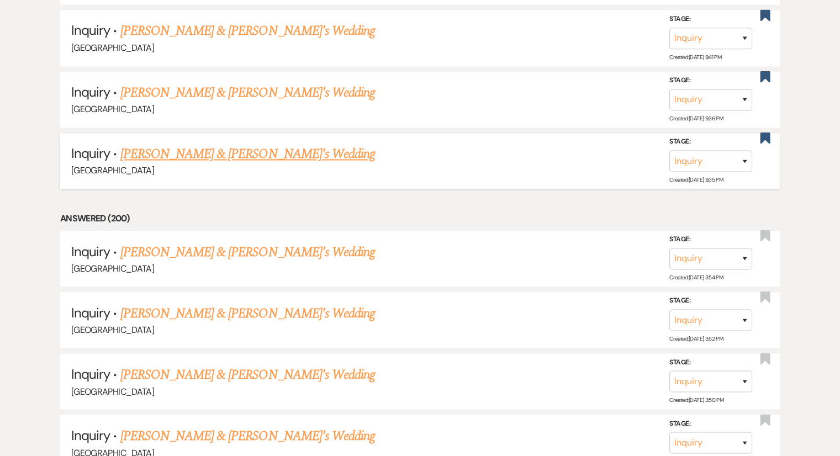
click at [256, 144] on link "[PERSON_NAME] & [PERSON_NAME]'s Wedding" at bounding box center [247, 154] width 255 height 20
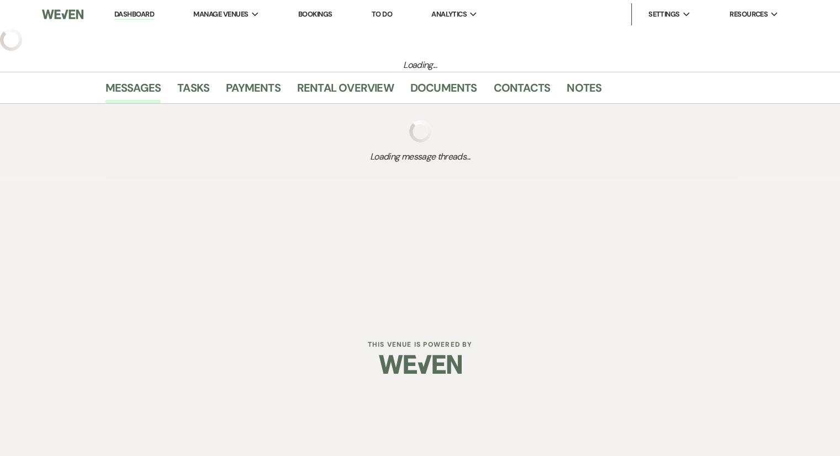
select select "6"
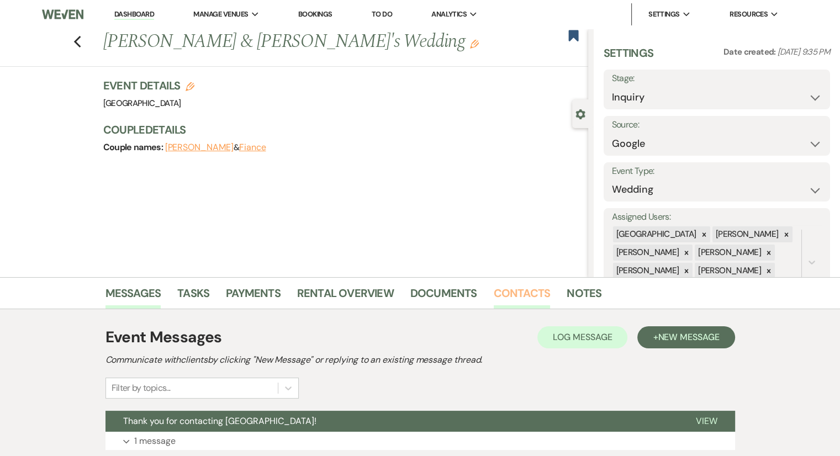
click at [516, 298] on link "Contacts" at bounding box center [522, 296] width 57 height 24
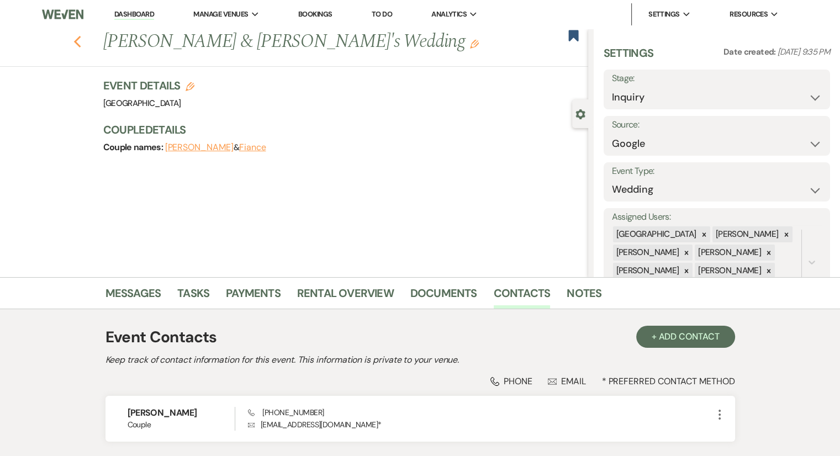
click at [82, 43] on icon "Previous" at bounding box center [77, 41] width 8 height 13
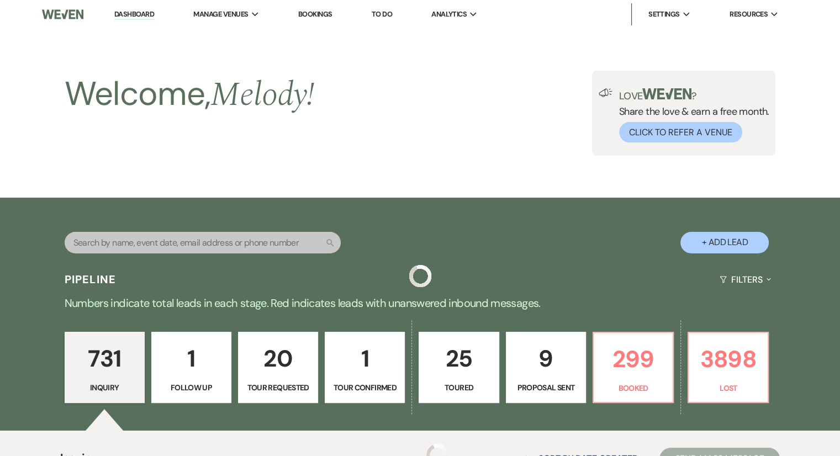
scroll to position [6108, 0]
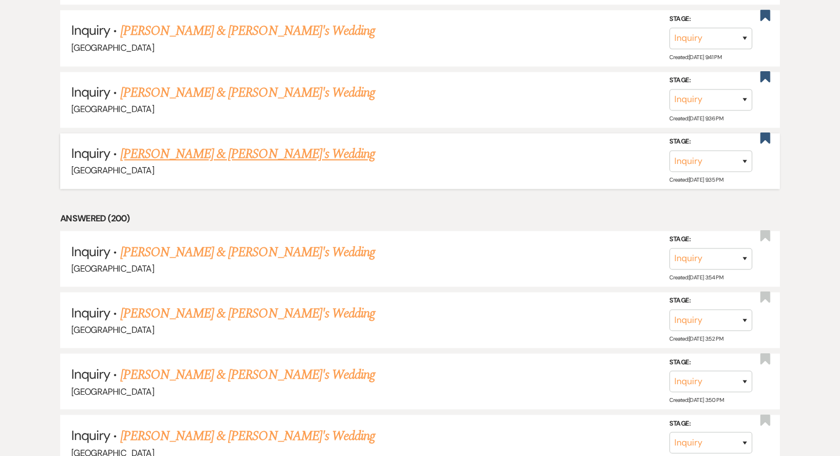
click at [239, 144] on link "[PERSON_NAME] & [PERSON_NAME]'s Wedding" at bounding box center [247, 154] width 255 height 20
select select "6"
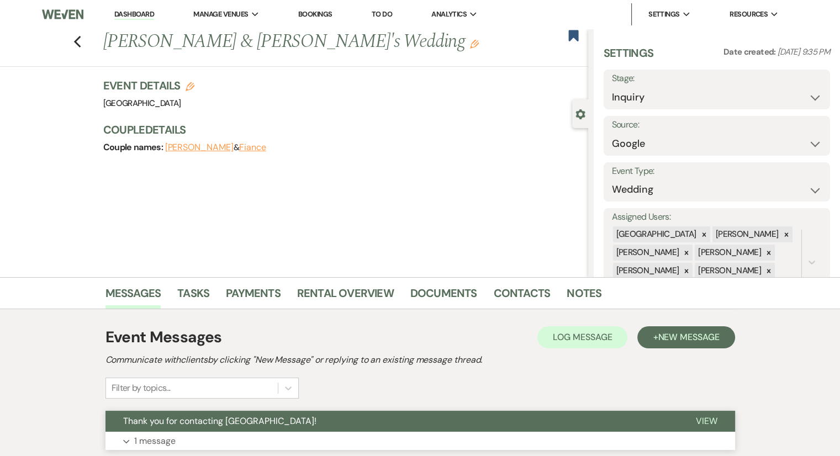
click at [165, 442] on p "1 message" at bounding box center [154, 441] width 41 height 14
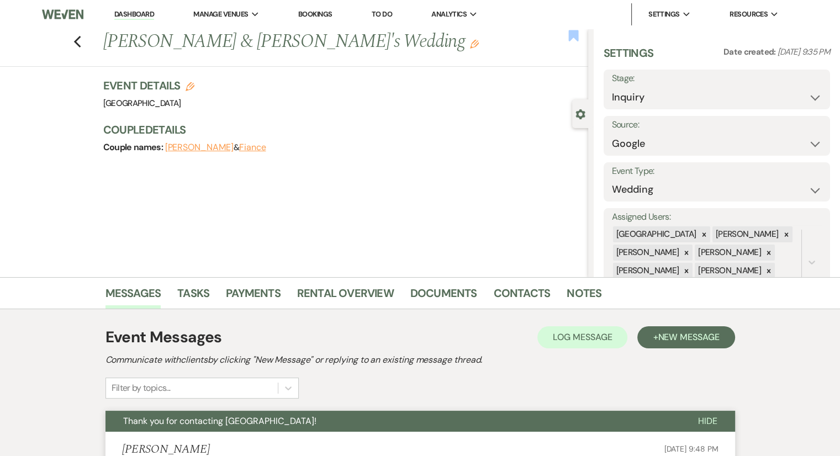
click at [570, 41] on use "button" at bounding box center [573, 35] width 10 height 11
click at [80, 47] on icon "Previous" at bounding box center [77, 41] width 8 height 13
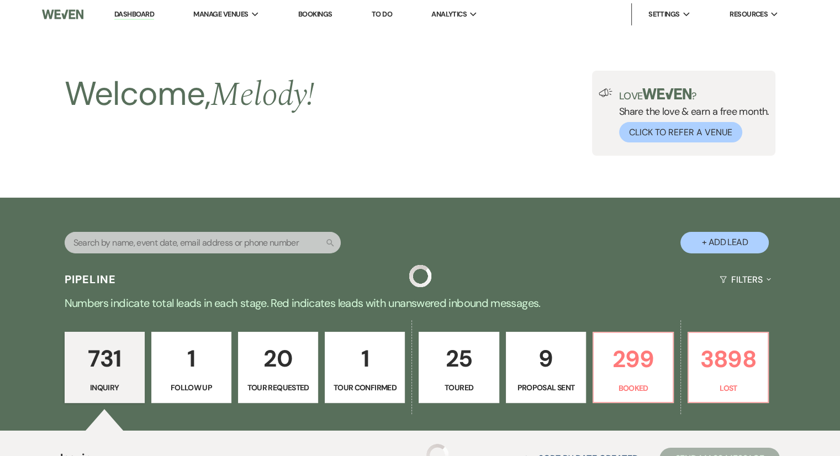
scroll to position [6108, 0]
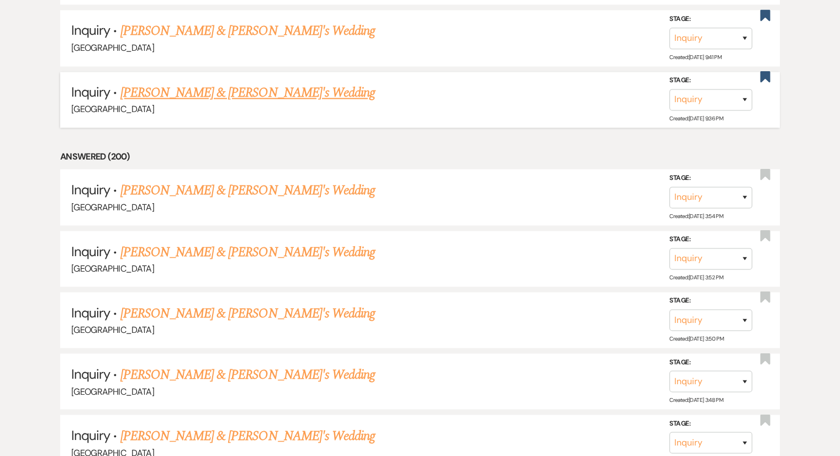
click at [262, 83] on link "[PERSON_NAME] & [PERSON_NAME]'s Wedding" at bounding box center [247, 93] width 255 height 20
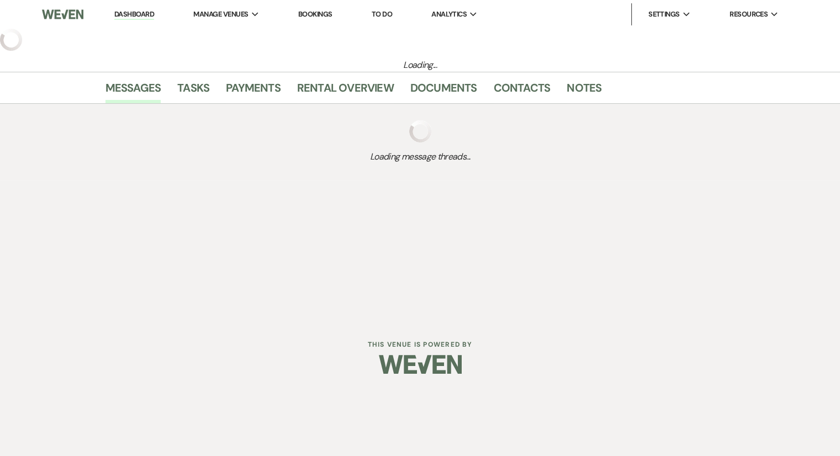
select select "14"
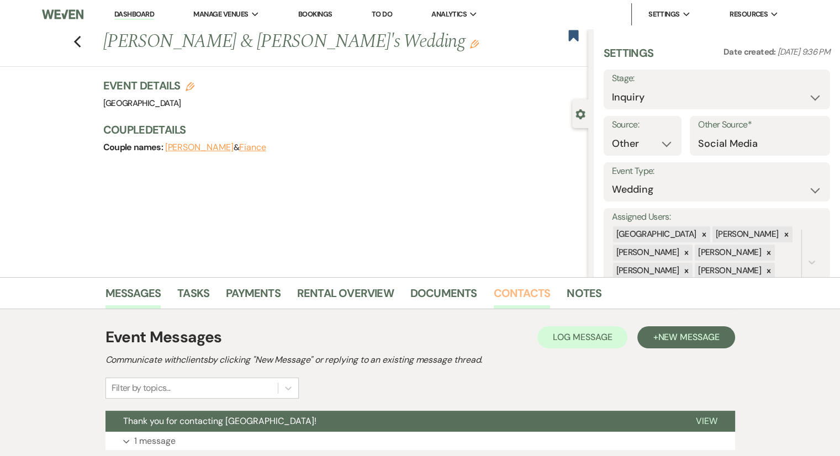
click at [507, 301] on link "Contacts" at bounding box center [522, 296] width 57 height 24
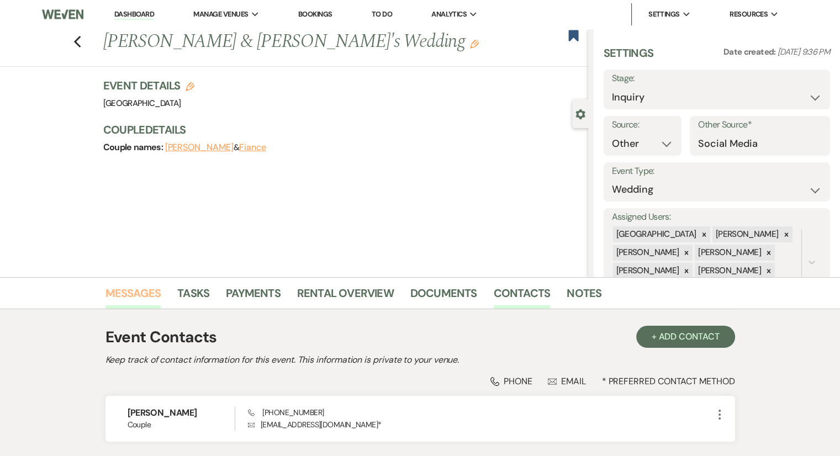
click at [149, 291] on link "Messages" at bounding box center [134, 296] width 56 height 24
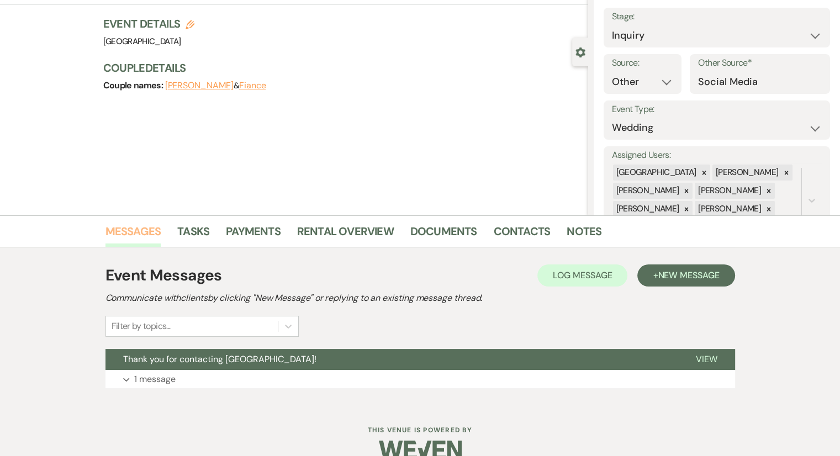
scroll to position [82, 0]
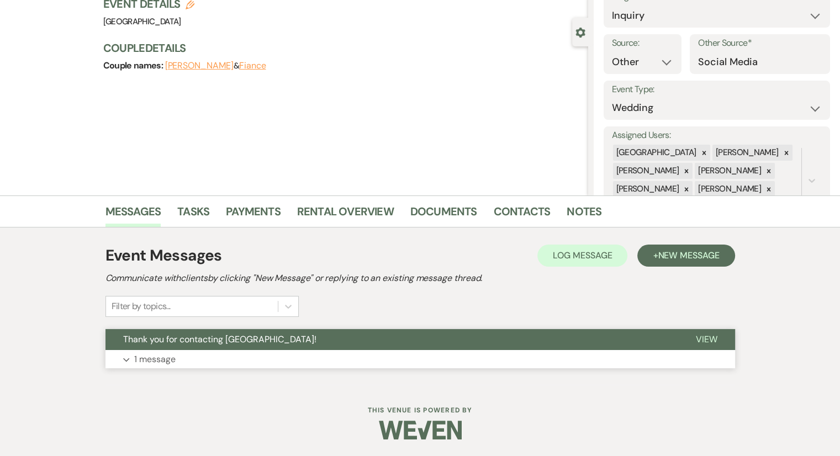
click at [177, 360] on button "Expand 1 message" at bounding box center [421, 359] width 630 height 19
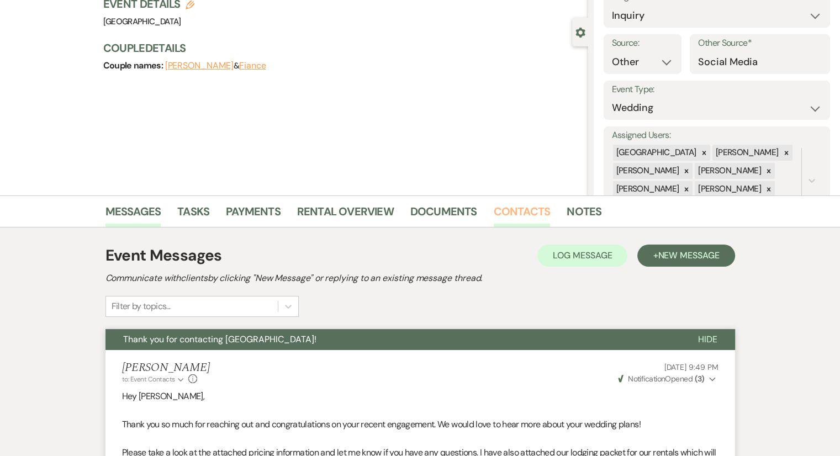
click at [517, 217] on link "Contacts" at bounding box center [522, 215] width 57 height 24
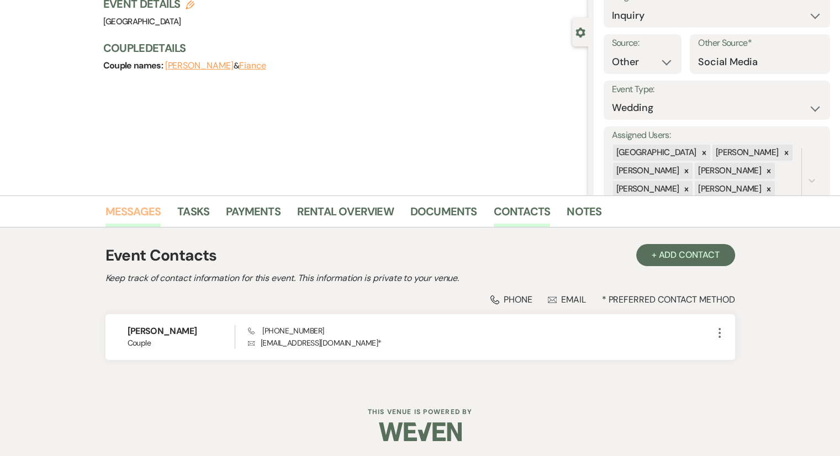
click at [139, 210] on link "Messages" at bounding box center [134, 215] width 56 height 24
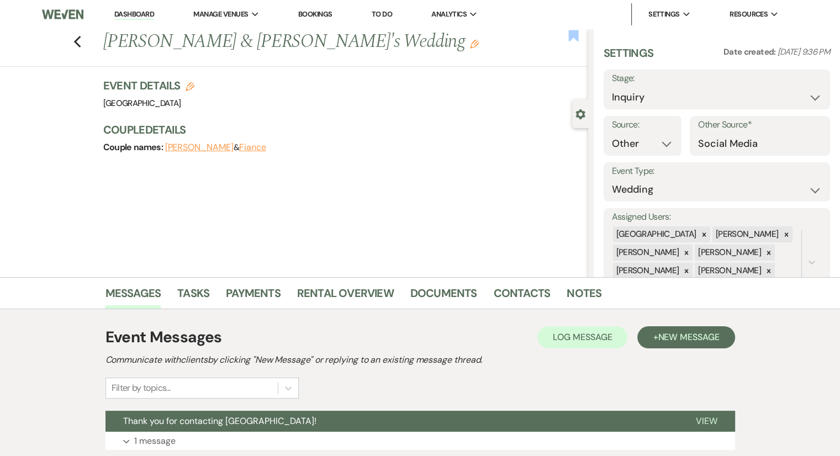
drag, startPoint x: 567, startPoint y: 41, endPoint x: 578, endPoint y: 39, distance: 11.8
click at [578, 39] on div "Previous [PERSON_NAME] & [PERSON_NAME]'s Wedding Edit Bookmark" at bounding box center [291, 48] width 594 height 38
click at [578, 39] on use "button" at bounding box center [573, 35] width 10 height 11
click at [82, 47] on icon "Previous" at bounding box center [77, 41] width 8 height 13
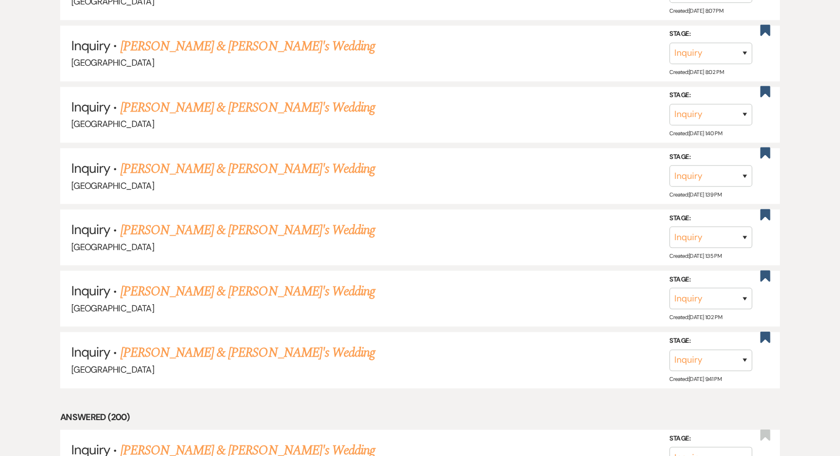
scroll to position [5777, 0]
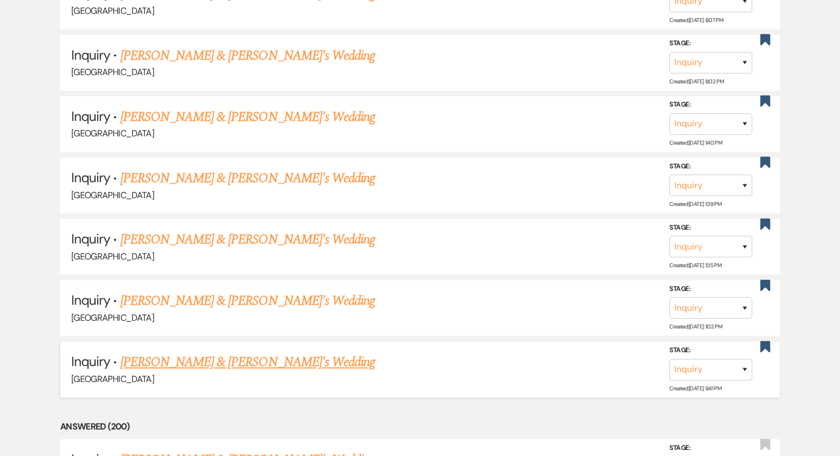
click at [214, 352] on link "[PERSON_NAME] & [PERSON_NAME]'s Wedding" at bounding box center [247, 362] width 255 height 20
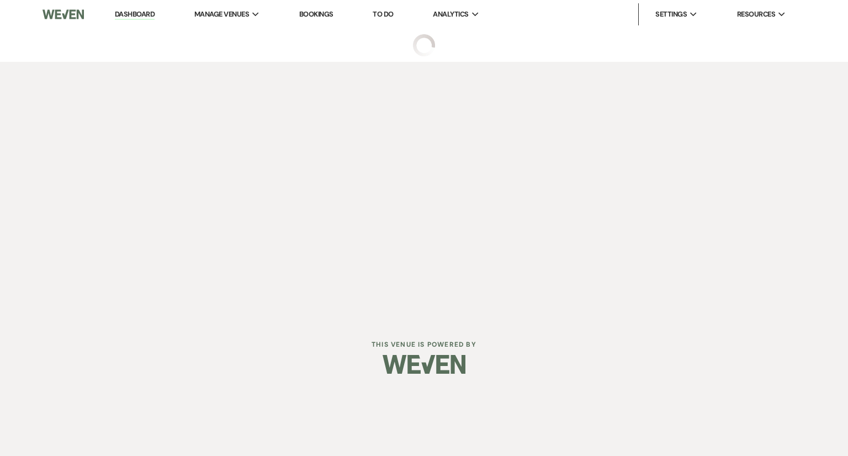
select select "6"
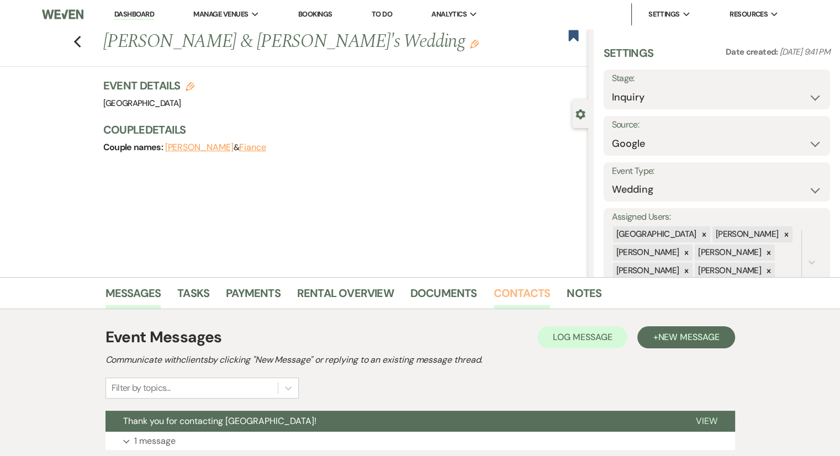
click at [510, 294] on link "Contacts" at bounding box center [522, 296] width 57 height 24
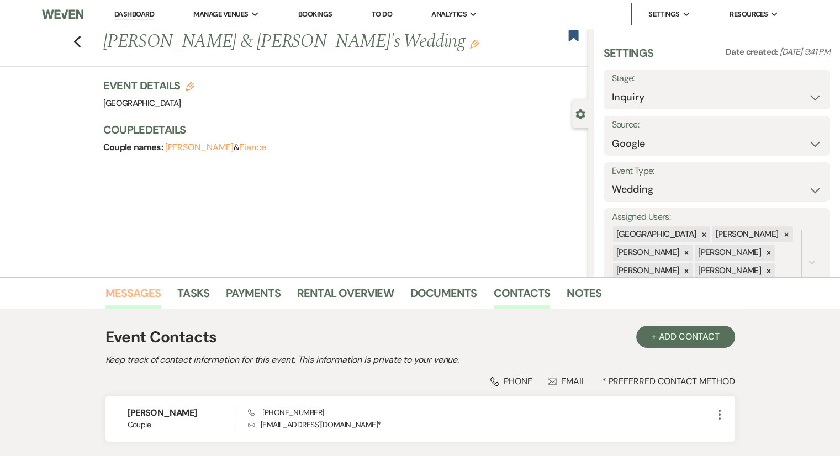
click at [150, 292] on link "Messages" at bounding box center [134, 296] width 56 height 24
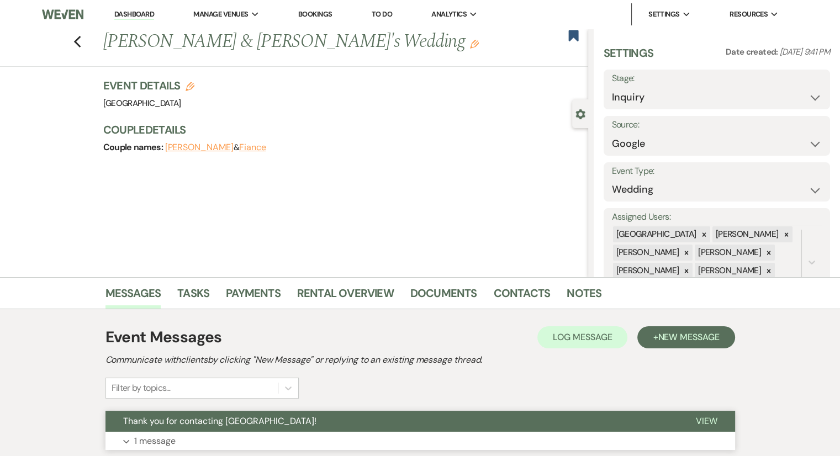
click at [146, 440] on p "1 message" at bounding box center [154, 441] width 41 height 14
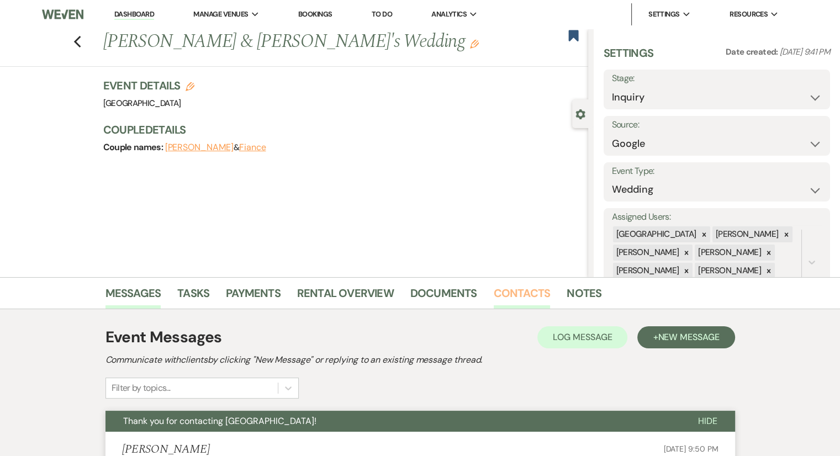
click at [524, 284] on link "Contacts" at bounding box center [522, 296] width 57 height 24
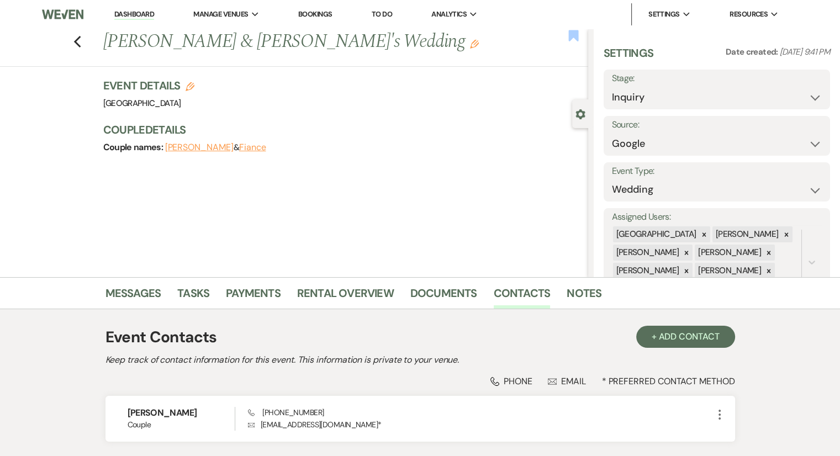
click at [573, 36] on use "button" at bounding box center [573, 35] width 10 height 11
click at [82, 45] on icon "Previous" at bounding box center [77, 41] width 8 height 13
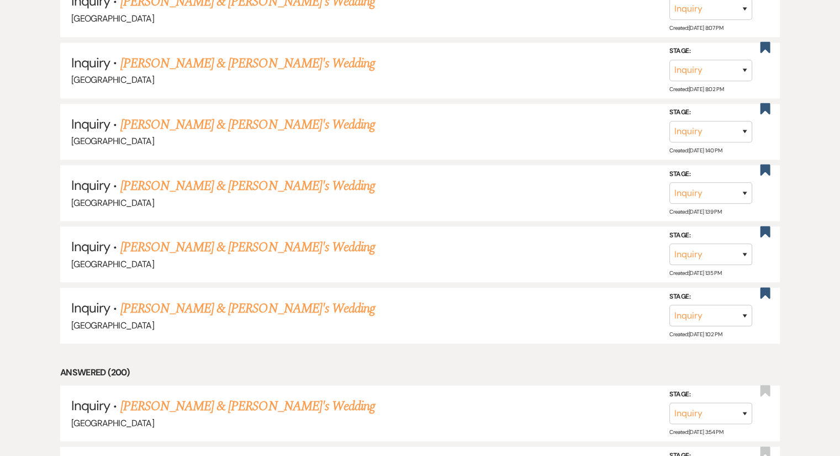
scroll to position [5784, 0]
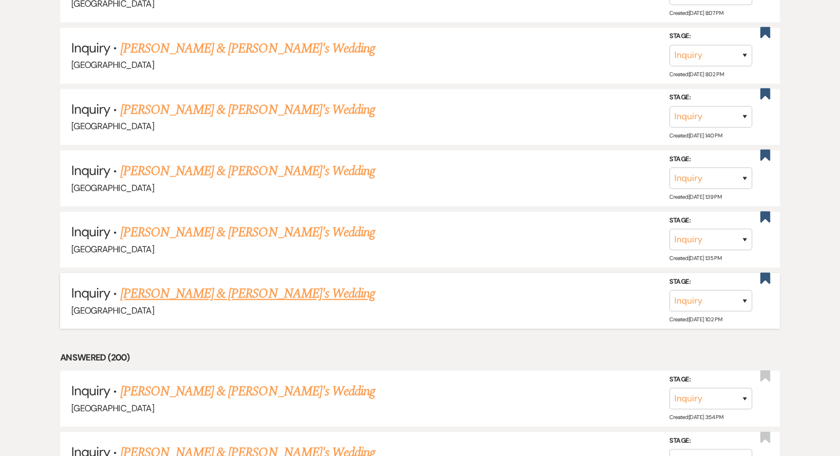
click at [203, 284] on link "[PERSON_NAME] & [PERSON_NAME]'s Wedding" at bounding box center [247, 294] width 255 height 20
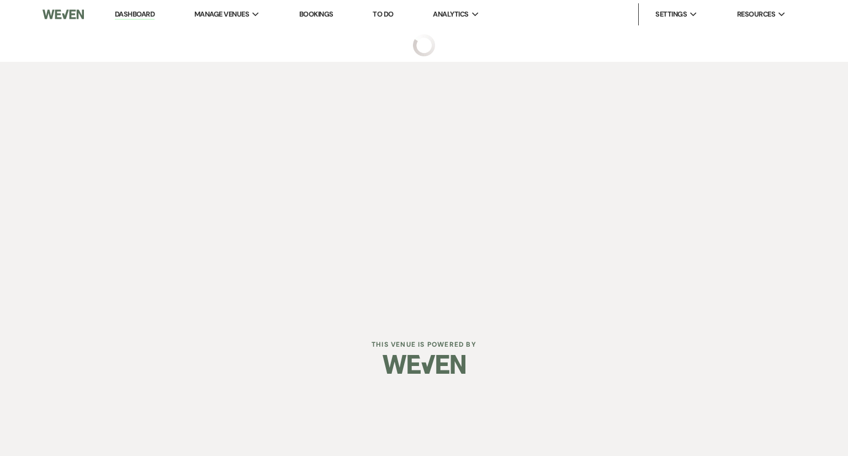
select select "6"
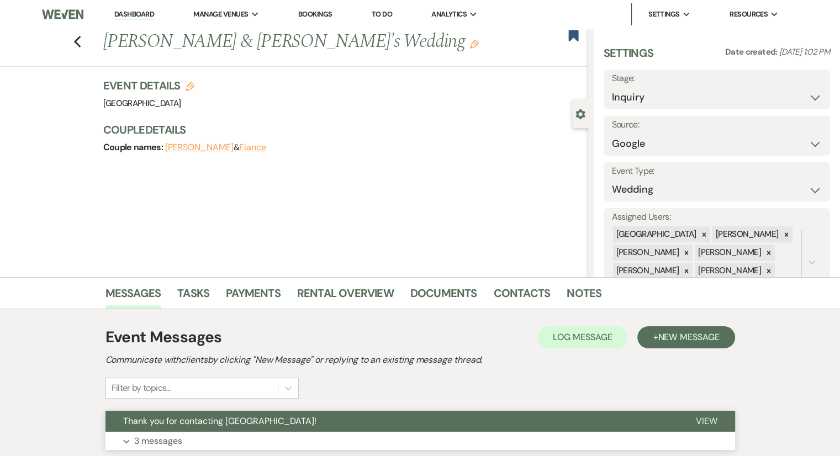
click at [157, 445] on p "3 messages" at bounding box center [158, 441] width 48 height 14
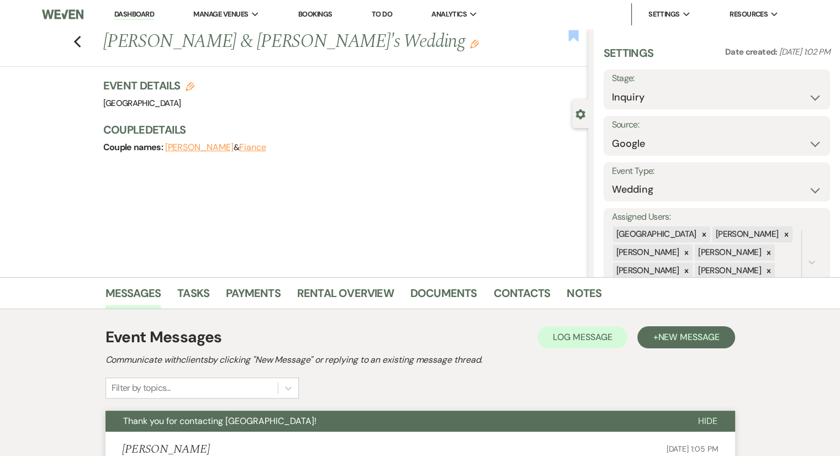
click at [574, 31] on use "button" at bounding box center [573, 35] width 10 height 11
click at [79, 44] on icon "Previous" at bounding box center [77, 41] width 8 height 13
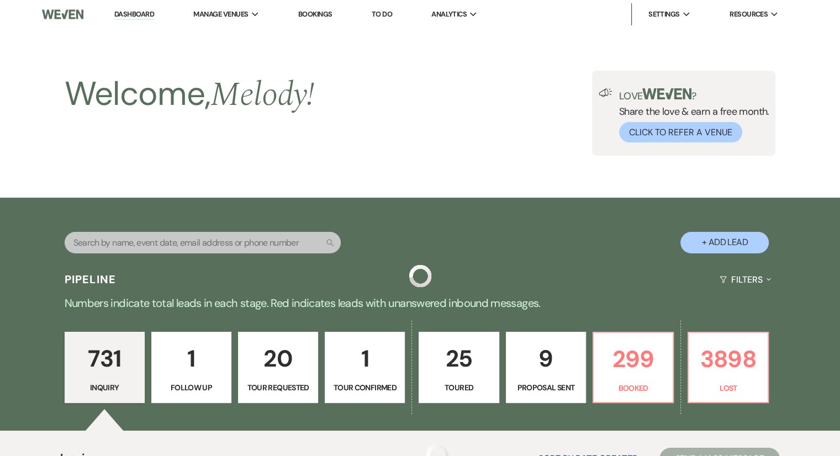
scroll to position [5784, 0]
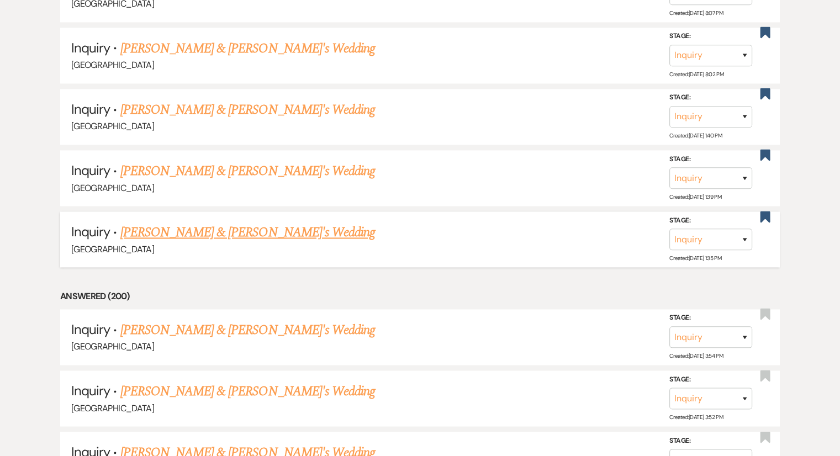
click at [201, 223] on link "[PERSON_NAME] & [PERSON_NAME]'s Wedding" at bounding box center [247, 233] width 255 height 20
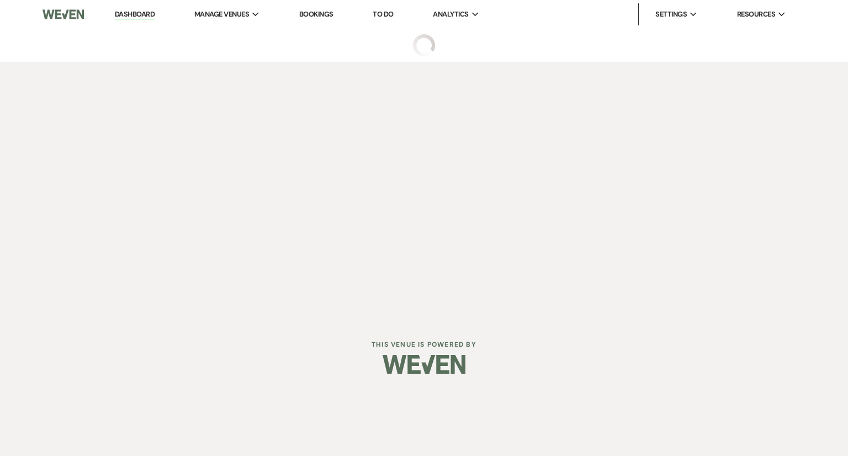
select select "2"
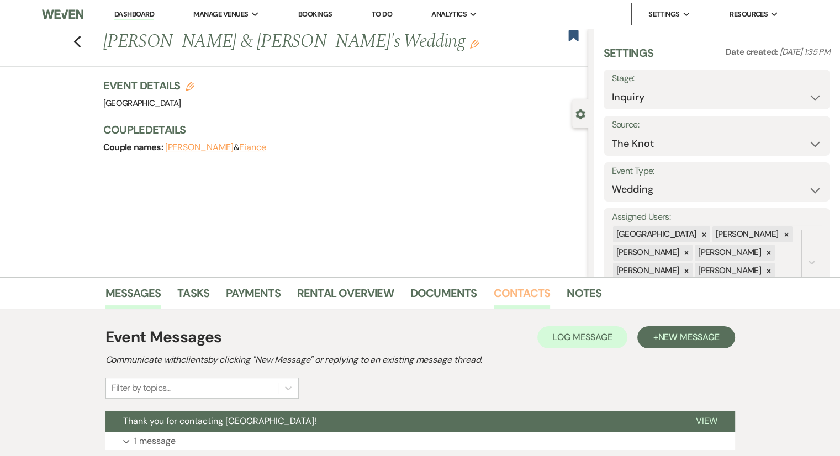
click at [523, 290] on link "Contacts" at bounding box center [522, 296] width 57 height 24
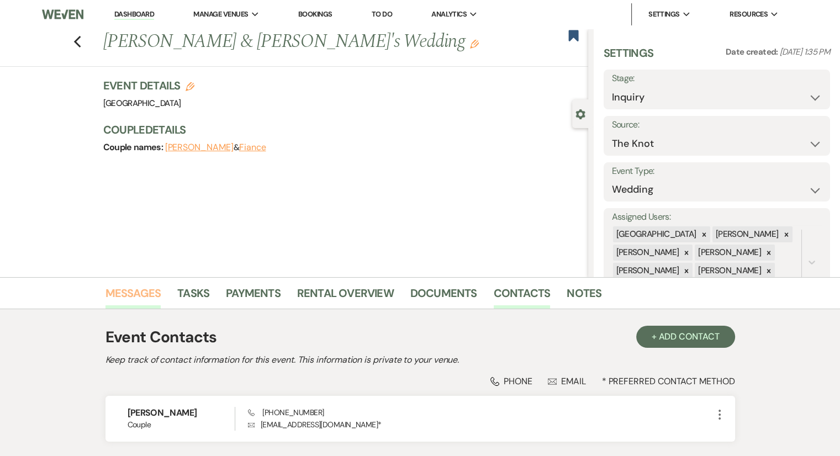
click at [119, 292] on link "Messages" at bounding box center [134, 296] width 56 height 24
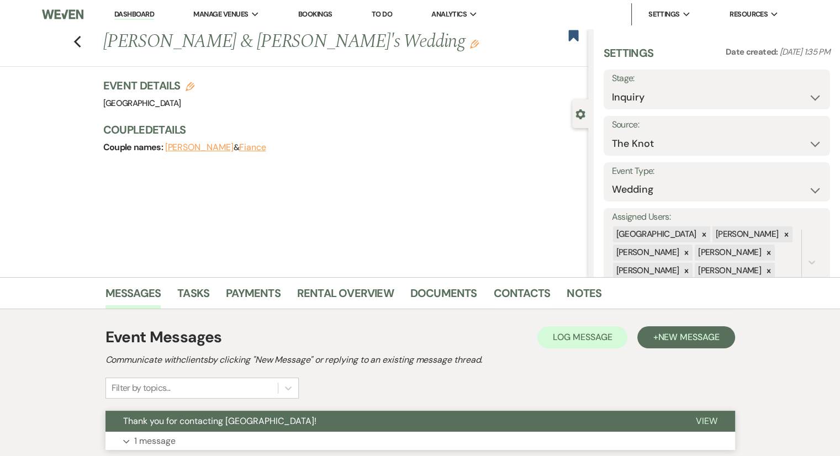
click at [155, 442] on p "1 message" at bounding box center [154, 441] width 41 height 14
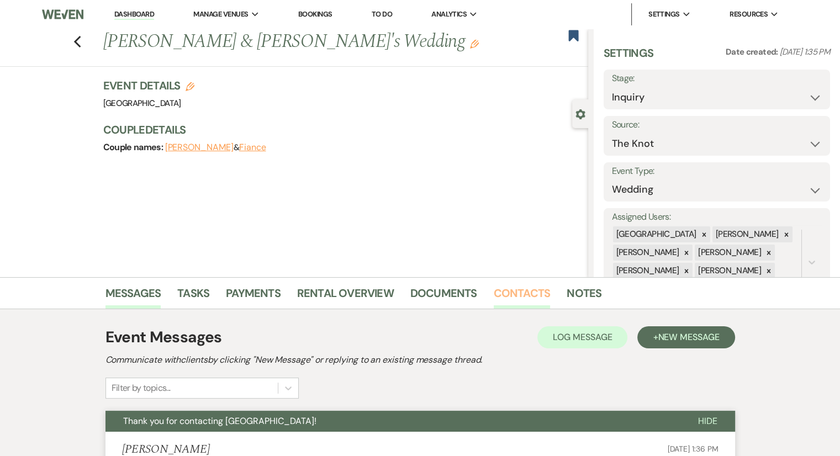
click at [510, 294] on link "Contacts" at bounding box center [522, 296] width 57 height 24
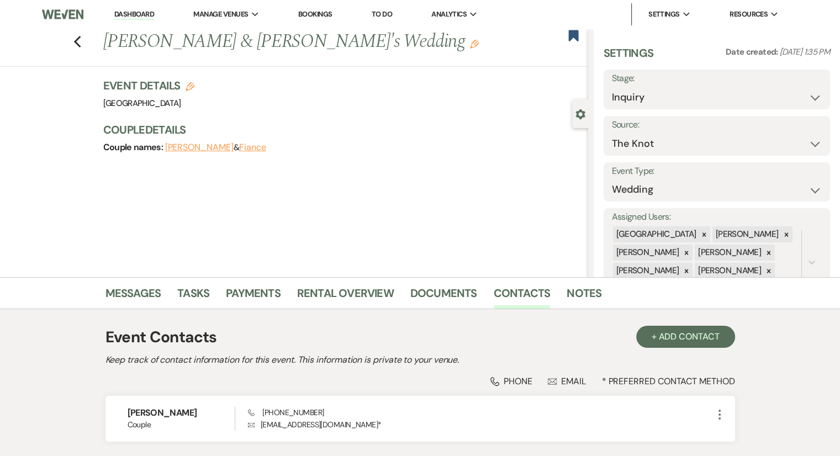
click at [571, 44] on div "Previous [PERSON_NAME] & [PERSON_NAME]'s Wedding Edit" at bounding box center [343, 42] width 491 height 27
click at [571, 32] on use "button" at bounding box center [573, 35] width 10 height 11
click at [82, 40] on icon "Previous" at bounding box center [77, 41] width 8 height 13
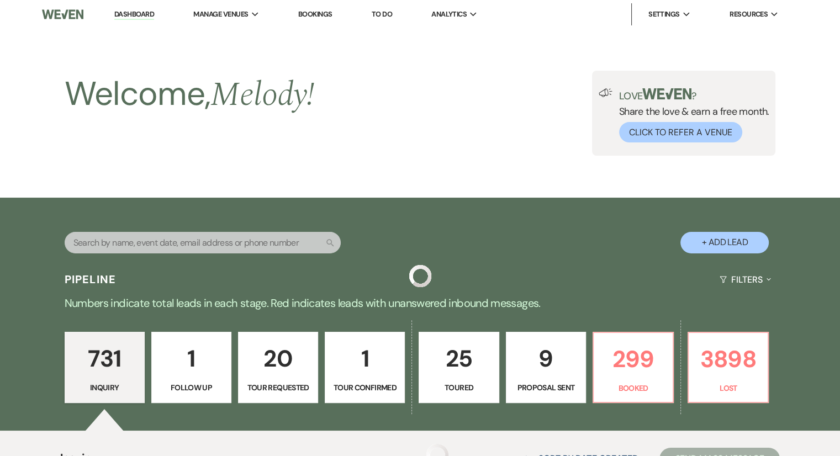
scroll to position [5784, 0]
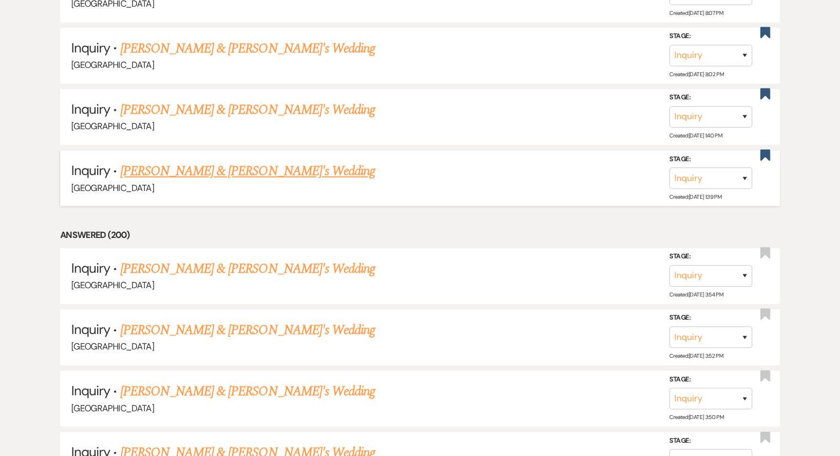
click at [191, 161] on link "[PERSON_NAME] & [PERSON_NAME]'s Wedding" at bounding box center [247, 171] width 255 height 20
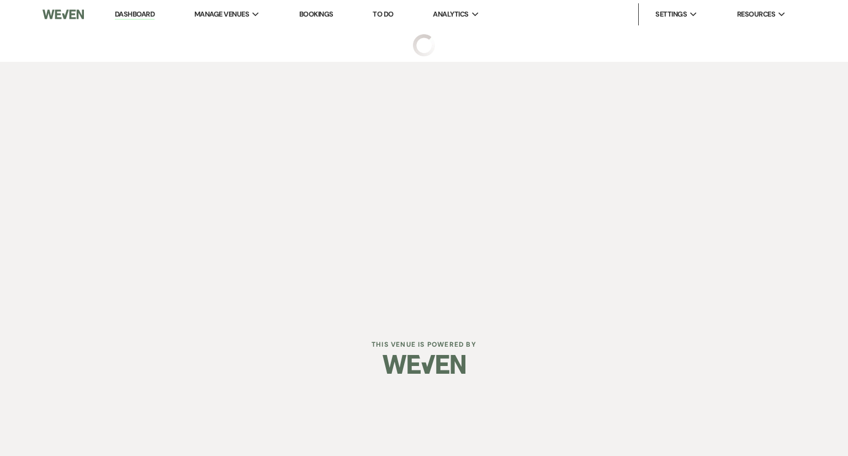
select select "2"
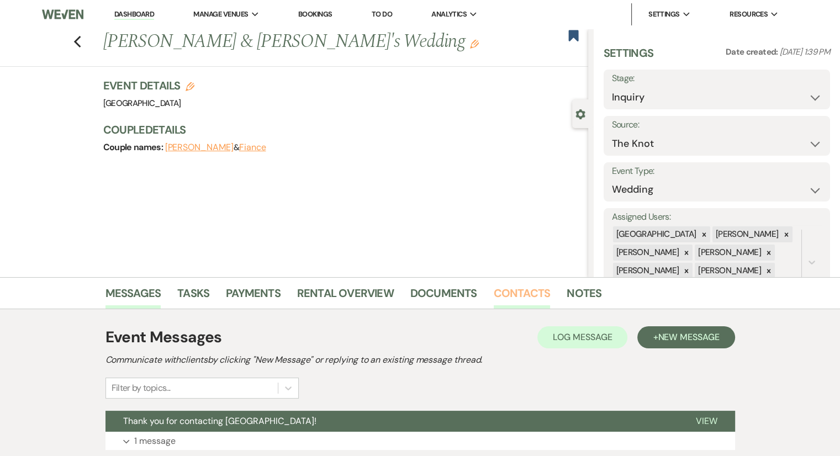
click at [502, 299] on link "Contacts" at bounding box center [522, 296] width 57 height 24
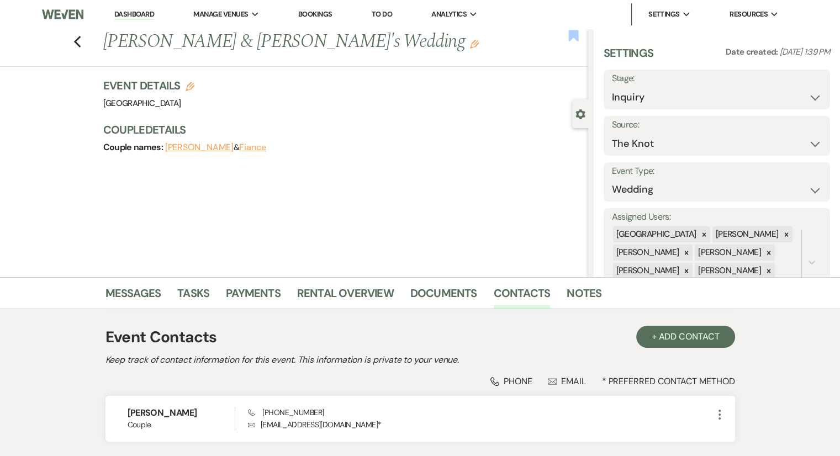
click at [574, 39] on icon "Bookmark" at bounding box center [574, 35] width 12 height 13
click at [81, 45] on icon "Previous" at bounding box center [77, 41] width 8 height 13
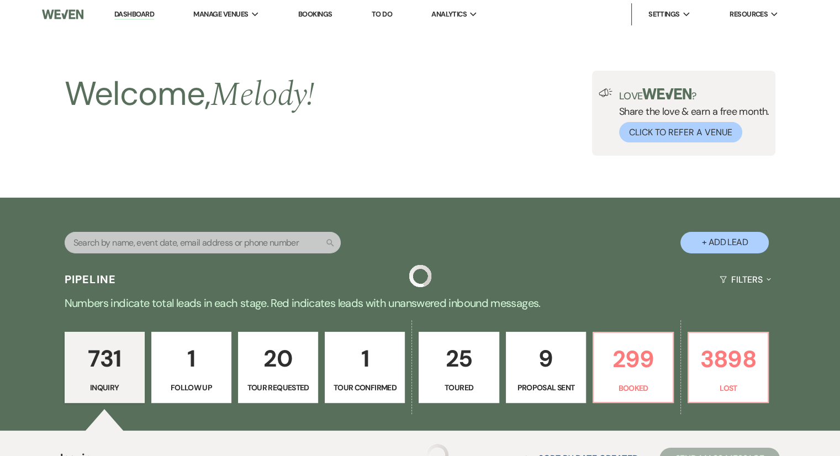
scroll to position [5784, 0]
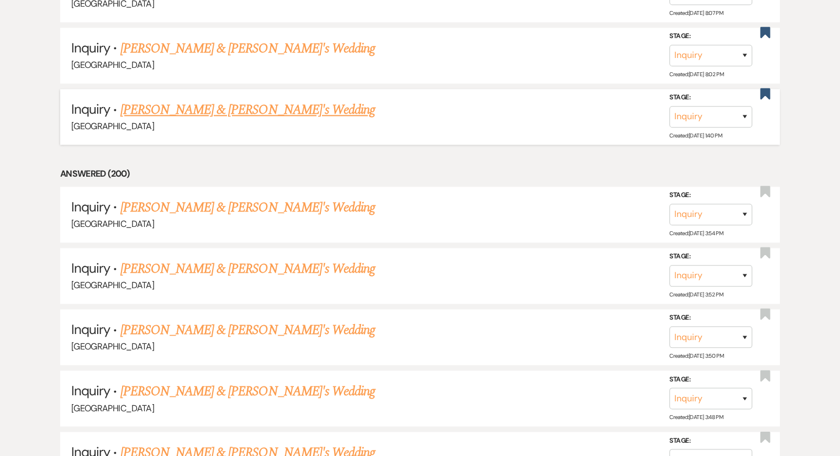
click at [234, 100] on link "[PERSON_NAME] & [PERSON_NAME]'s Wedding" at bounding box center [247, 110] width 255 height 20
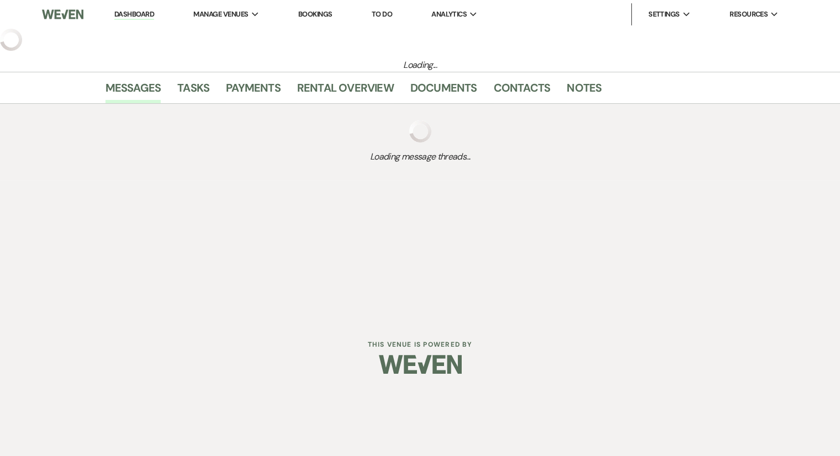
select select "8"
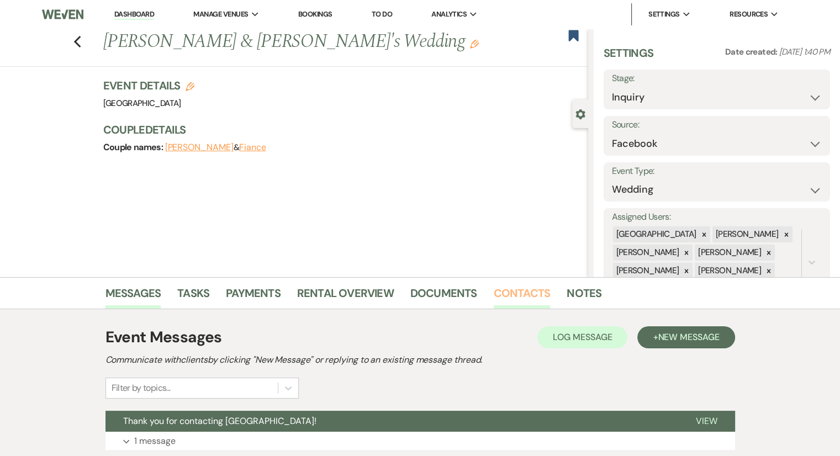
click at [520, 290] on link "Contacts" at bounding box center [522, 296] width 57 height 24
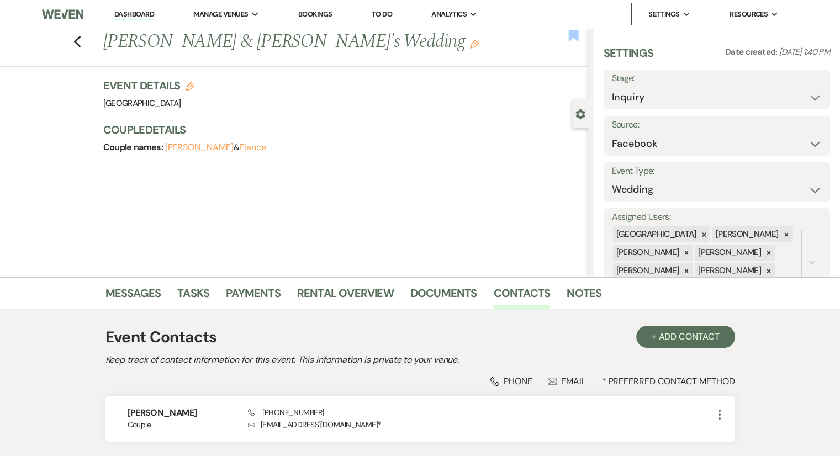
click at [576, 35] on use "button" at bounding box center [573, 35] width 10 height 11
click at [77, 44] on icon "Previous" at bounding box center [77, 41] width 8 height 13
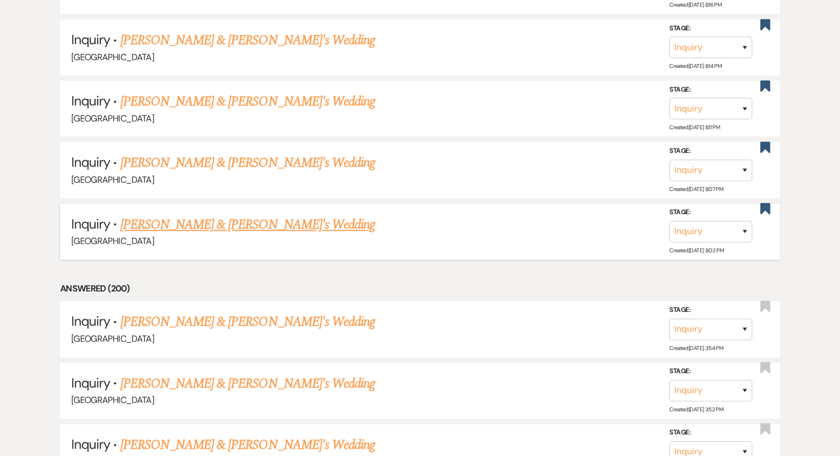
scroll to position [5607, 0]
click at [261, 215] on link "[PERSON_NAME] & [PERSON_NAME]'s Wedding" at bounding box center [247, 225] width 255 height 20
select select "6"
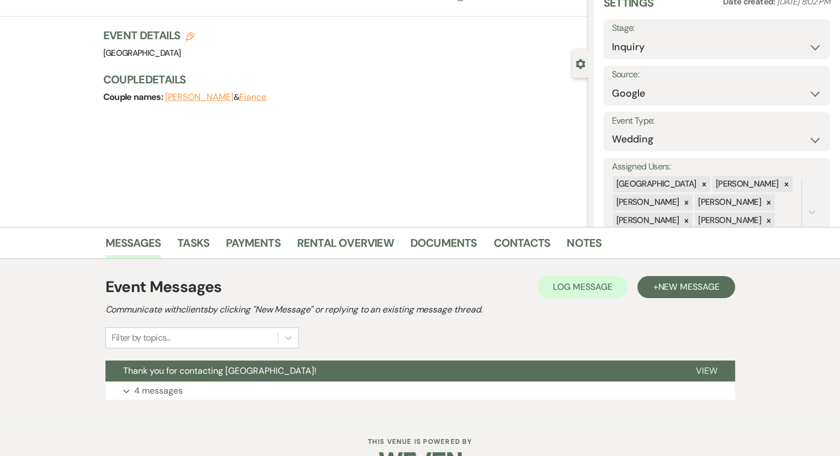
scroll to position [82, 0]
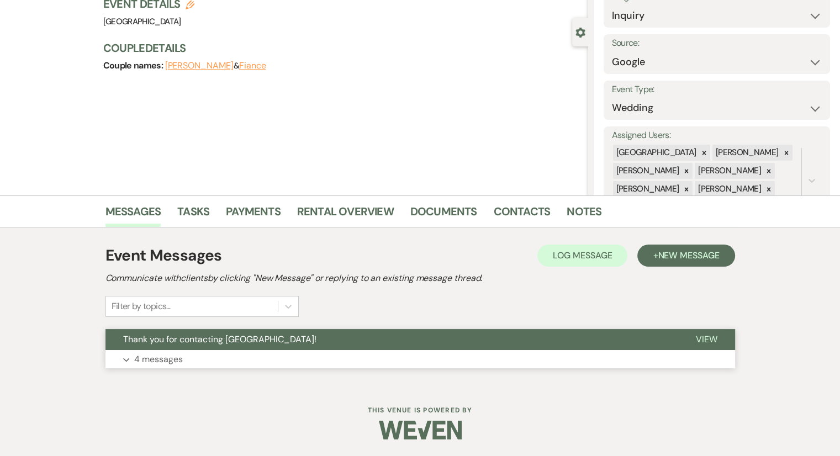
click at [172, 358] on p "4 messages" at bounding box center [158, 359] width 49 height 14
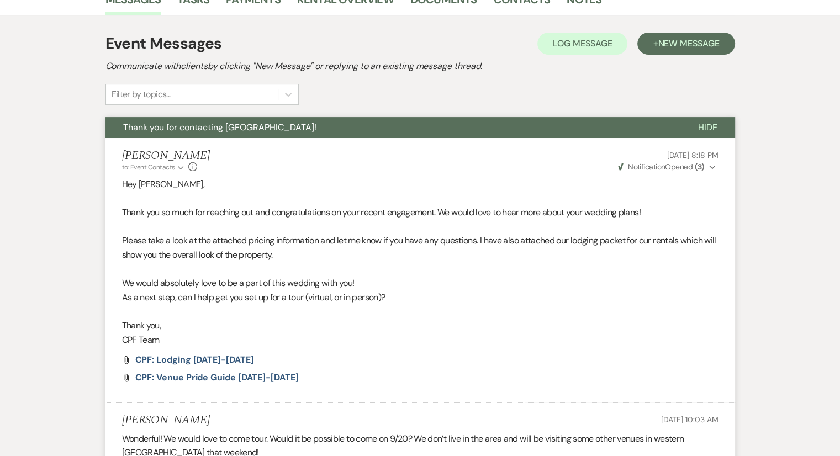
scroll to position [0, 0]
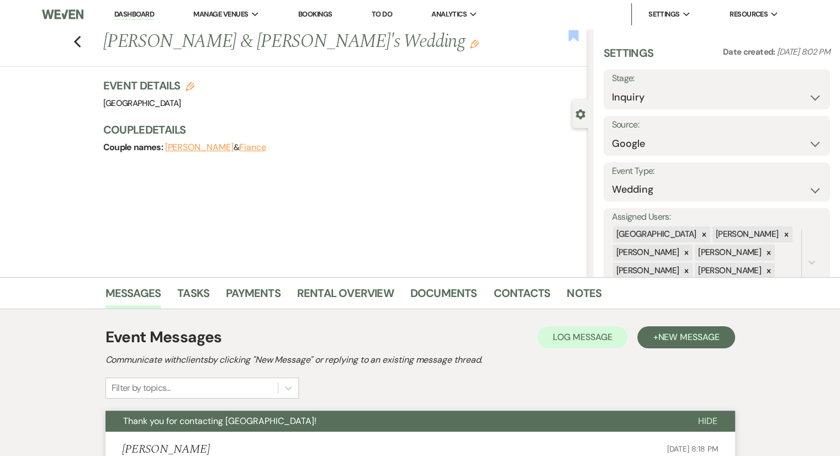
click at [570, 34] on use "button" at bounding box center [573, 35] width 10 height 11
click at [81, 47] on use "button" at bounding box center [76, 42] width 7 height 12
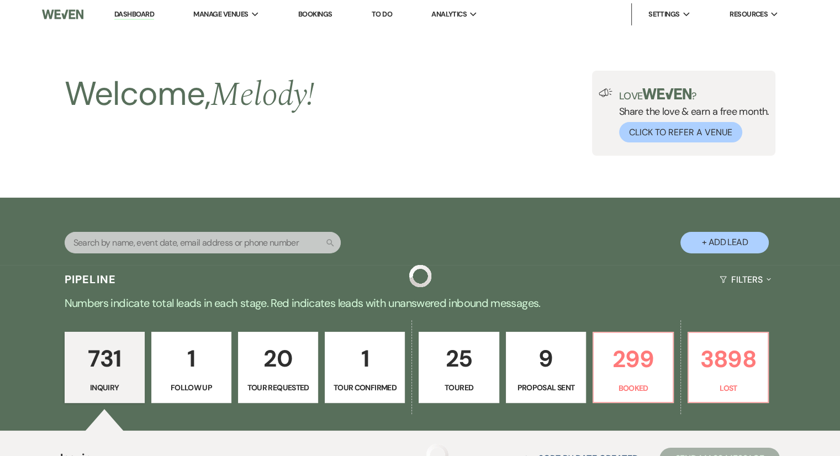
scroll to position [5607, 0]
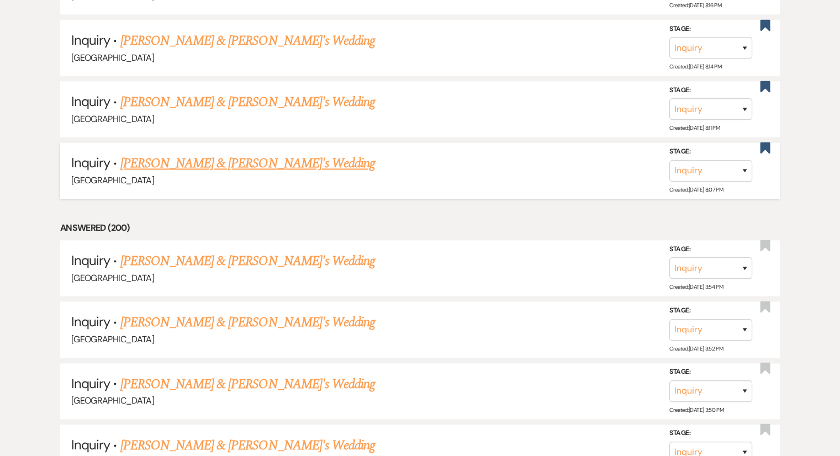
click at [242, 154] on link "[PERSON_NAME] & [PERSON_NAME]'s Wedding" at bounding box center [247, 164] width 255 height 20
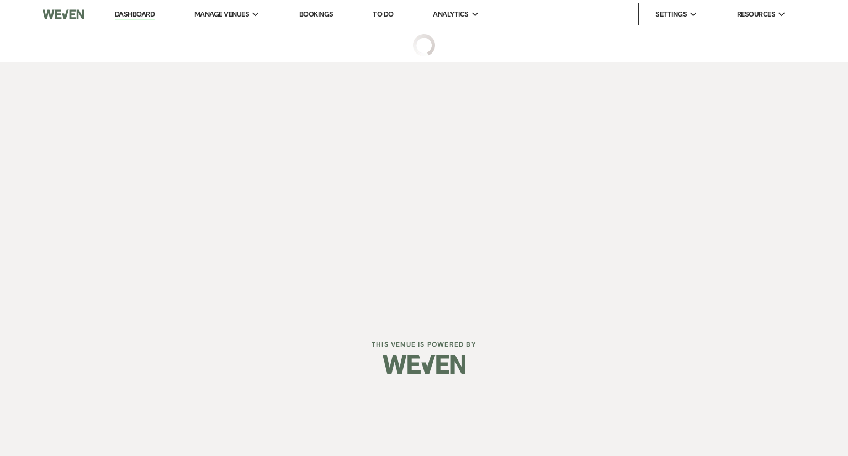
select select "8"
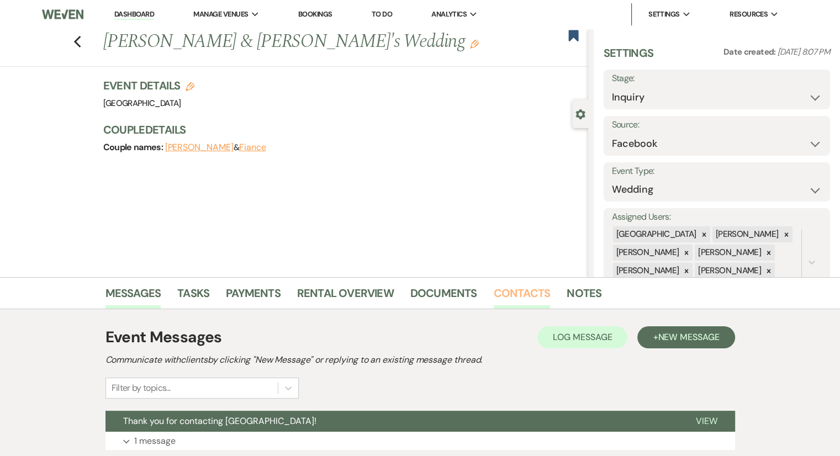
click at [510, 287] on link "Contacts" at bounding box center [522, 296] width 57 height 24
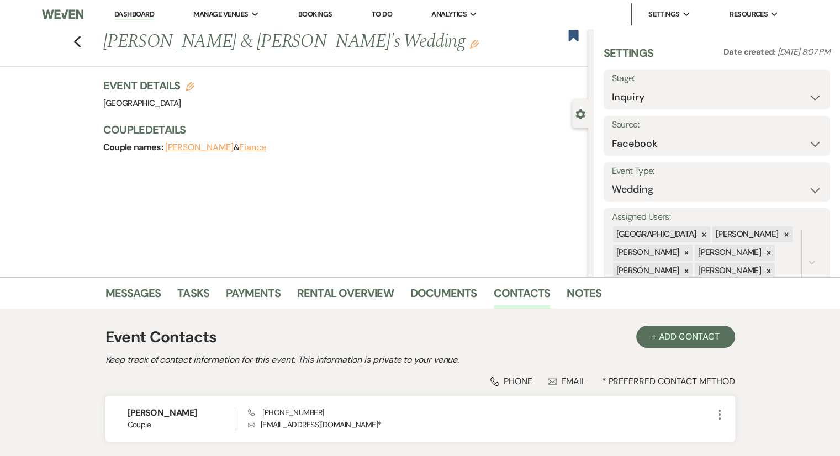
click at [570, 27] on nav "Dashboard Manage Venues Expand Chimney Pond Farm Bookings To Do Analytics Expan…" at bounding box center [420, 14] width 840 height 29
click at [573, 39] on icon "Bookmark" at bounding box center [574, 35] width 12 height 13
click at [147, 295] on link "Messages" at bounding box center [134, 296] width 56 height 24
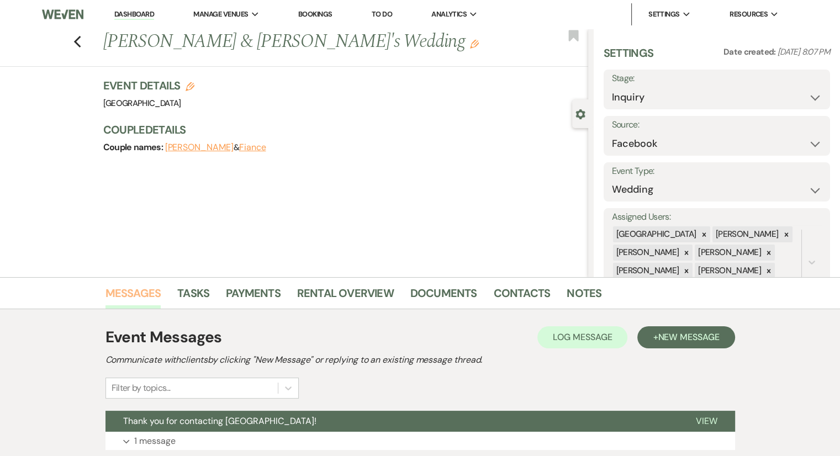
scroll to position [82, 0]
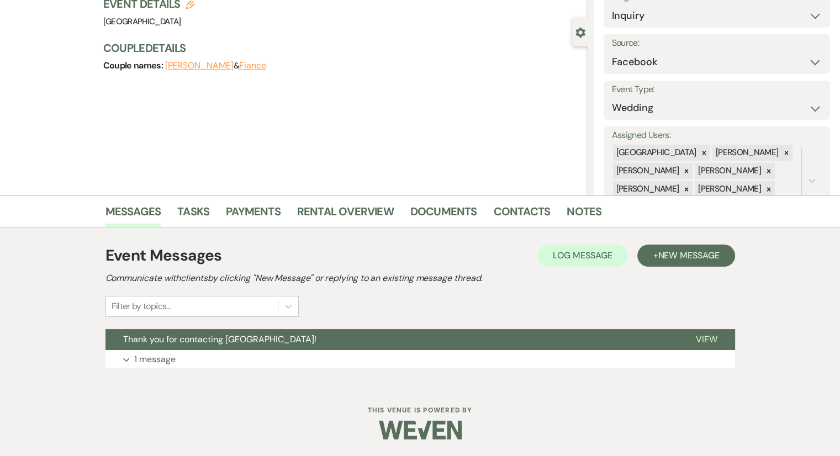
click at [808, 412] on h6 "This Venue is Powered By" at bounding box center [420, 410] width 840 height 9
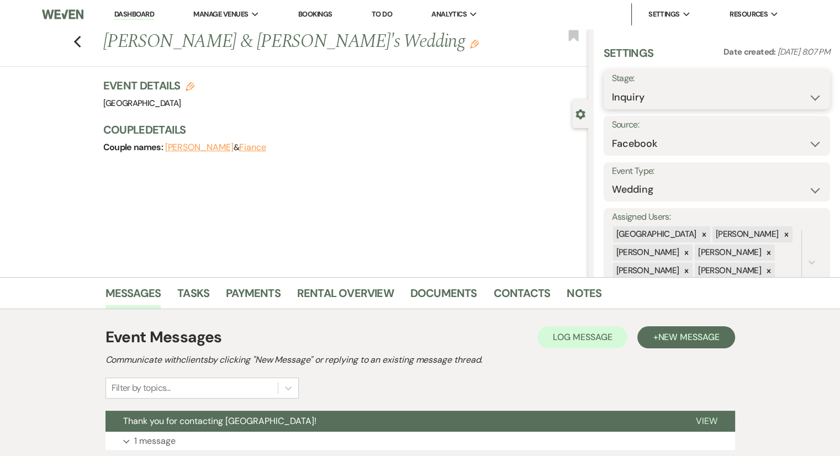
click at [636, 104] on select "Inquiry Follow Up Tour Requested Tour Confirmed Toured Proposal Sent Booked Lost" at bounding box center [717, 98] width 210 height 22
select select "8"
click at [612, 87] on select "Inquiry Follow Up Tour Requested Tour Confirmed Toured Proposal Sent Booked Lost" at bounding box center [717, 98] width 210 height 22
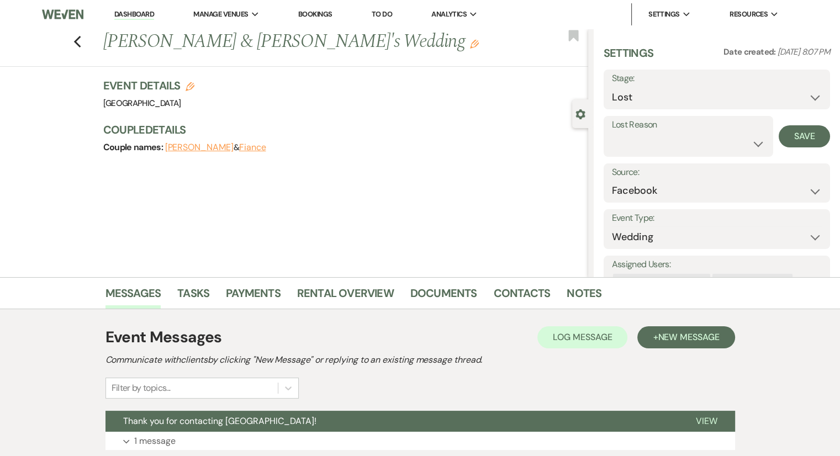
click at [651, 131] on label "Lost Reason" at bounding box center [688, 125] width 153 height 16
click at [651, 146] on select "Booked Elsewhere Budget Date Unavailable No Response Not a Good Match Capacity …" at bounding box center [688, 144] width 153 height 22
select select "10"
click at [612, 133] on select "Booked Elsewhere Budget Date Unavailable No Response Not a Good Match Capacity …" at bounding box center [688, 144] width 153 height 22
click at [802, 135] on button "Save" at bounding box center [804, 136] width 51 height 22
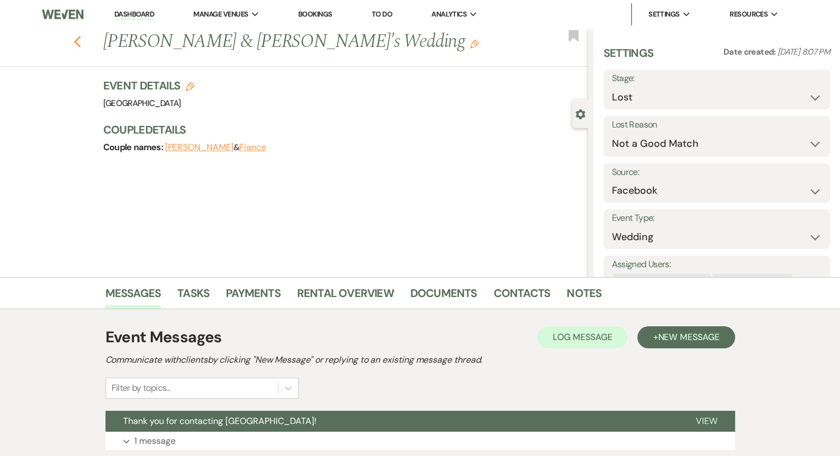
click at [81, 47] on use "button" at bounding box center [76, 42] width 7 height 12
select select "8"
select select "10"
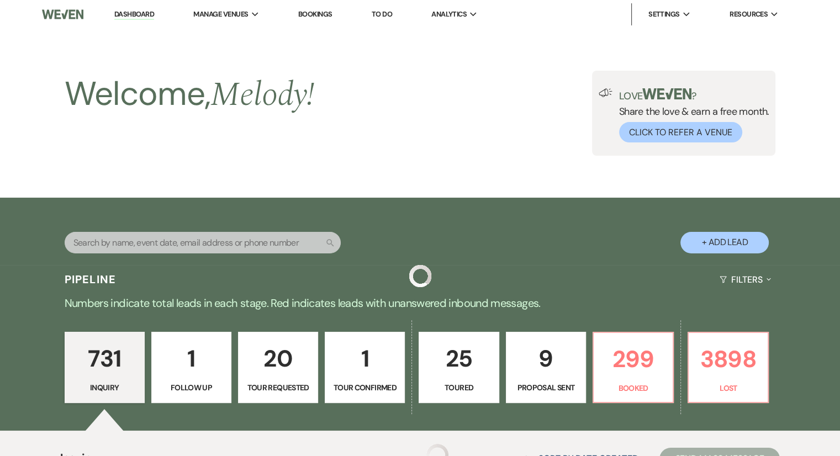
scroll to position [5607, 0]
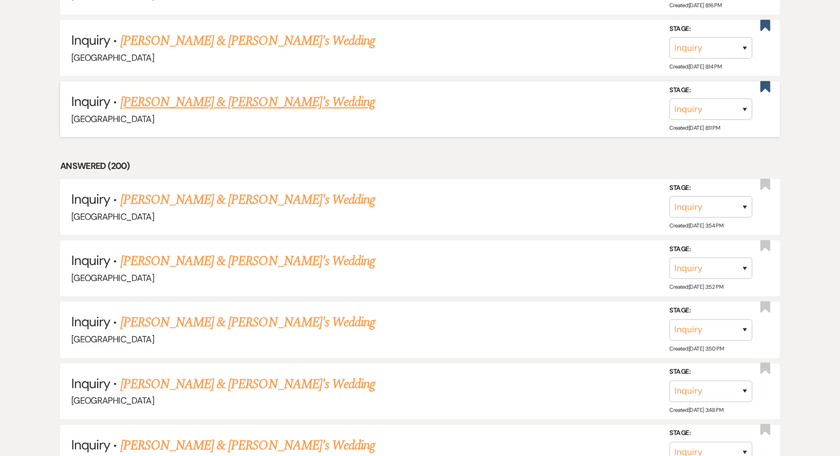
click at [240, 92] on link "[PERSON_NAME] & [PERSON_NAME]'s Wedding" at bounding box center [247, 102] width 255 height 20
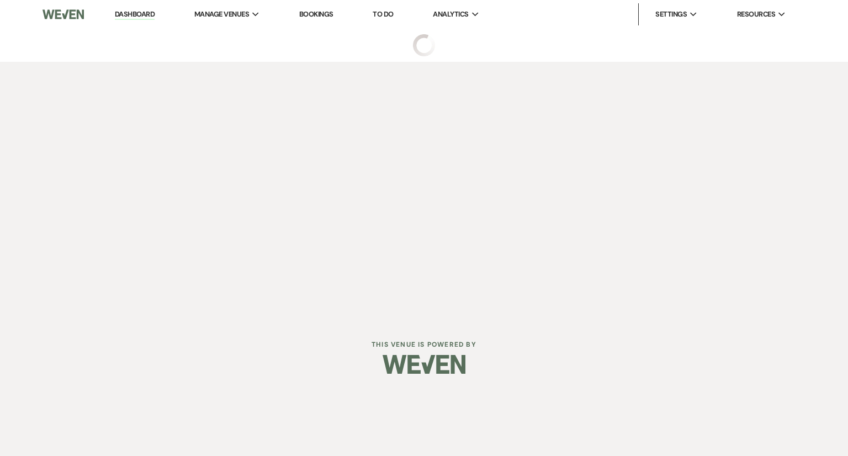
select select "2"
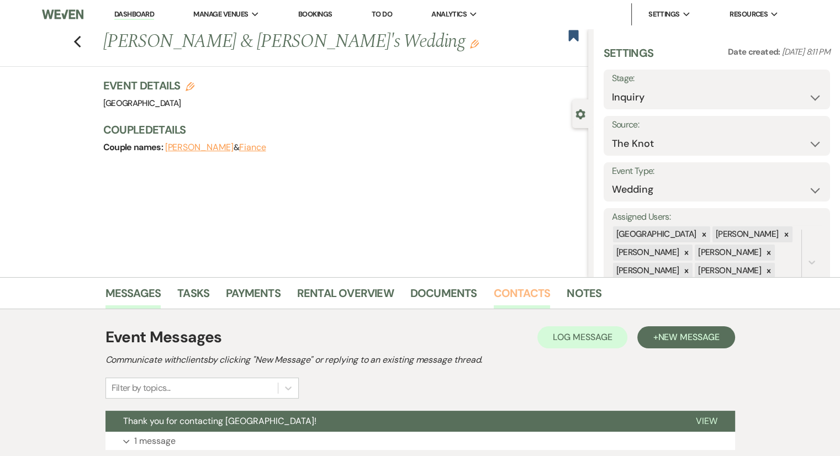
click at [537, 284] on link "Contacts" at bounding box center [522, 296] width 57 height 24
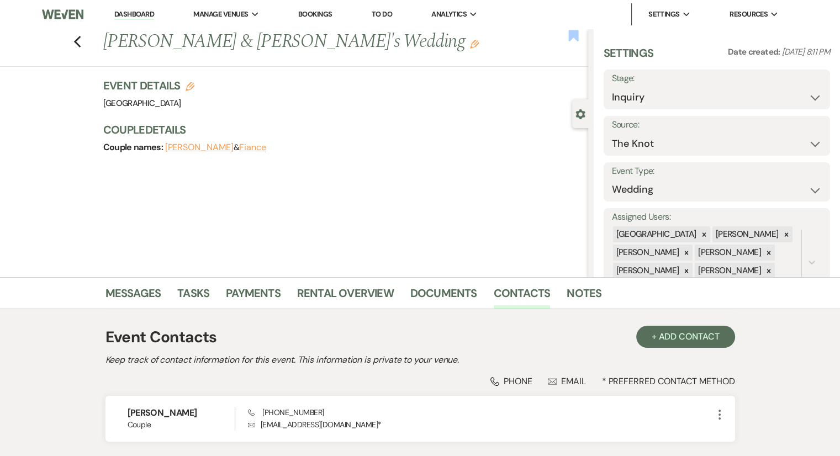
click at [572, 36] on use "button" at bounding box center [573, 35] width 10 height 11
click at [333, 215] on div "Previous [PERSON_NAME] & [PERSON_NAME]'s Wedding Edit Bookmark Gear Settings Se…" at bounding box center [294, 153] width 588 height 249
click at [144, 297] on link "Messages" at bounding box center [134, 296] width 56 height 24
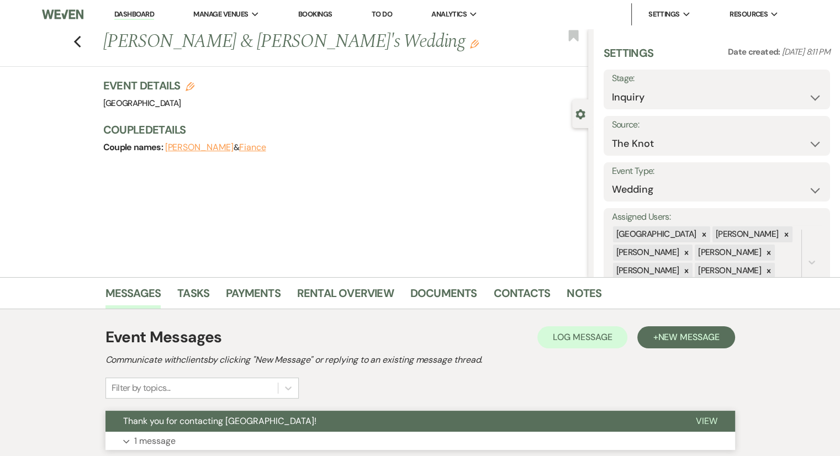
click at [156, 438] on p "1 message" at bounding box center [154, 441] width 41 height 14
click at [80, 46] on icon "Previous" at bounding box center [77, 41] width 8 height 13
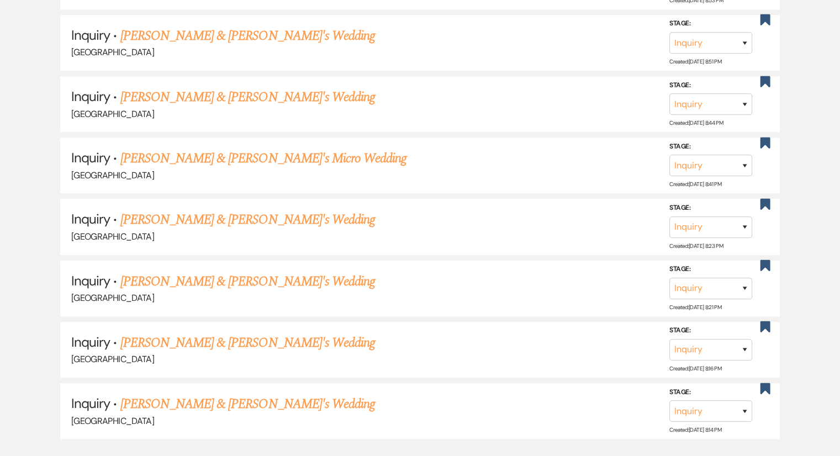
scroll to position [5231, 0]
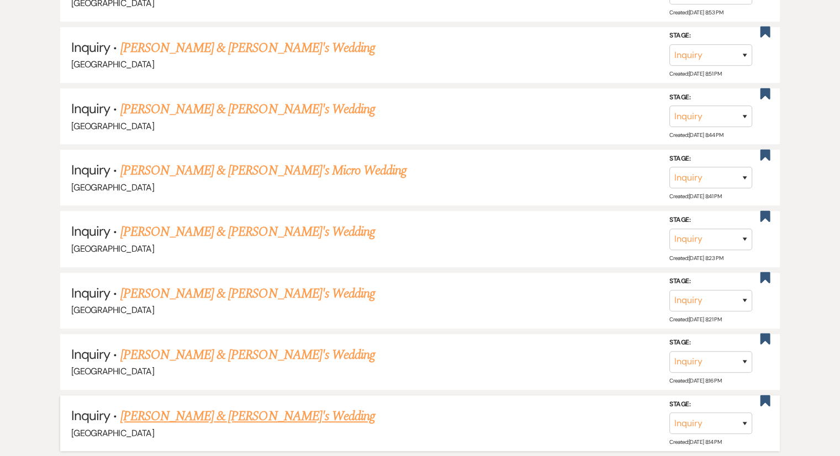
click at [259, 407] on link "[PERSON_NAME] & [PERSON_NAME]'s Wedding" at bounding box center [247, 417] width 255 height 20
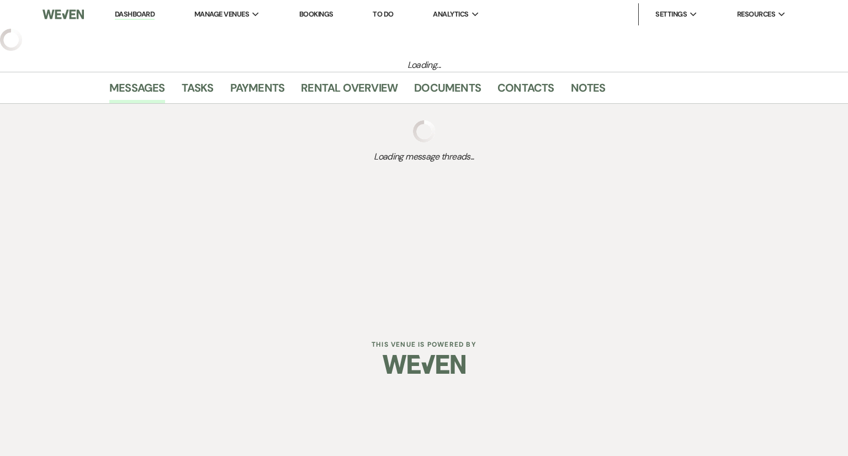
select select "5"
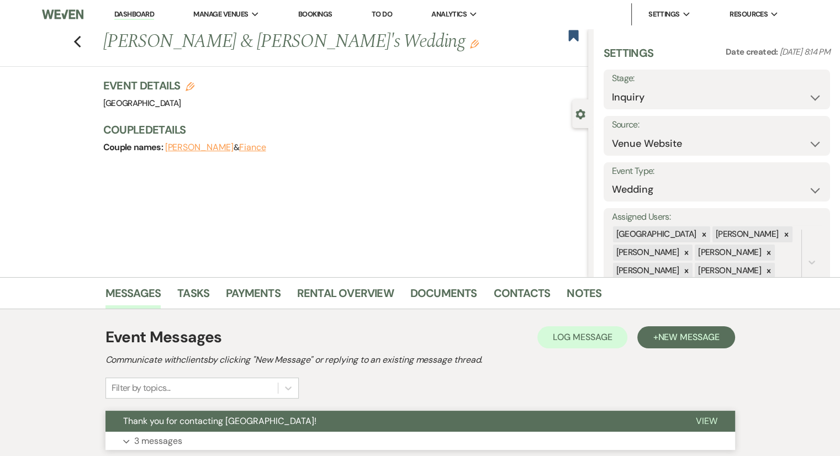
click at [150, 442] on p "3 messages" at bounding box center [158, 441] width 48 height 14
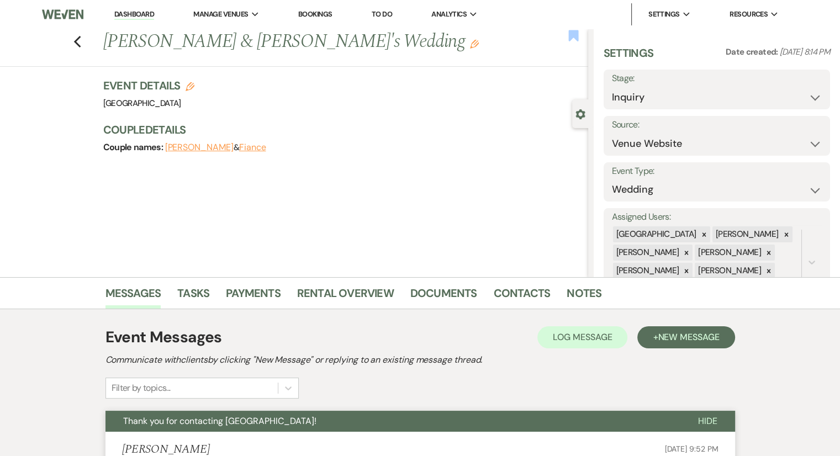
click at [576, 36] on use "button" at bounding box center [573, 35] width 10 height 11
click at [81, 46] on use "button" at bounding box center [76, 42] width 7 height 12
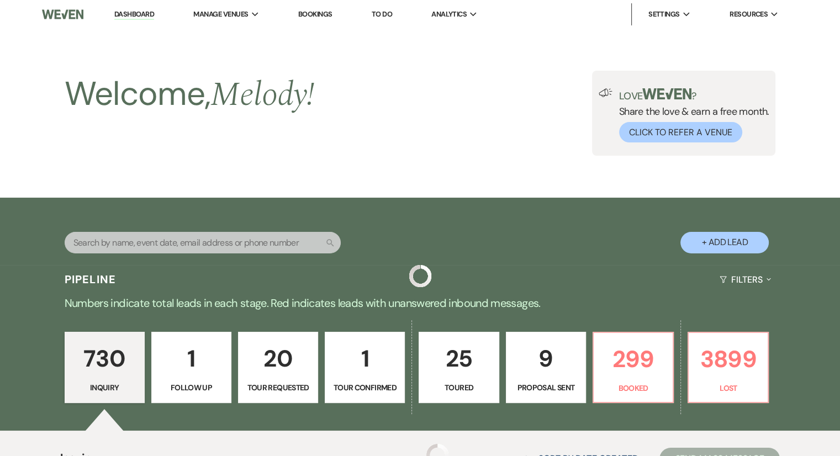
scroll to position [5231, 0]
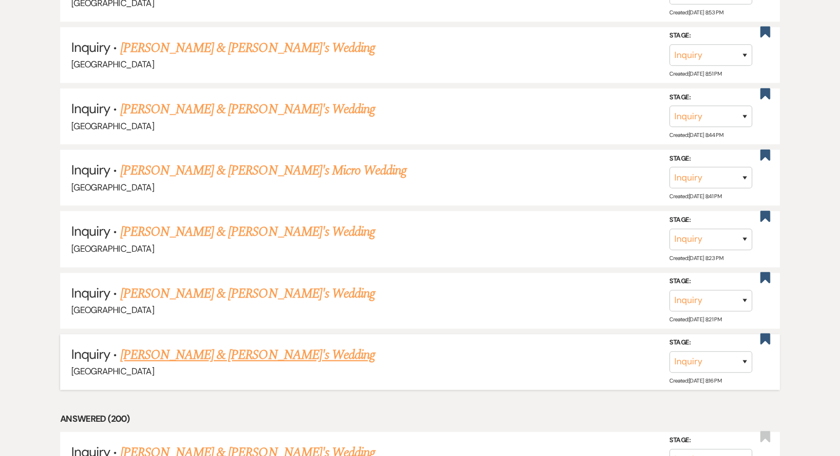
click at [226, 345] on link "[PERSON_NAME] & [PERSON_NAME]'s Wedding" at bounding box center [247, 355] width 255 height 20
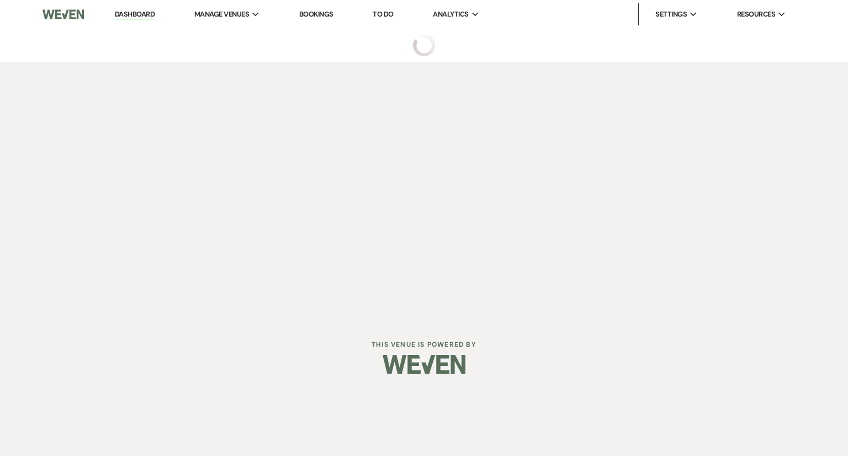
select select "6"
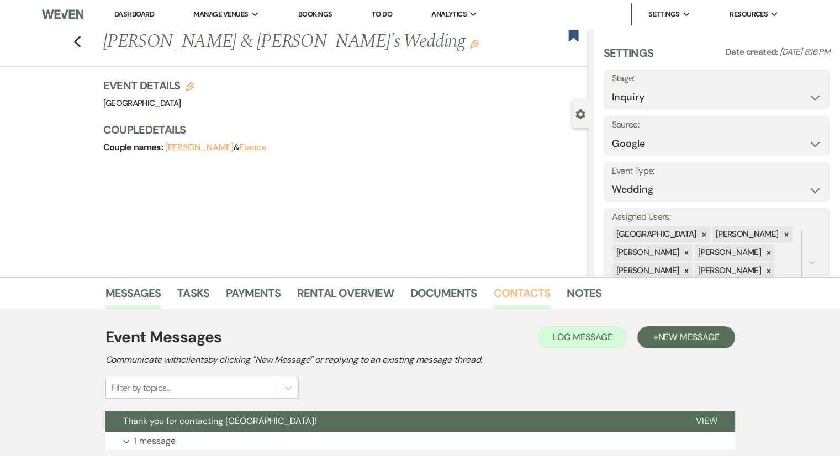
click at [513, 292] on link "Contacts" at bounding box center [522, 296] width 57 height 24
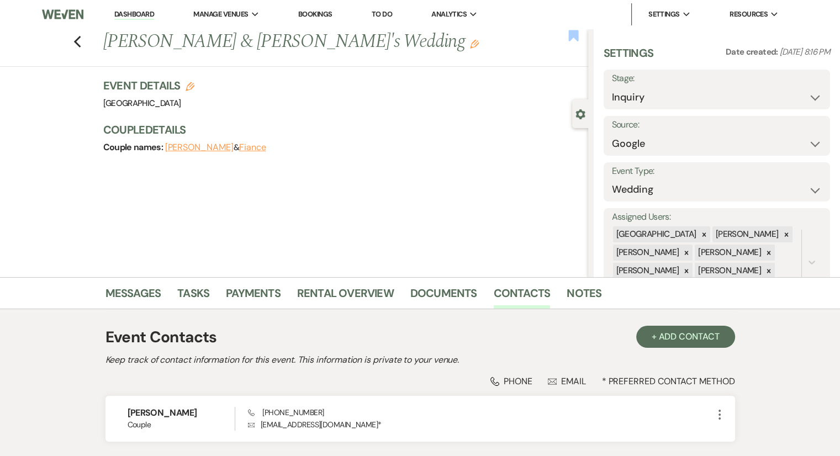
click at [572, 37] on use "button" at bounding box center [573, 35] width 10 height 11
click at [155, 290] on link "Messages" at bounding box center [134, 296] width 56 height 24
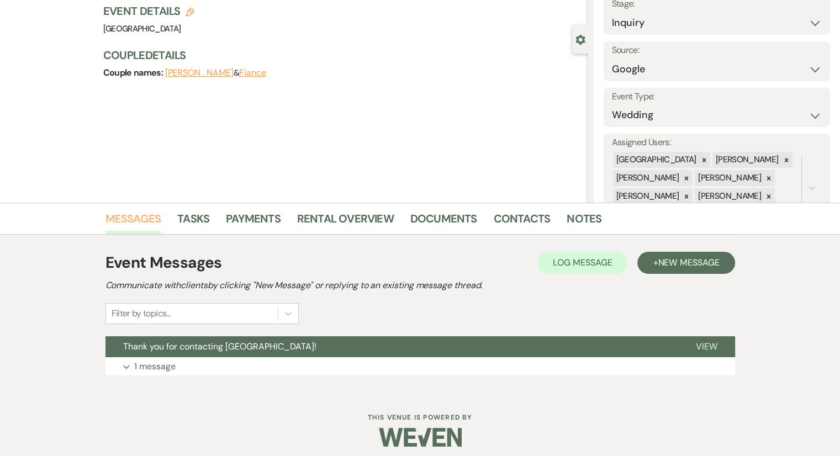
scroll to position [82, 0]
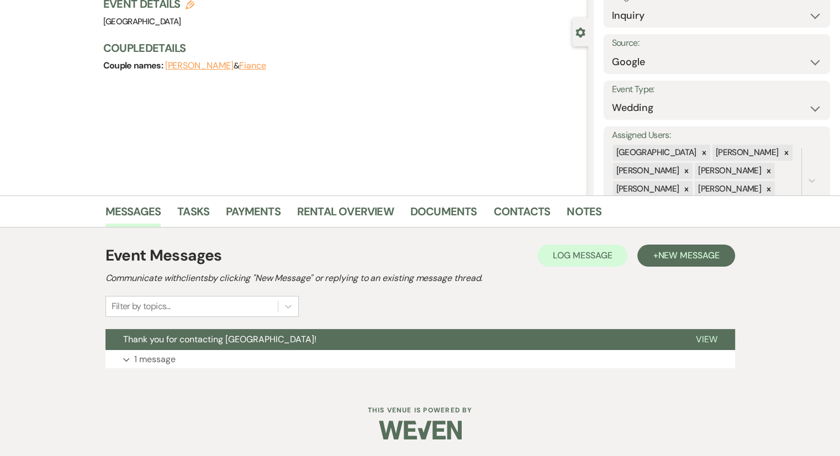
click at [308, 414] on div at bounding box center [421, 430] width 566 height 52
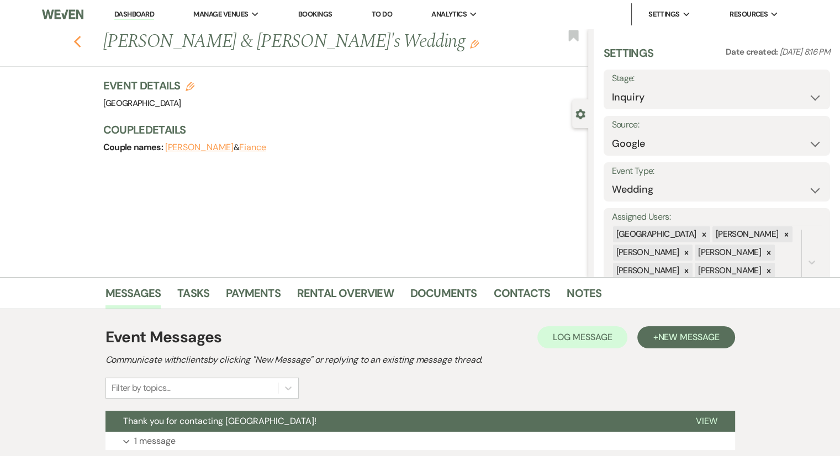
click at [78, 47] on icon "Previous" at bounding box center [77, 41] width 8 height 13
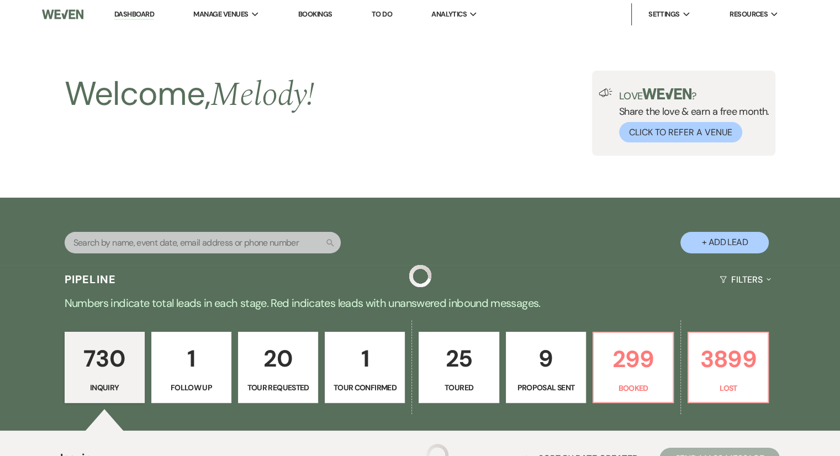
scroll to position [5231, 0]
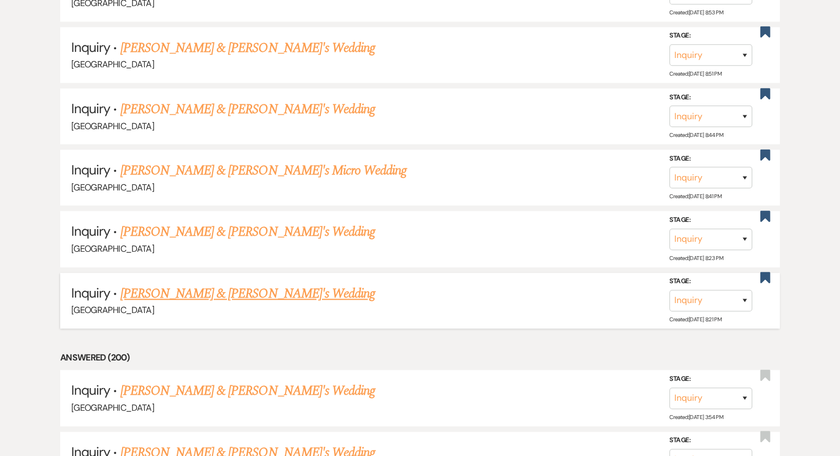
click at [232, 284] on link "[PERSON_NAME] & [PERSON_NAME]'s Wedding" at bounding box center [247, 294] width 255 height 20
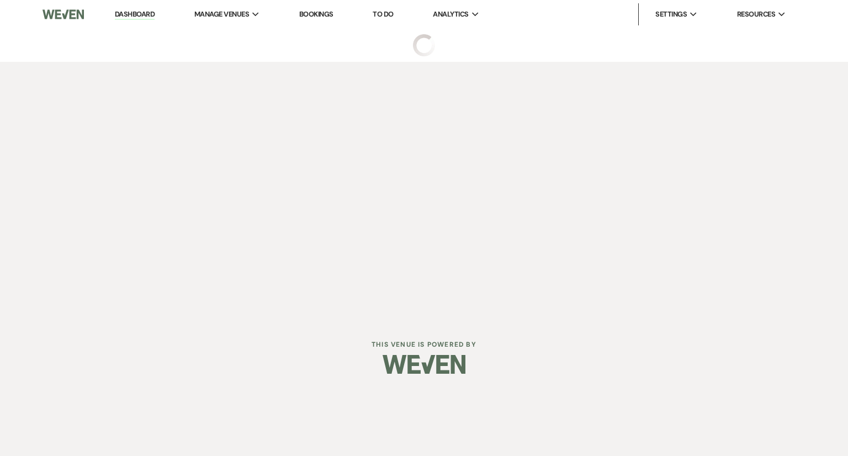
select select "8"
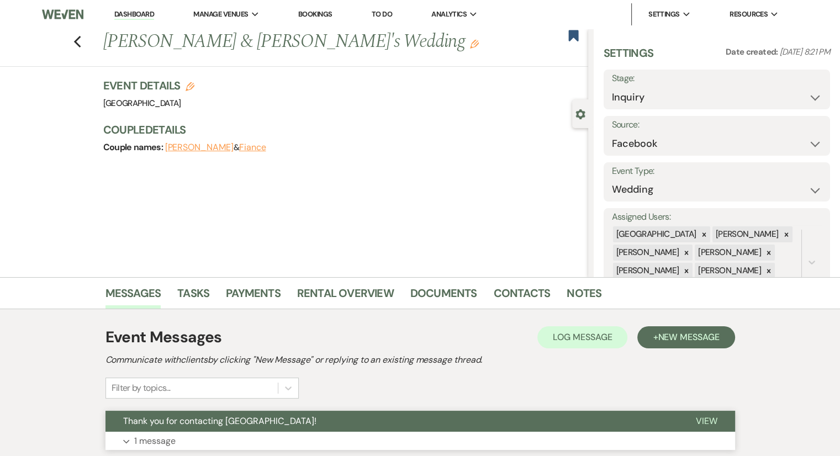
click at [154, 439] on p "1 message" at bounding box center [154, 441] width 41 height 14
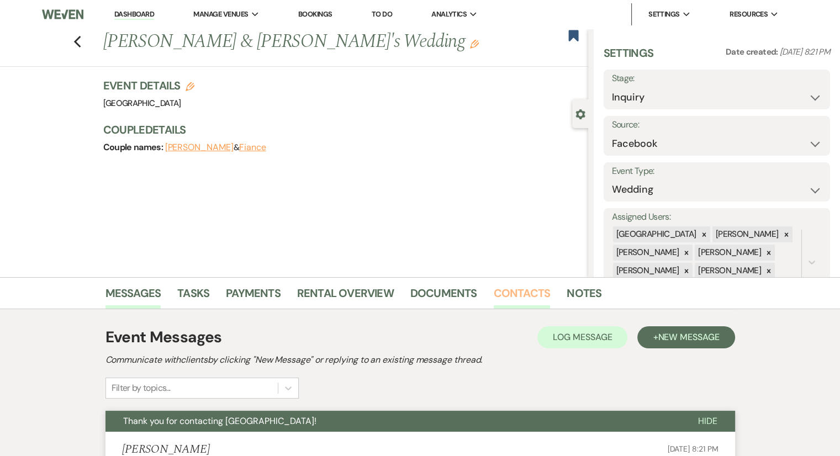
click at [515, 297] on link "Contacts" at bounding box center [522, 296] width 57 height 24
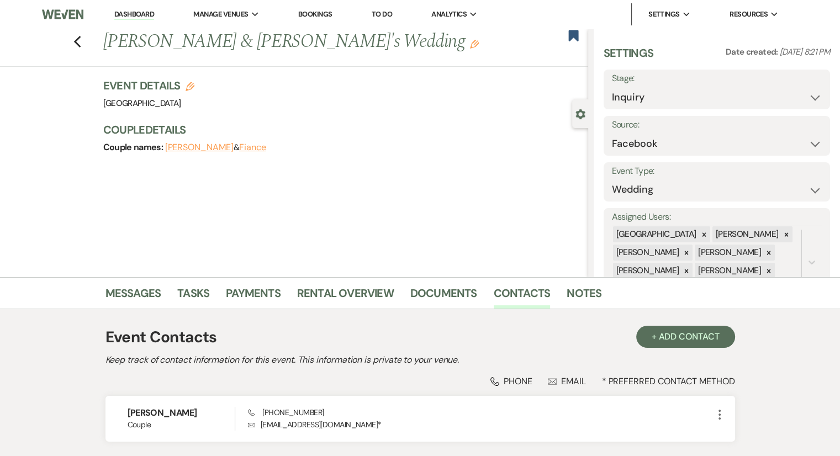
click at [576, 43] on div "Previous [PERSON_NAME] & [PERSON_NAME]'s Wedding Edit" at bounding box center [343, 42] width 491 height 27
click at [571, 36] on use "button" at bounding box center [573, 35] width 10 height 11
click at [81, 45] on use "button" at bounding box center [76, 42] width 7 height 12
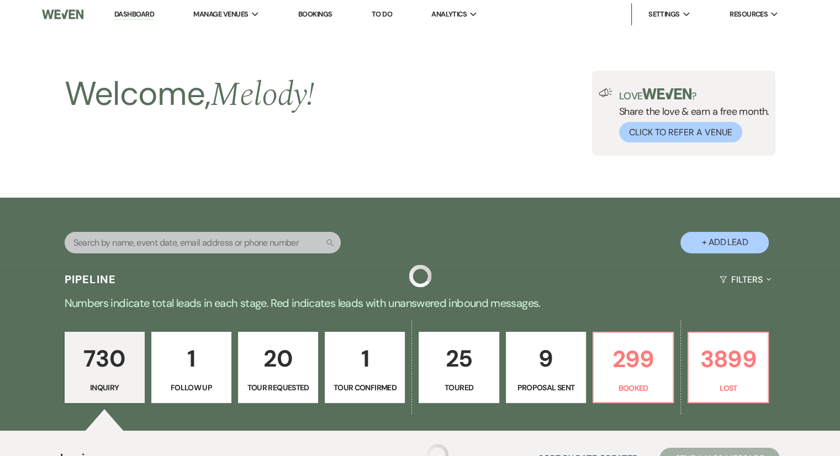
scroll to position [5231, 0]
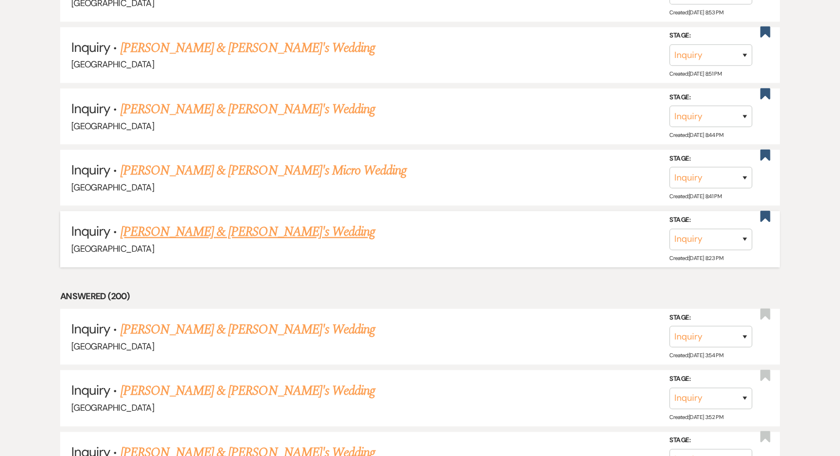
click at [259, 222] on link "[PERSON_NAME] & [PERSON_NAME]'s Wedding" at bounding box center [247, 232] width 255 height 20
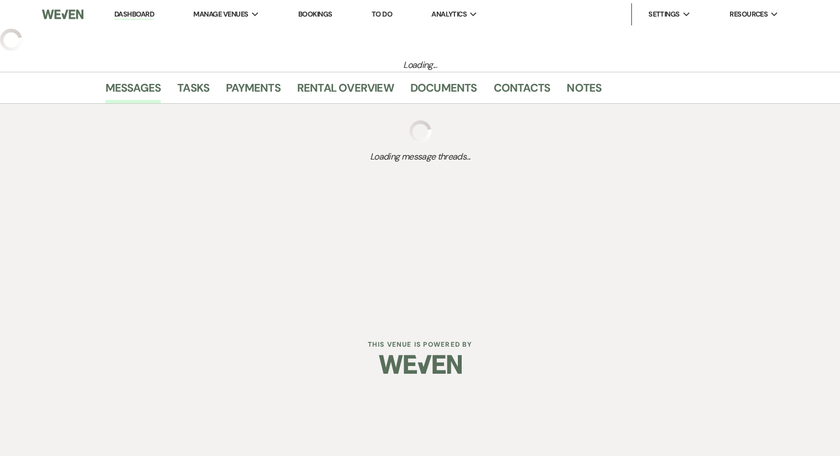
select select "3"
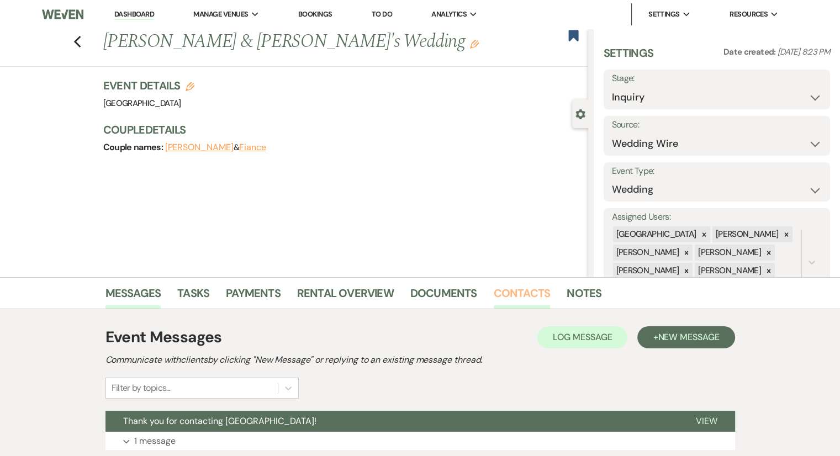
click at [508, 294] on link "Contacts" at bounding box center [522, 296] width 57 height 24
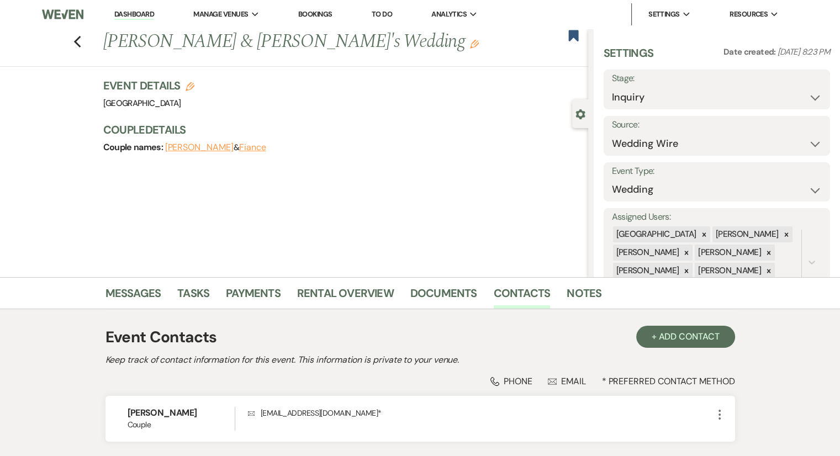
click at [574, 43] on div "Previous [PERSON_NAME] & [PERSON_NAME]'s Wedding Edit" at bounding box center [343, 42] width 491 height 27
click at [572, 34] on use "button" at bounding box center [573, 35] width 10 height 11
click at [86, 44] on div "Previous [PERSON_NAME] & [PERSON_NAME]'s Wedding Edit Bookmark" at bounding box center [291, 48] width 594 height 38
click at [81, 44] on use "button" at bounding box center [76, 42] width 7 height 12
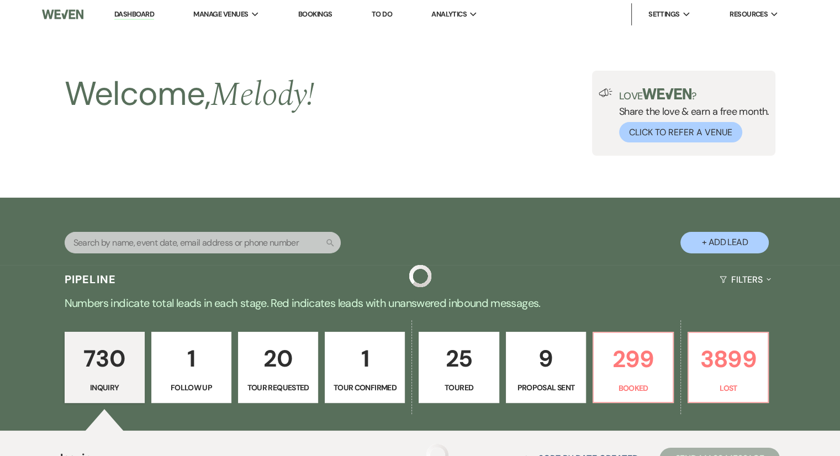
scroll to position [5231, 0]
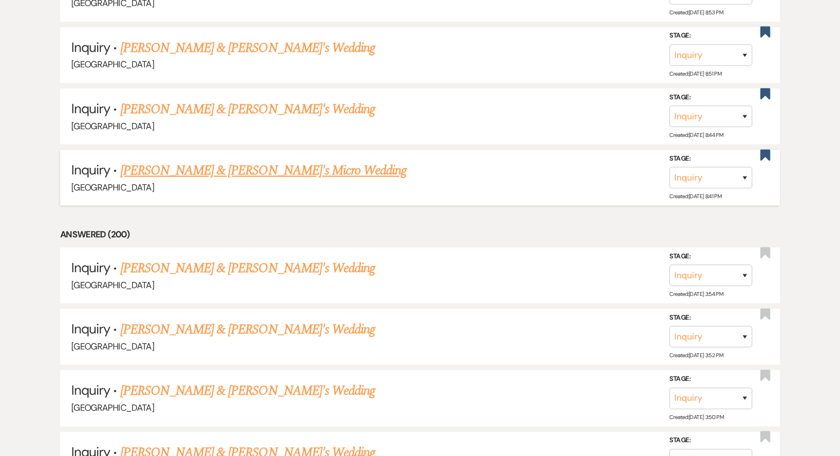
click at [276, 161] on link "[PERSON_NAME] & [PERSON_NAME]'s Micro Wedding" at bounding box center [263, 171] width 287 height 20
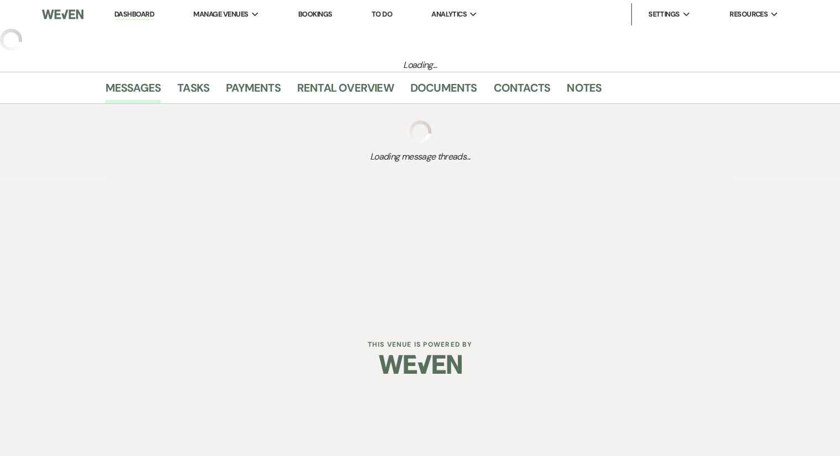
select select "6"
select select "16"
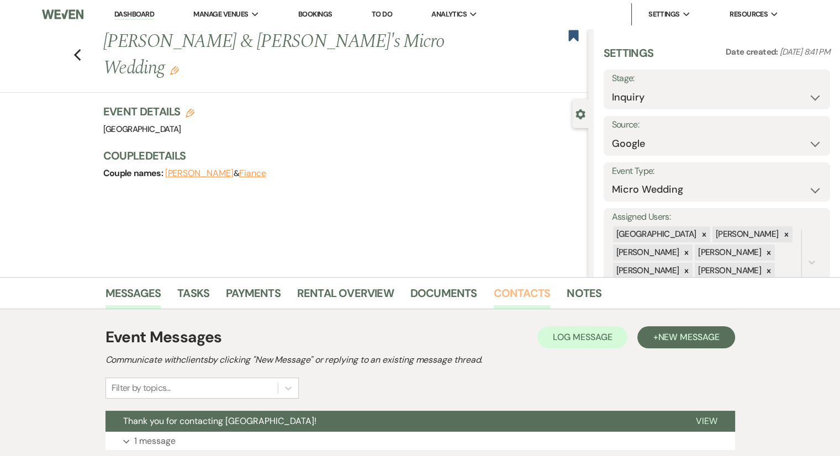
click at [512, 297] on link "Contacts" at bounding box center [522, 296] width 57 height 24
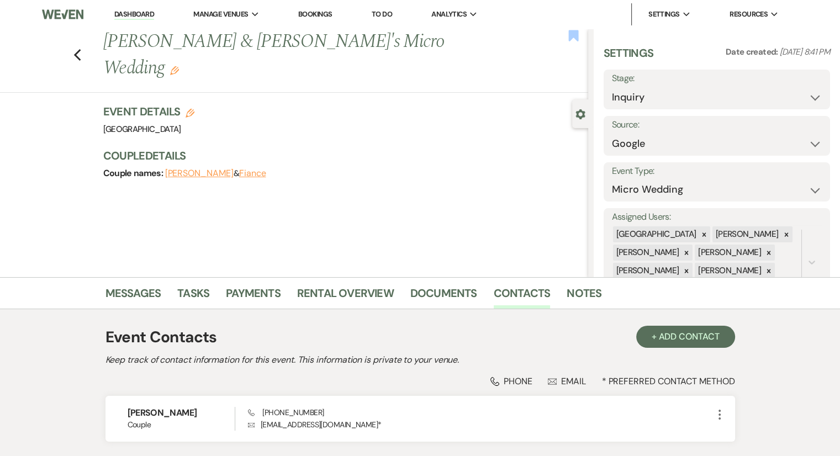
click at [572, 39] on use "button" at bounding box center [573, 35] width 10 height 11
click at [146, 293] on link "Messages" at bounding box center [134, 296] width 56 height 24
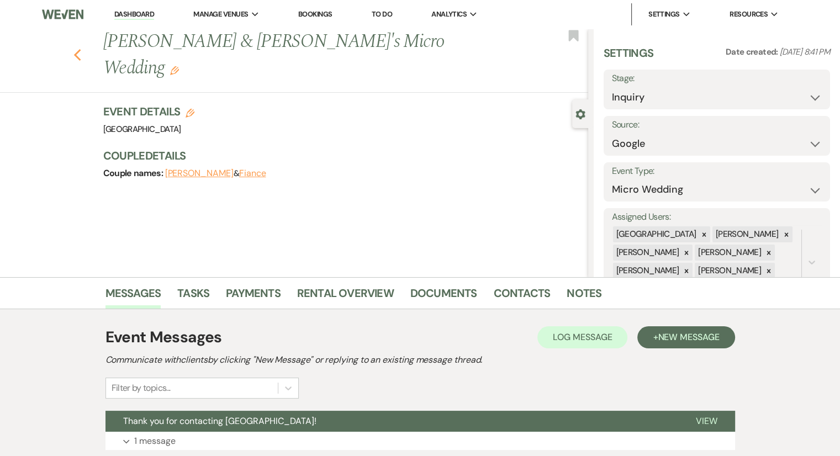
click at [82, 49] on icon "Previous" at bounding box center [77, 55] width 8 height 13
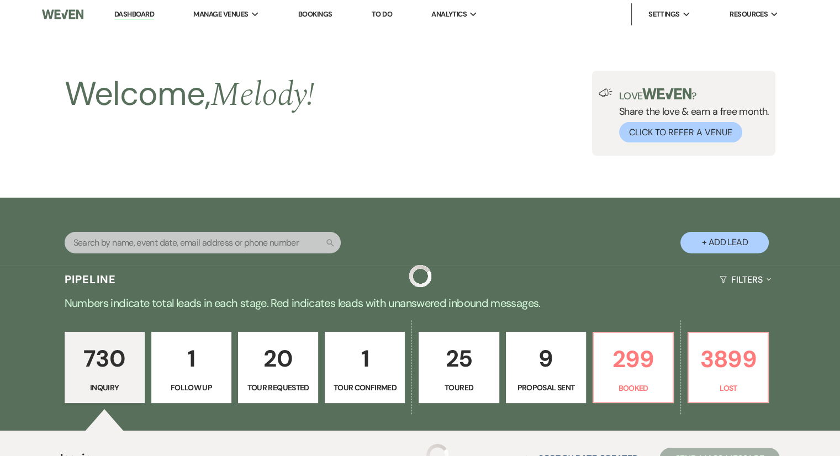
scroll to position [5231, 0]
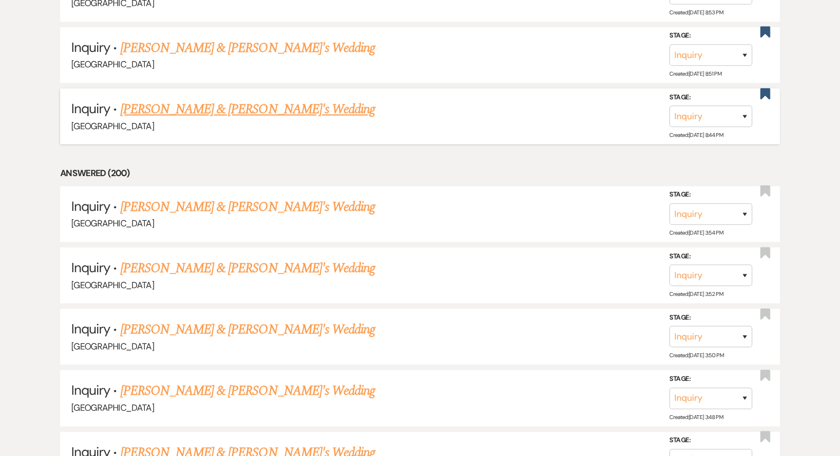
click at [227, 99] on link "[PERSON_NAME] & [PERSON_NAME]'s Wedding" at bounding box center [247, 109] width 255 height 20
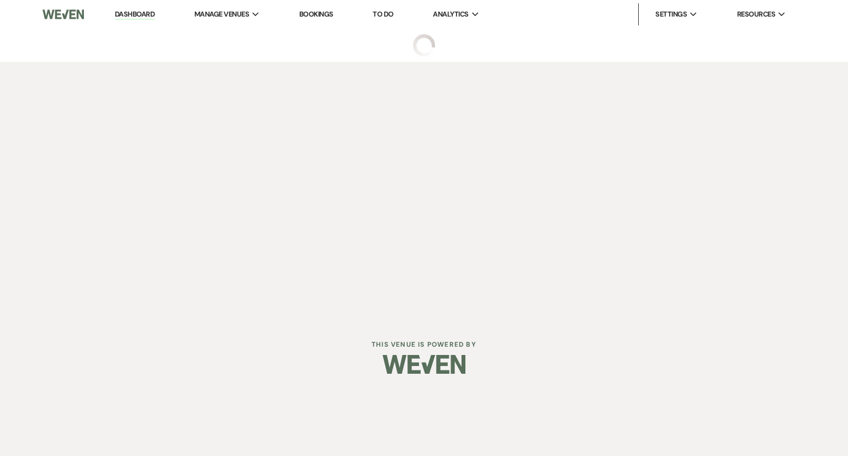
select select "3"
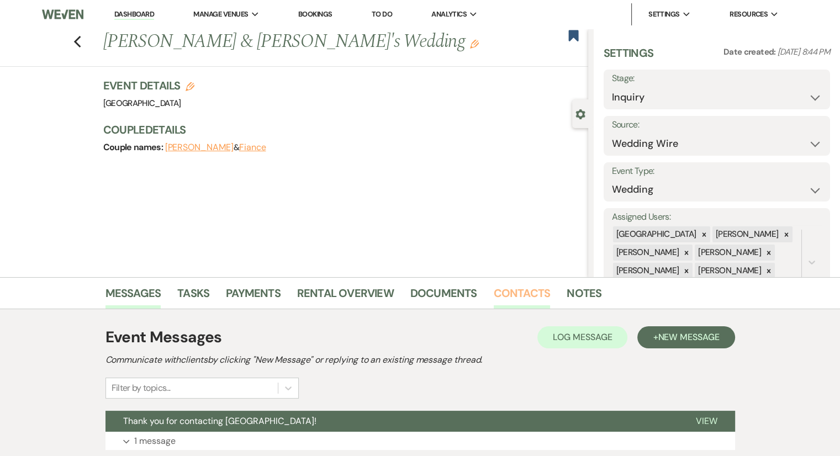
click at [512, 297] on link "Contacts" at bounding box center [522, 296] width 57 height 24
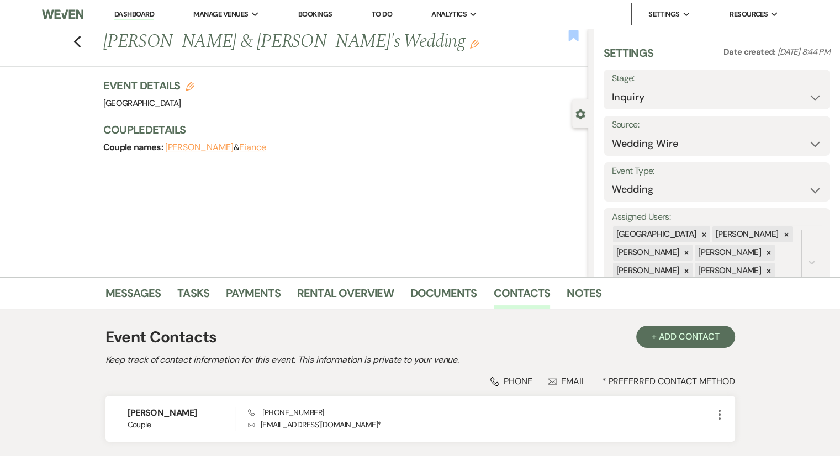
click at [574, 39] on use "button" at bounding box center [573, 35] width 10 height 11
click at [124, 294] on link "Messages" at bounding box center [134, 296] width 56 height 24
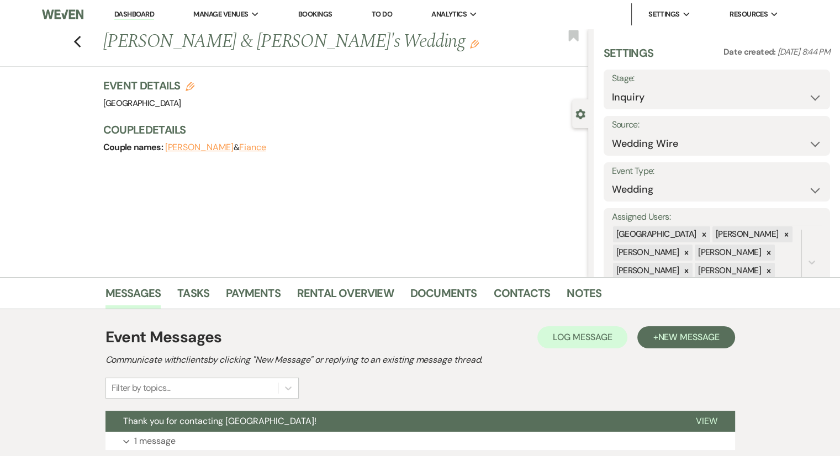
click at [286, 233] on div "Previous [PERSON_NAME] & Fiance's Wedding Edit Bookmark Gear Settings Settings …" at bounding box center [294, 153] width 588 height 249
click at [79, 41] on use "button" at bounding box center [76, 42] width 7 height 12
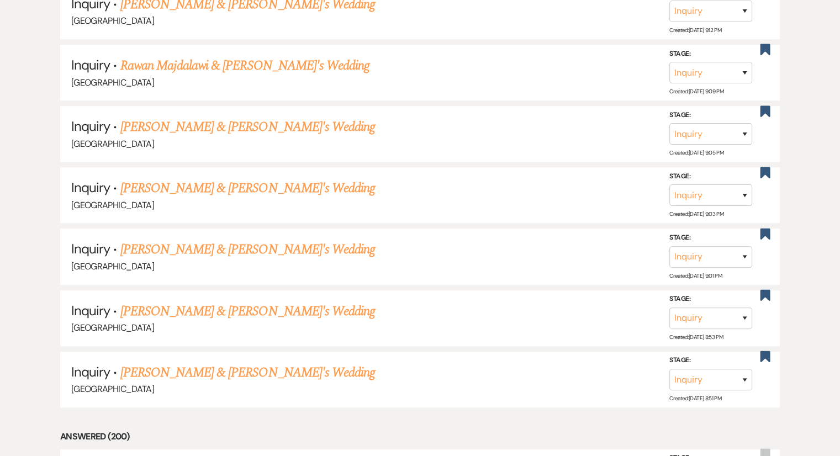
scroll to position [4900, 0]
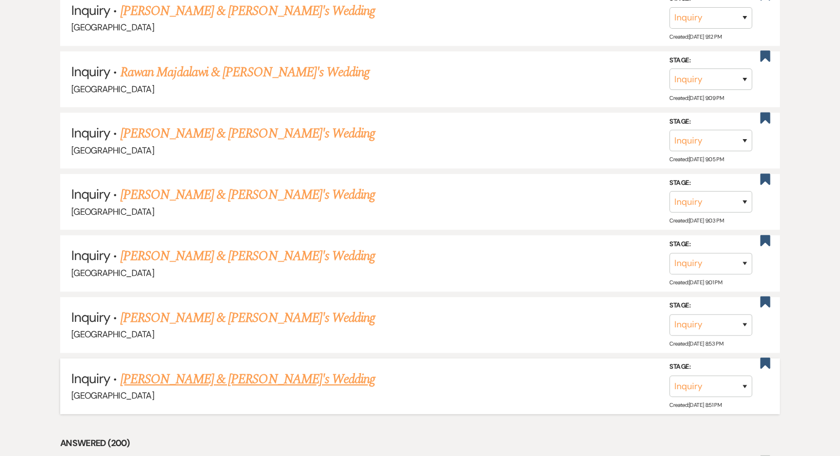
click at [203, 370] on link "[PERSON_NAME] & [PERSON_NAME]'s Wedding" at bounding box center [247, 380] width 255 height 20
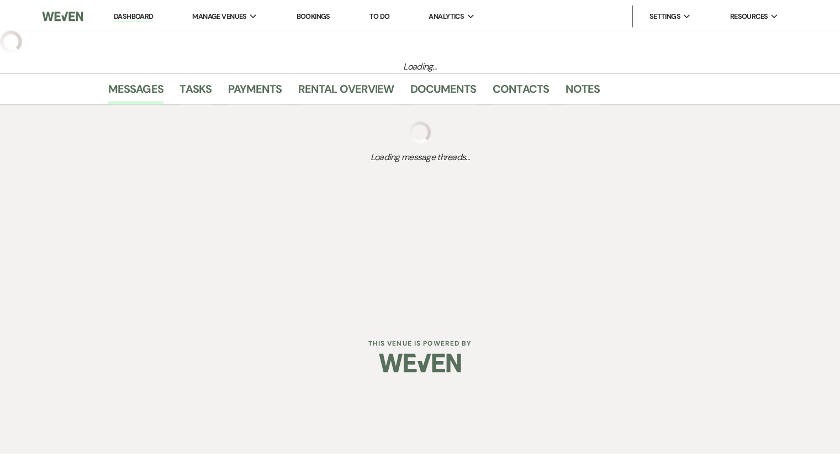
select select "6"
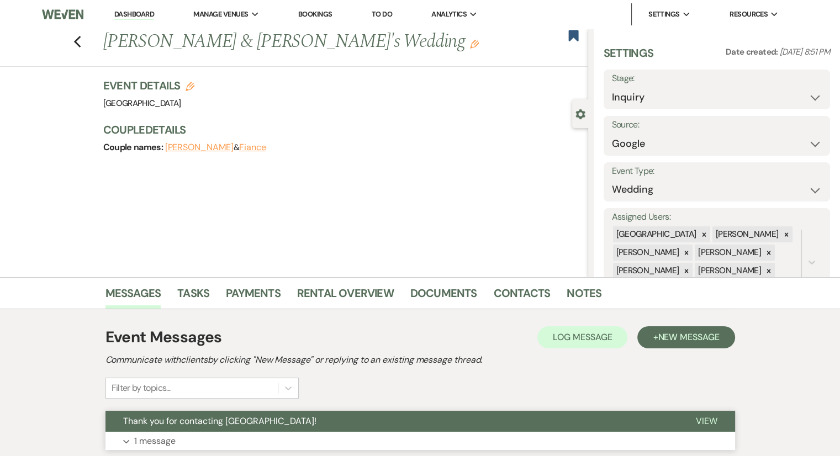
click at [166, 442] on p "1 message" at bounding box center [154, 441] width 41 height 14
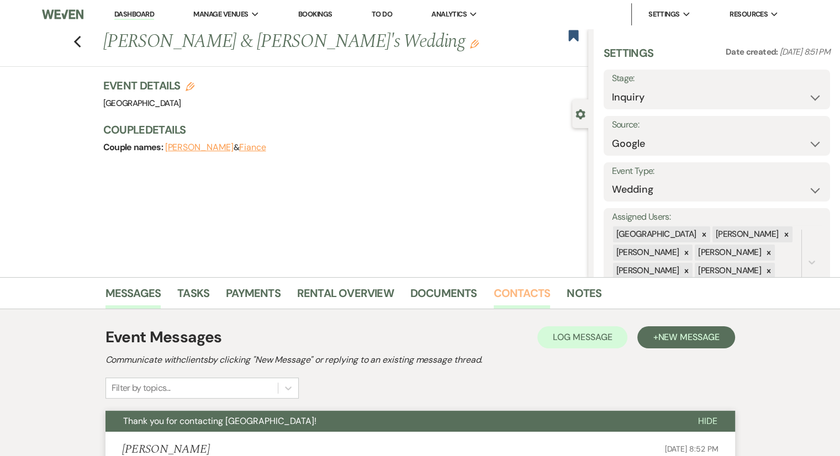
click at [526, 297] on link "Contacts" at bounding box center [522, 296] width 57 height 24
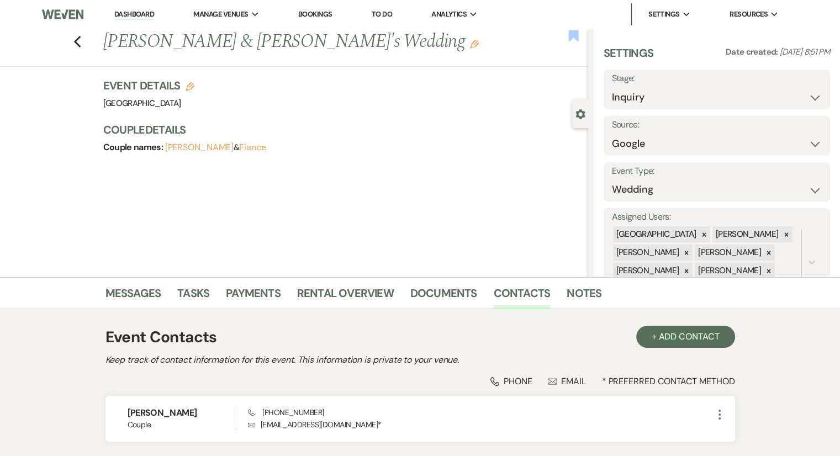
click at [576, 36] on use "button" at bounding box center [573, 35] width 10 height 11
click at [82, 43] on icon "Previous" at bounding box center [77, 41] width 8 height 13
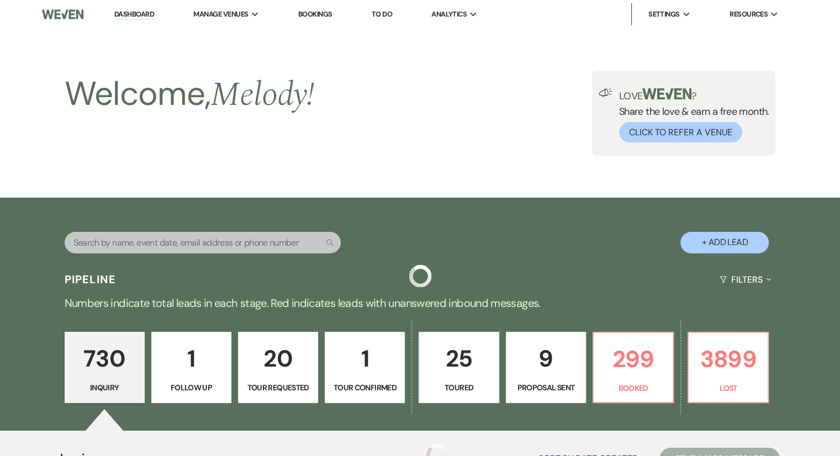
scroll to position [4900, 0]
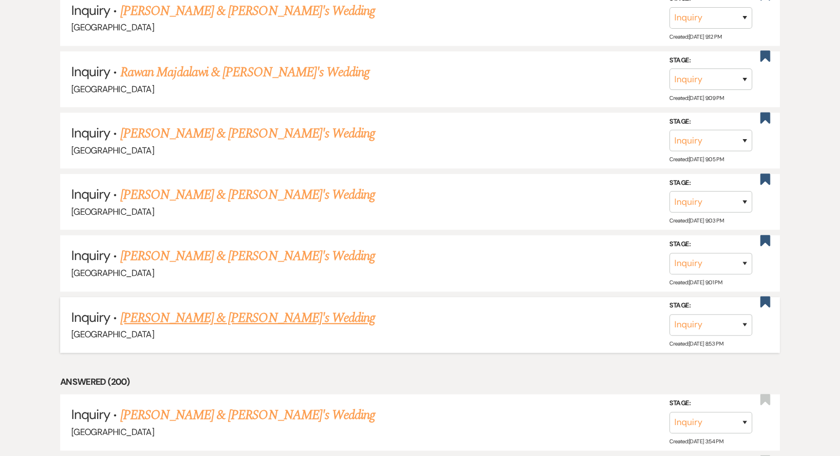
click at [270, 308] on link "[PERSON_NAME] & [PERSON_NAME]'s Wedding" at bounding box center [247, 318] width 255 height 20
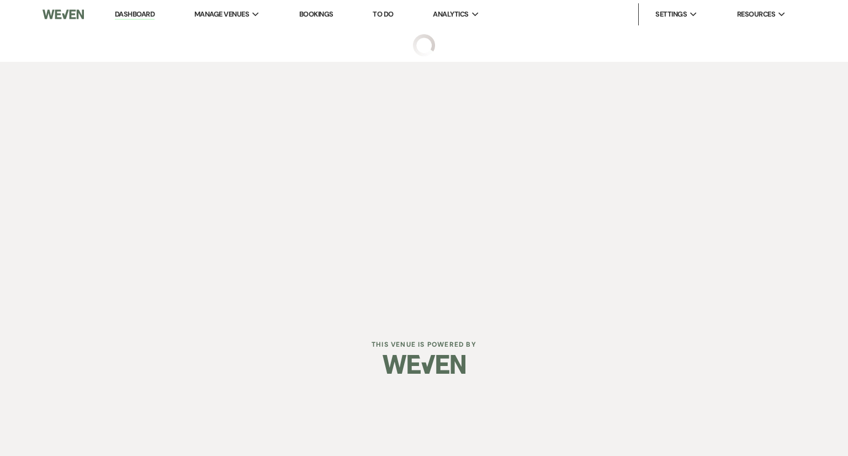
select select "6"
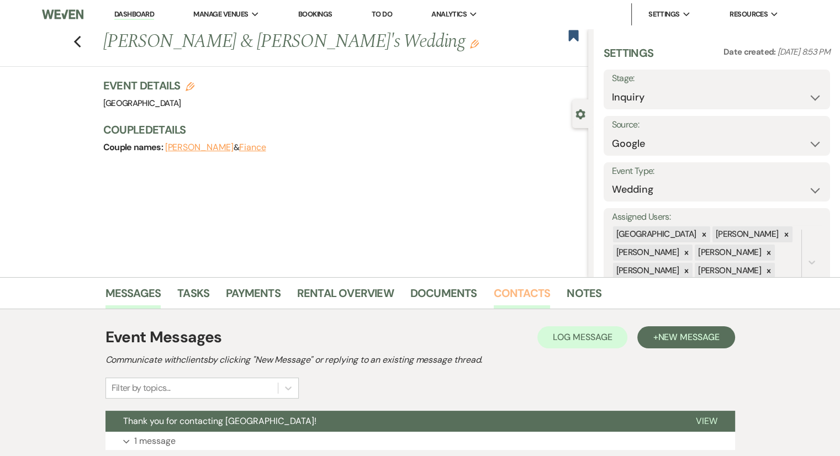
click at [502, 288] on link "Contacts" at bounding box center [522, 296] width 57 height 24
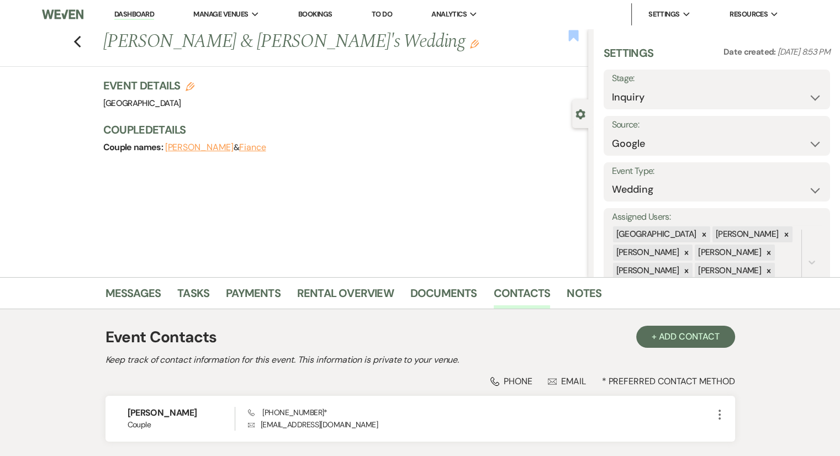
click at [573, 40] on icon "Bookmark" at bounding box center [574, 35] width 12 height 13
click at [81, 45] on use "button" at bounding box center [76, 42] width 7 height 12
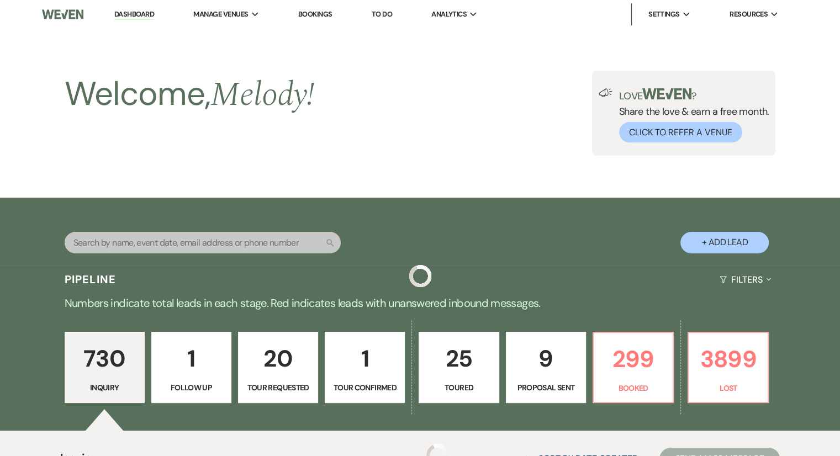
scroll to position [4900, 0]
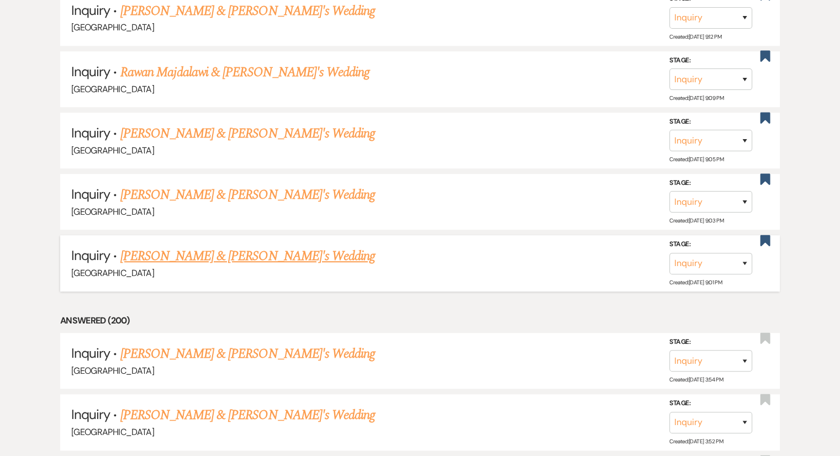
click at [230, 246] on link "[PERSON_NAME] & [PERSON_NAME]'s Wedding" at bounding box center [247, 256] width 255 height 20
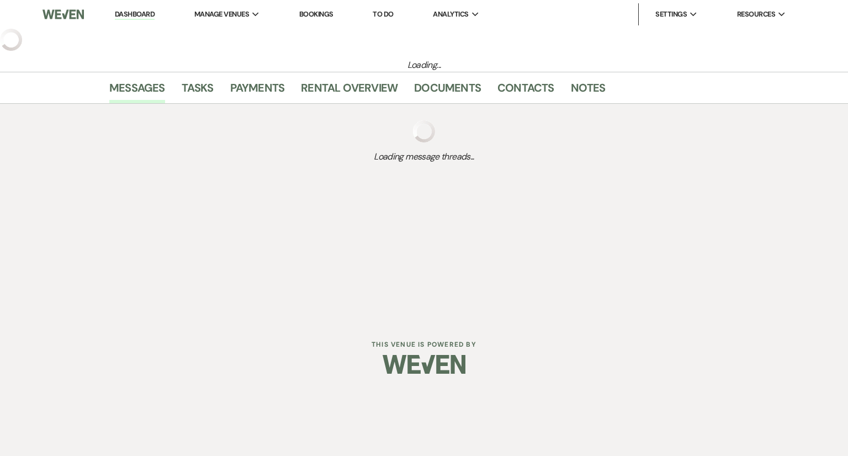
select select "6"
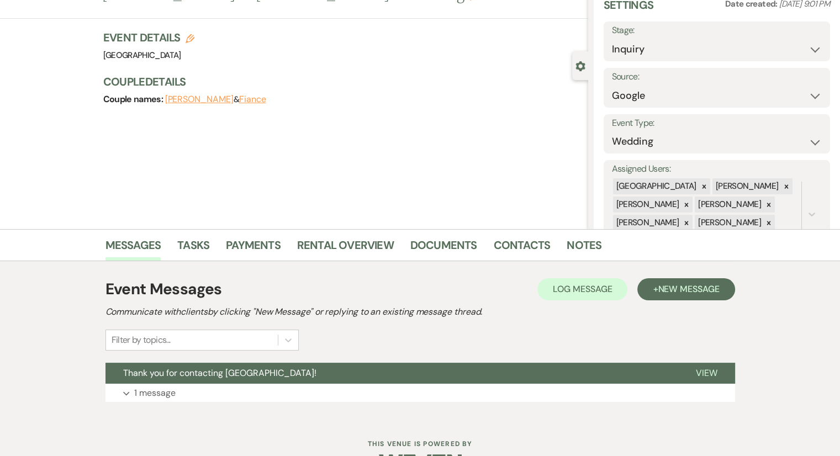
scroll to position [82, 0]
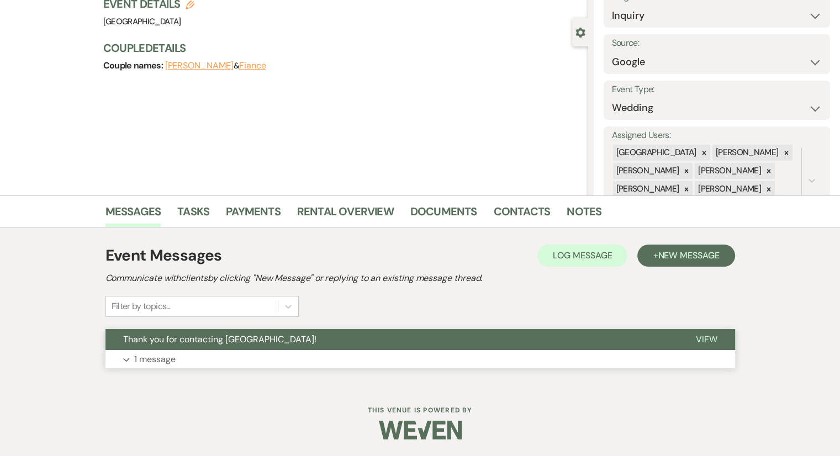
click at [144, 356] on p "1 message" at bounding box center [154, 359] width 41 height 14
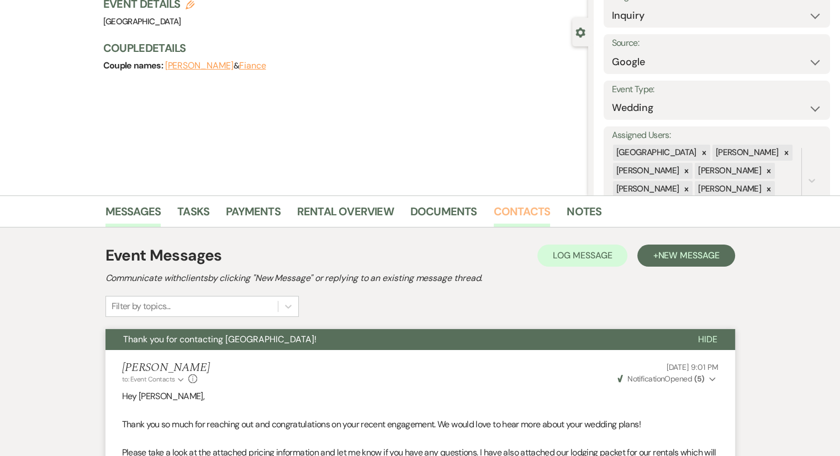
click at [519, 213] on link "Contacts" at bounding box center [522, 215] width 57 height 24
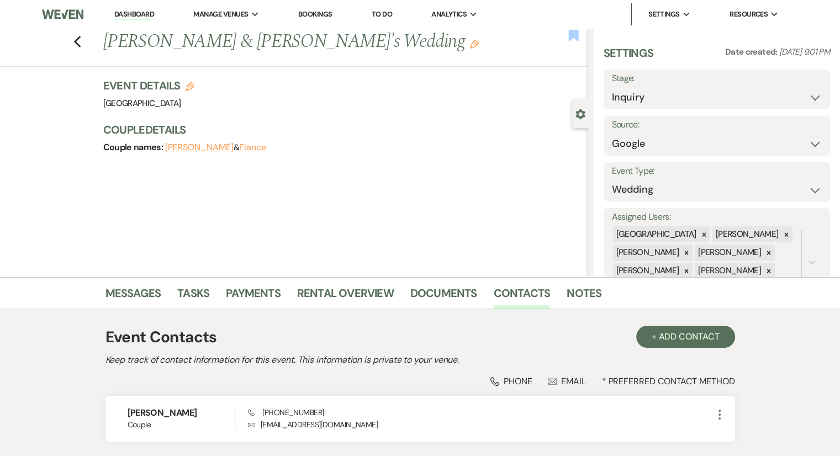
click at [572, 38] on use "button" at bounding box center [573, 35] width 10 height 11
click at [80, 47] on icon "Previous" at bounding box center [77, 41] width 8 height 13
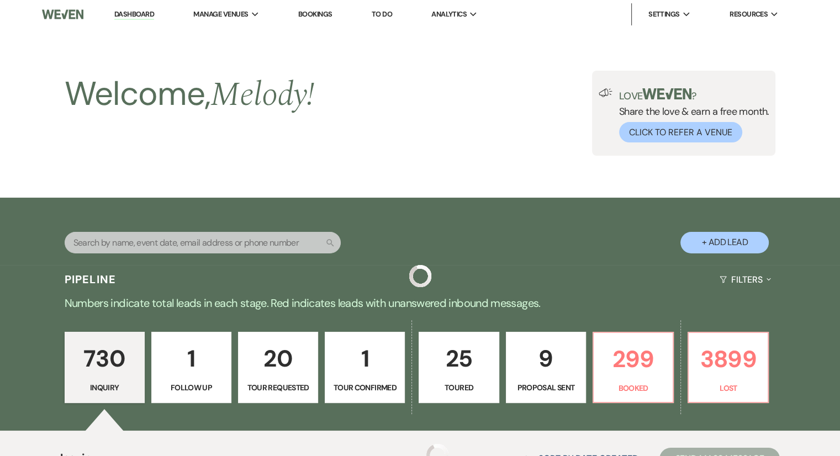
scroll to position [4900, 0]
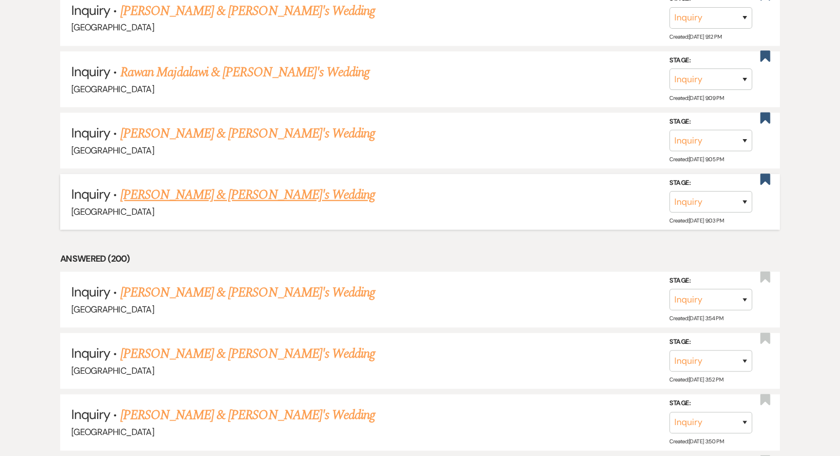
click at [230, 185] on link "[PERSON_NAME] & [PERSON_NAME]'s Wedding" at bounding box center [247, 195] width 255 height 20
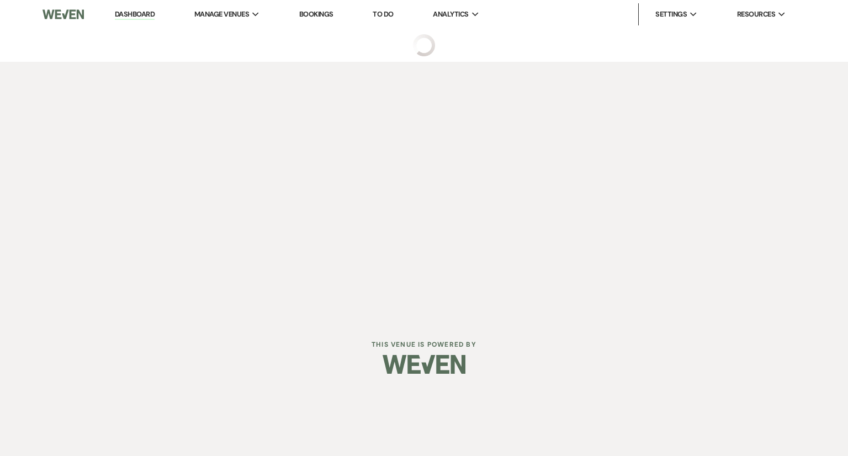
select select "6"
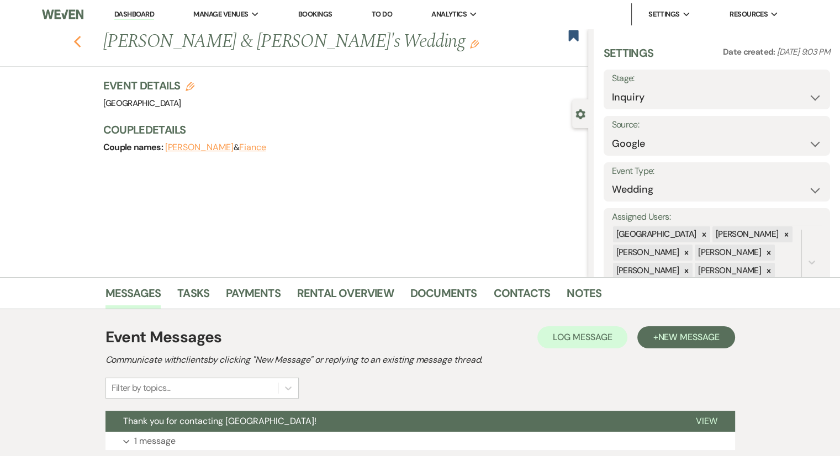
click at [82, 39] on icon "Previous" at bounding box center [77, 41] width 8 height 13
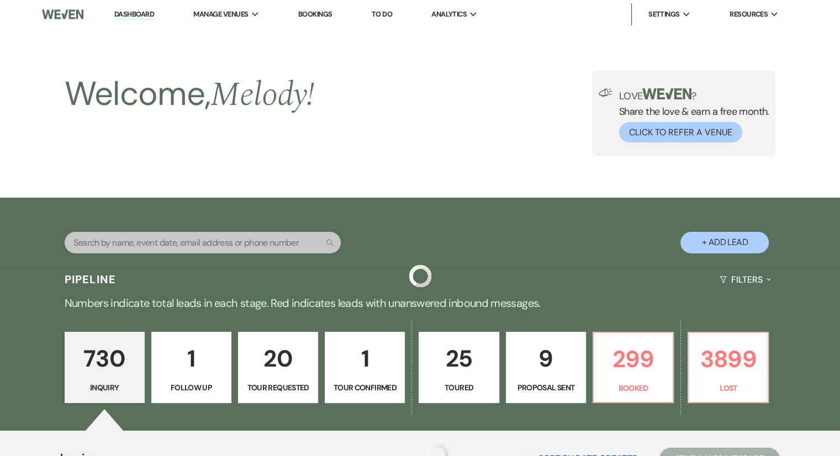
scroll to position [4900, 0]
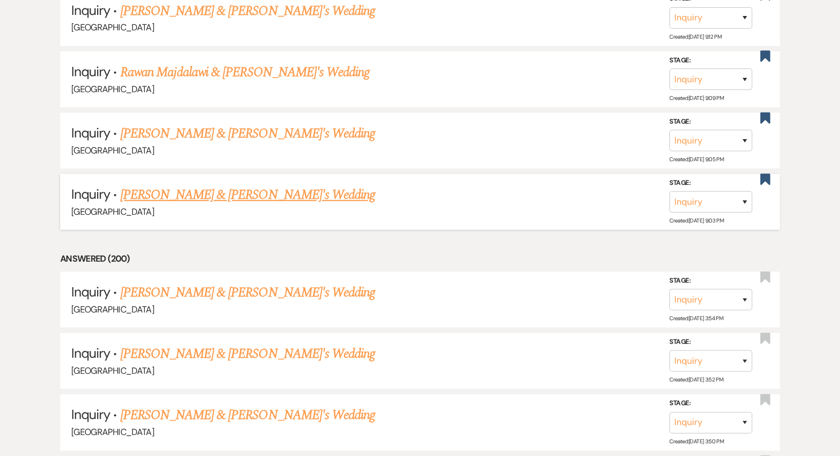
click at [190, 185] on link "[PERSON_NAME] & [PERSON_NAME]'s Wedding" at bounding box center [247, 195] width 255 height 20
select select "6"
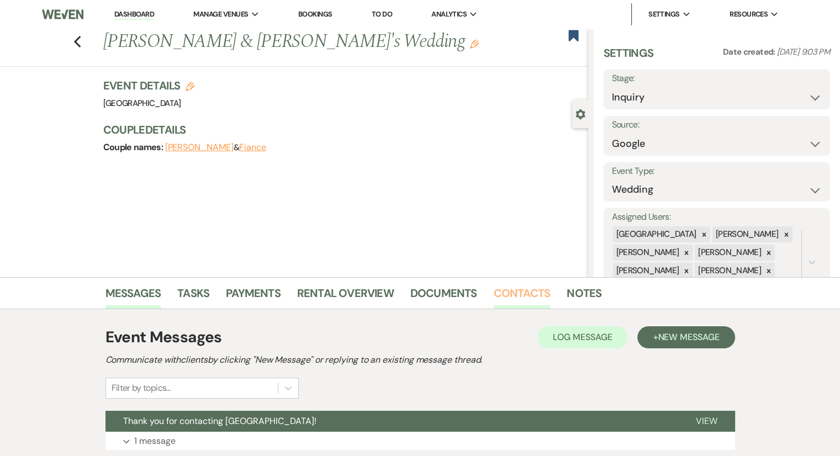
click at [531, 296] on link "Contacts" at bounding box center [522, 296] width 57 height 24
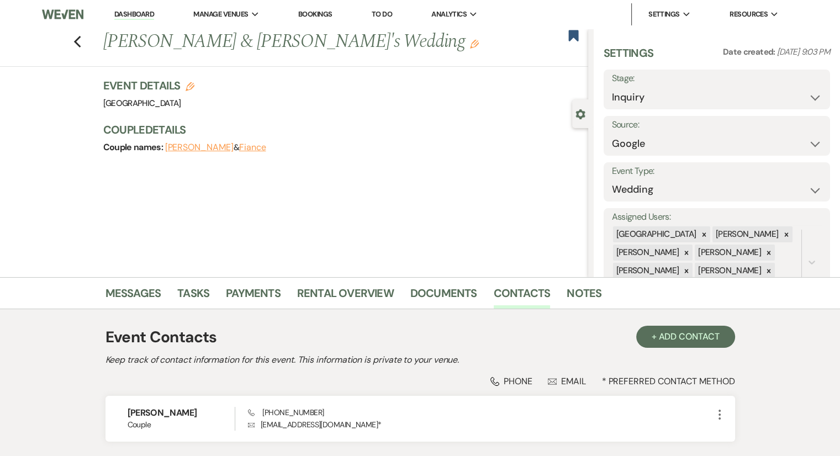
click at [130, 278] on div "Messages Tasks Payments Rental Overview Documents Contacts Notes" at bounding box center [420, 293] width 840 height 32
click at [135, 295] on link "Messages" at bounding box center [134, 296] width 56 height 24
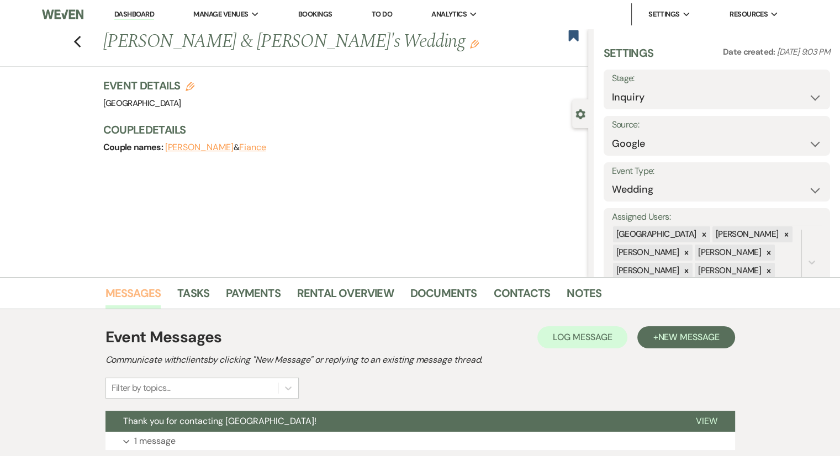
scroll to position [82, 0]
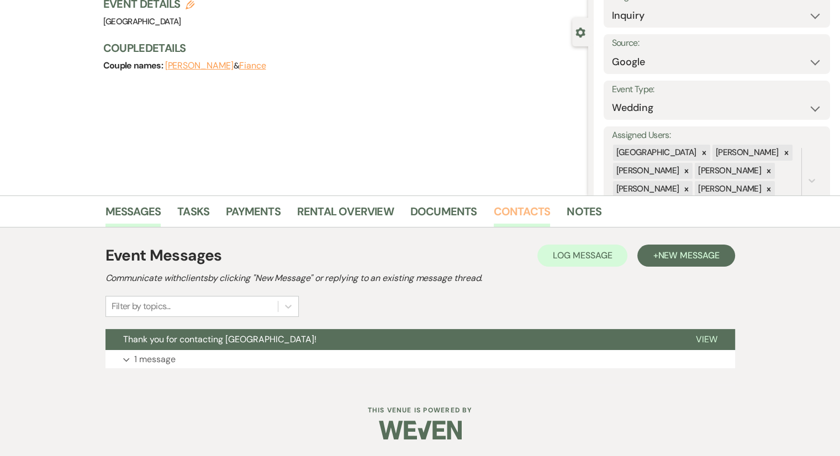
click at [518, 207] on link "Contacts" at bounding box center [522, 215] width 57 height 24
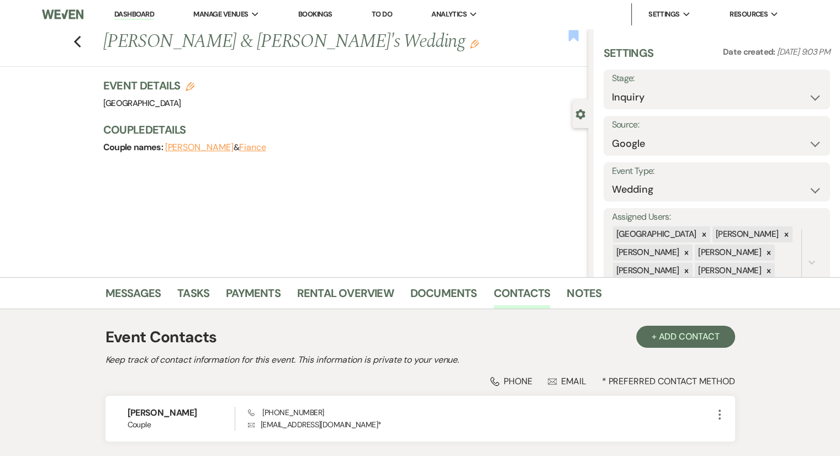
click at [572, 40] on icon "Bookmark" at bounding box center [574, 35] width 12 height 13
click at [639, 96] on select "Inquiry Follow Up Tour Requested Tour Confirmed Toured Proposal Sent Booked Lost" at bounding box center [717, 98] width 210 height 22
select select "8"
click at [612, 87] on select "Inquiry Follow Up Tour Requested Tour Confirmed Toured Proposal Sent Booked Lost" at bounding box center [717, 98] width 210 height 22
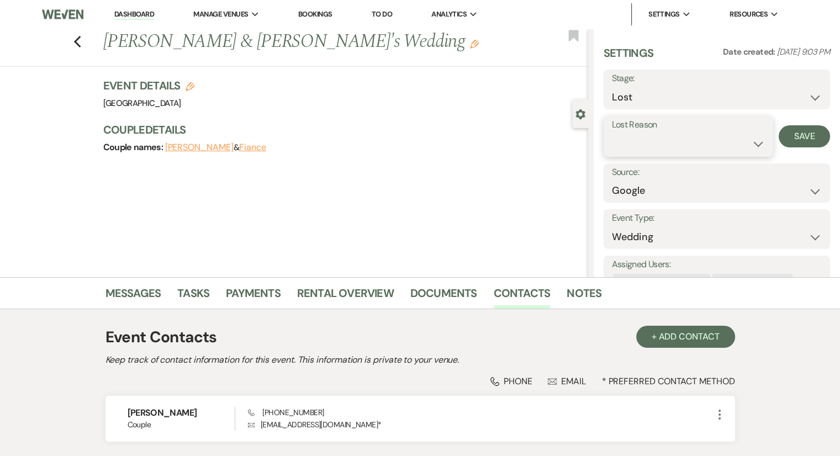
click at [647, 146] on select "Booked Elsewhere Budget Date Unavailable No Response Not a Good Match Capacity …" at bounding box center [688, 144] width 153 height 22
select select "6"
click at [612, 133] on select "Booked Elsewhere Budget Date Unavailable No Response Not a Good Match Capacity …" at bounding box center [688, 144] width 153 height 22
click at [793, 133] on button "Save" at bounding box center [804, 136] width 51 height 22
click at [78, 48] on icon "Previous" at bounding box center [77, 41] width 8 height 13
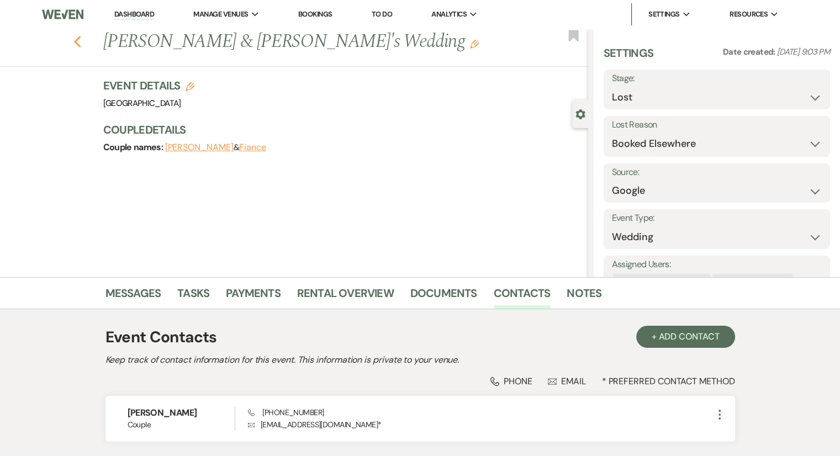
select select "8"
select select "6"
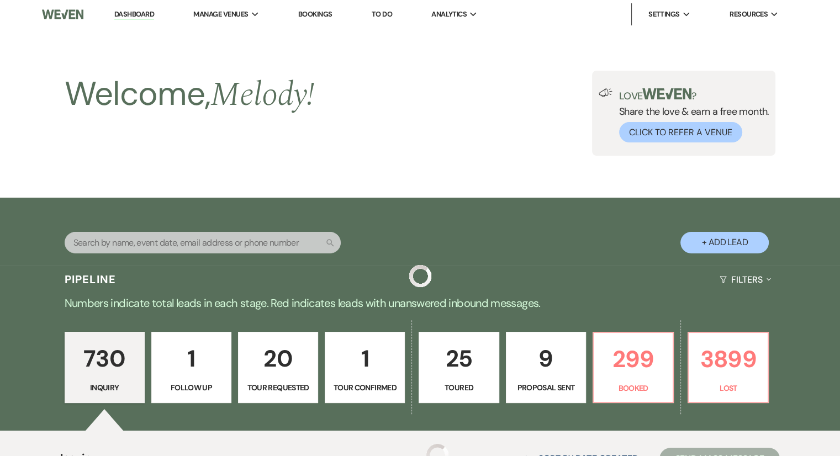
scroll to position [4900, 0]
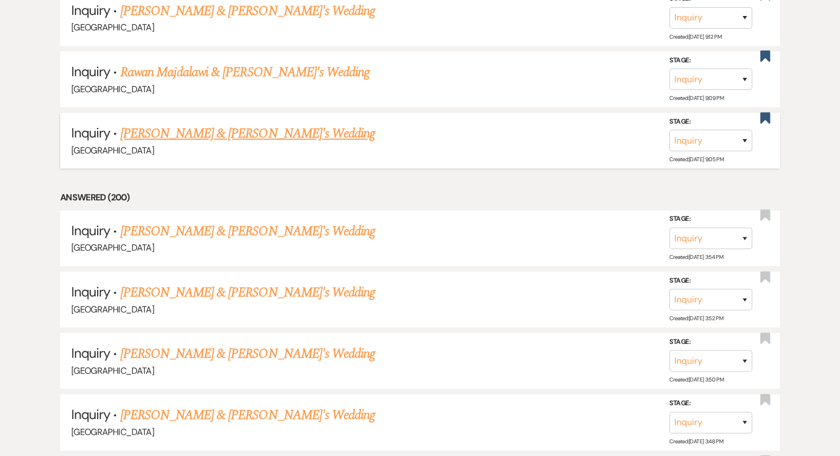
click at [197, 124] on link "[PERSON_NAME] & [PERSON_NAME]'s Wedding" at bounding box center [247, 134] width 255 height 20
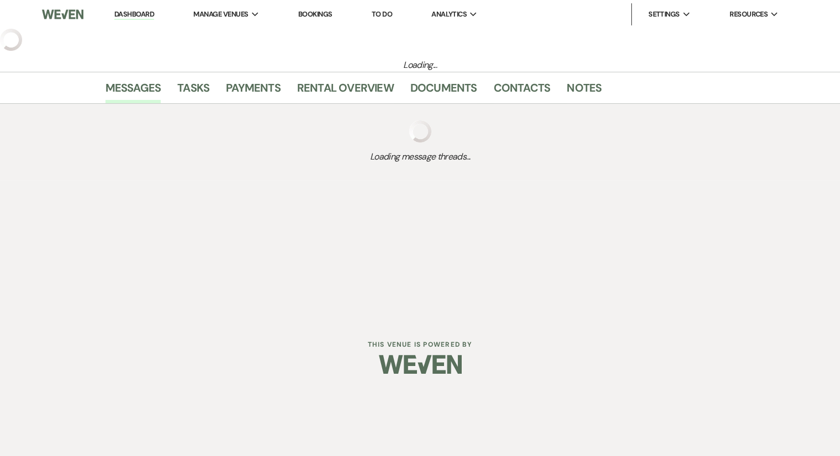
select select "1"
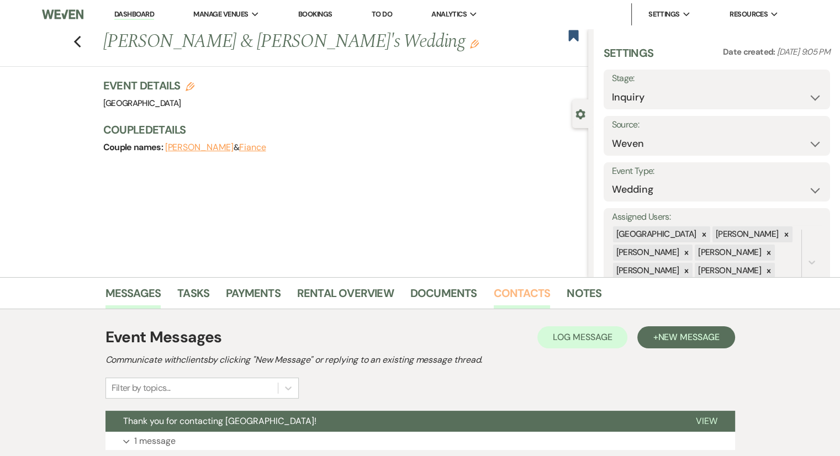
click at [506, 287] on link "Contacts" at bounding box center [522, 296] width 57 height 24
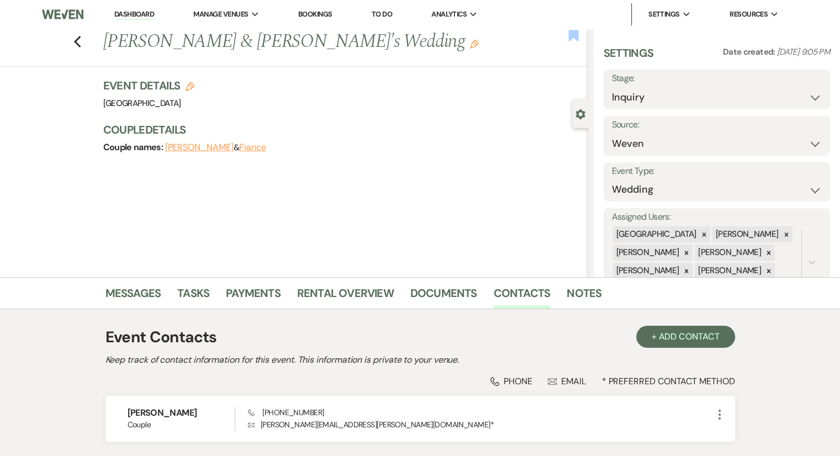
click at [574, 40] on icon "Bookmark" at bounding box center [574, 35] width 12 height 13
click at [80, 40] on use "button" at bounding box center [76, 42] width 7 height 12
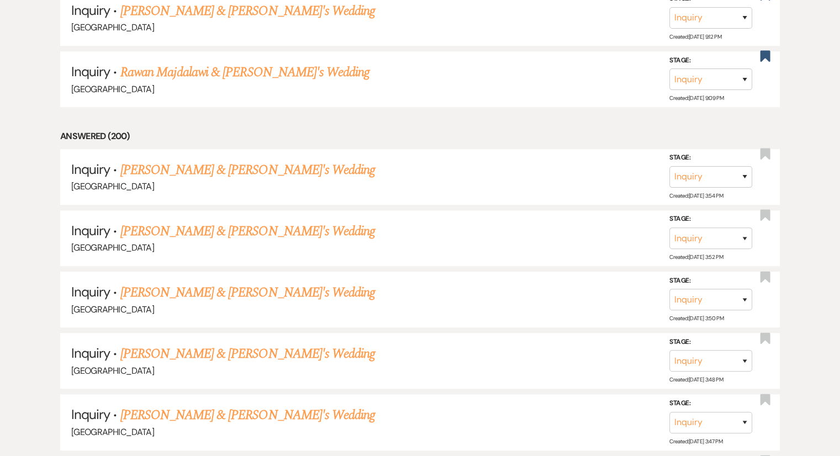
scroll to position [4878, 0]
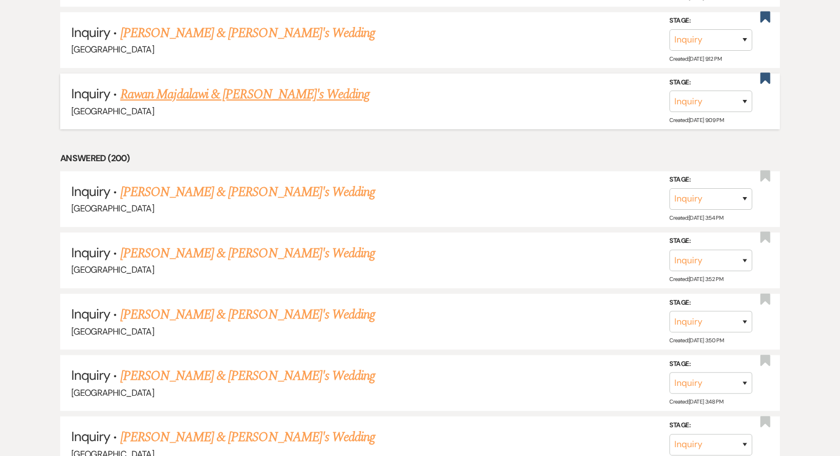
click at [278, 85] on link "Rawan Majdalawi & [PERSON_NAME]'s Wedding" at bounding box center [245, 95] width 250 height 20
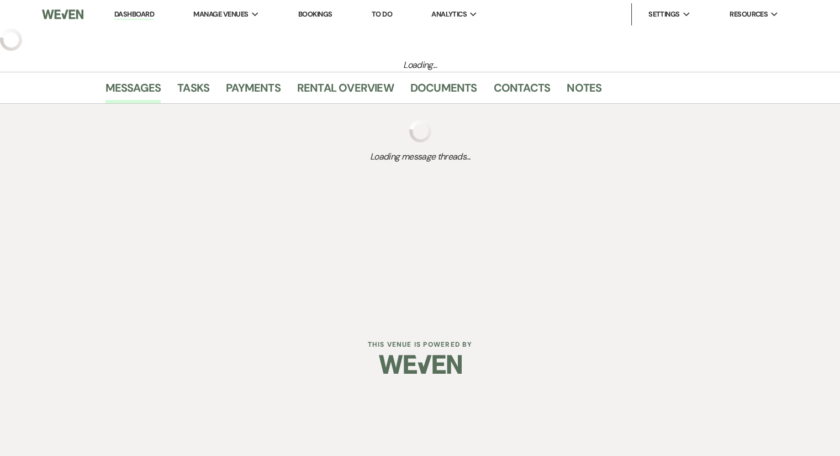
select select "2"
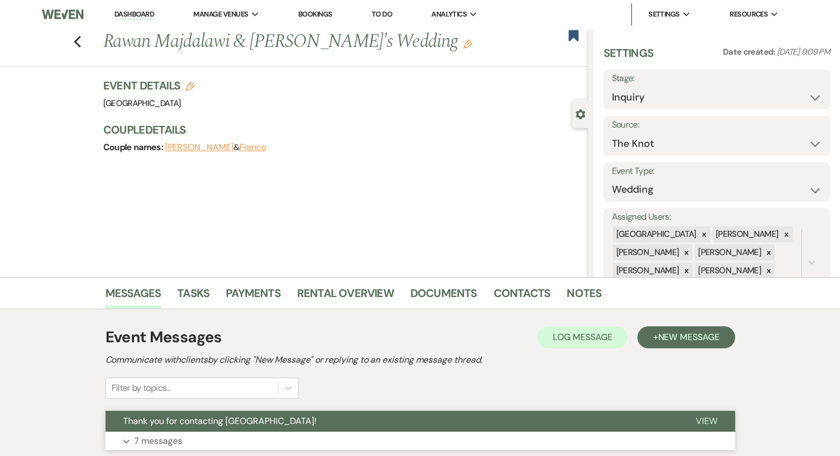
click at [156, 438] on p "7 messages" at bounding box center [158, 441] width 48 height 14
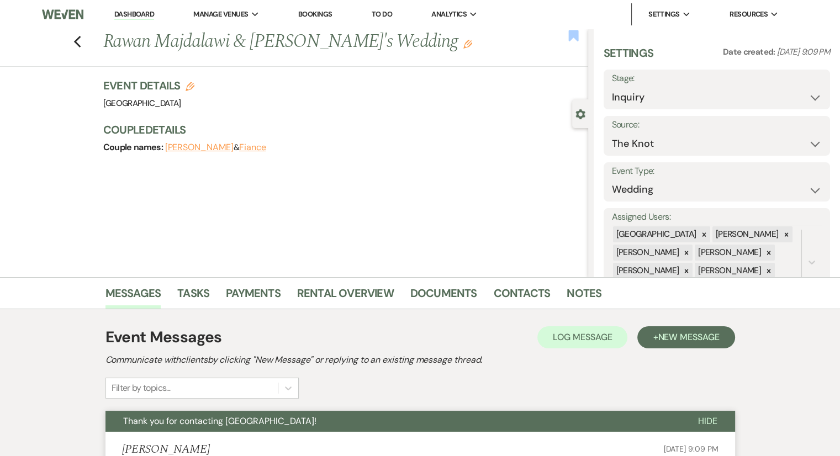
click at [572, 38] on use "button" at bounding box center [573, 35] width 10 height 11
click at [82, 43] on icon "Previous" at bounding box center [77, 41] width 8 height 13
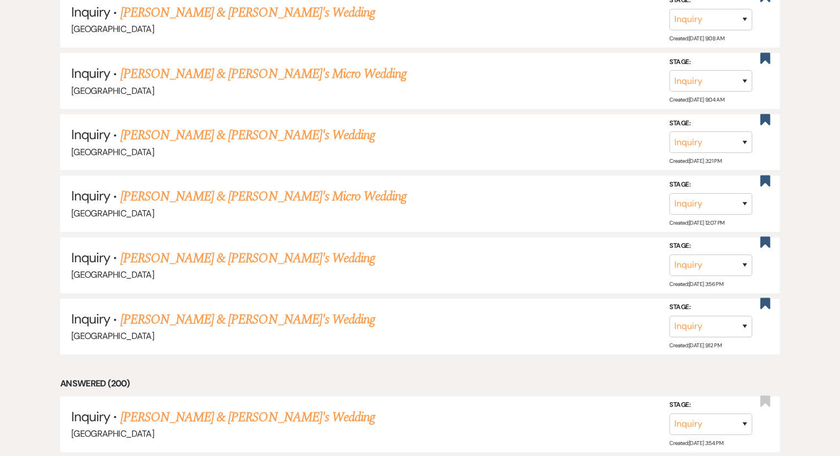
scroll to position [4591, 0]
click at [270, 310] on link "[PERSON_NAME] & [PERSON_NAME]'s Wedding" at bounding box center [247, 320] width 255 height 20
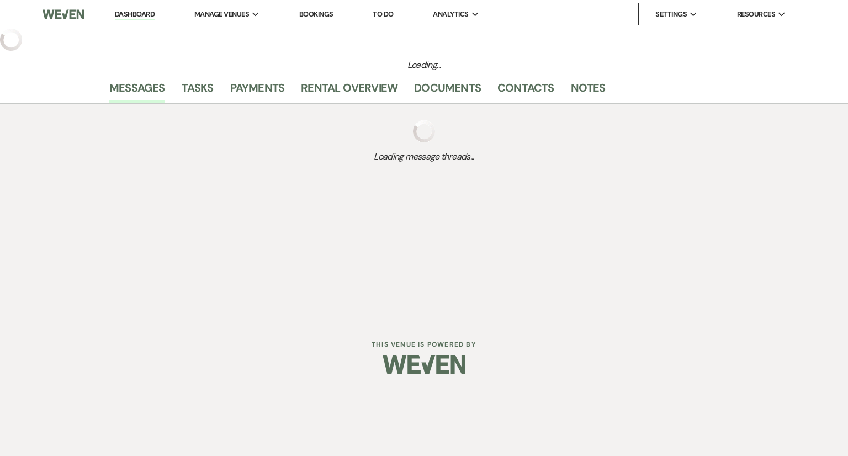
select select "6"
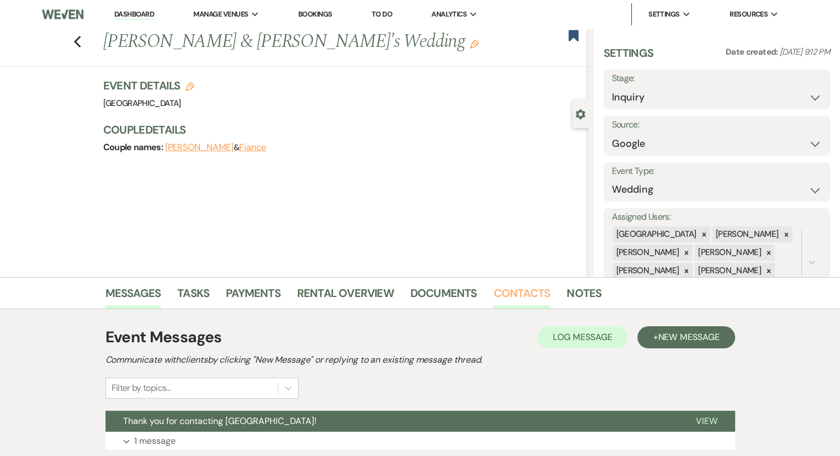
click at [530, 289] on link "Contacts" at bounding box center [522, 296] width 57 height 24
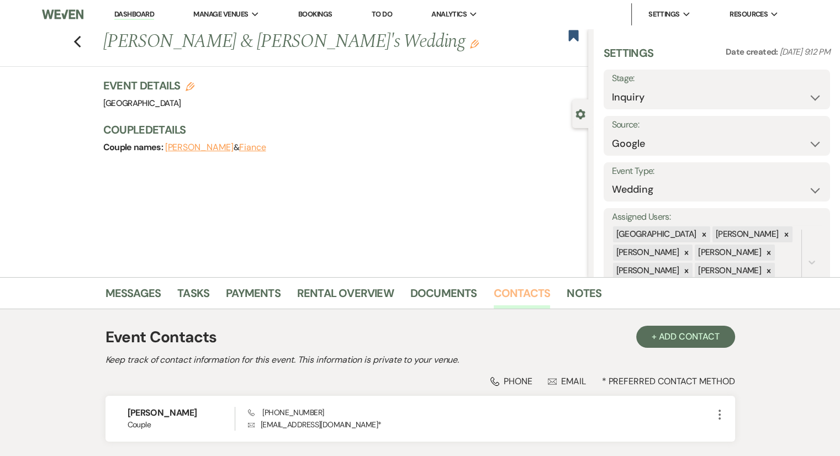
scroll to position [83, 0]
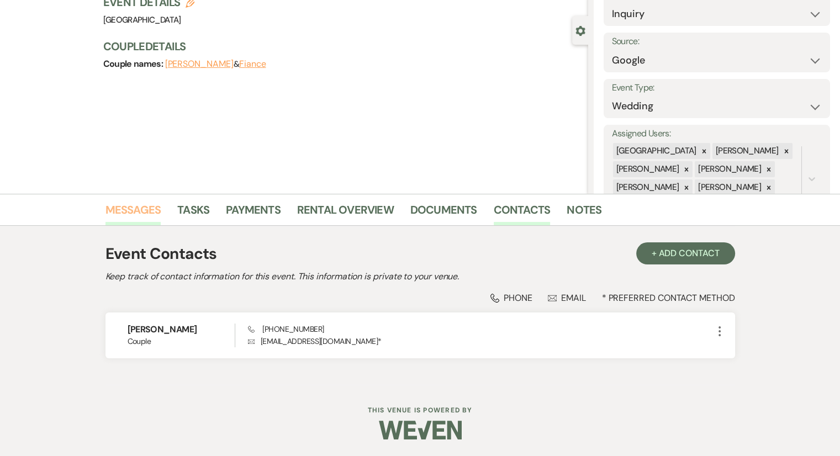
click at [154, 206] on link "Messages" at bounding box center [134, 213] width 56 height 24
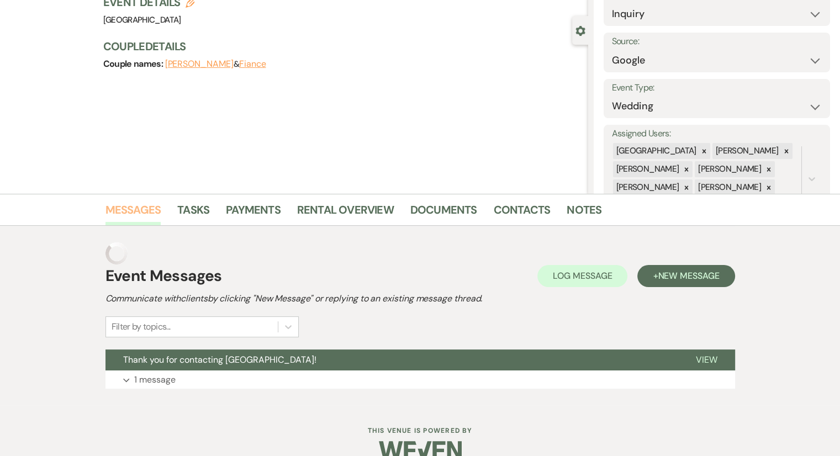
scroll to position [82, 0]
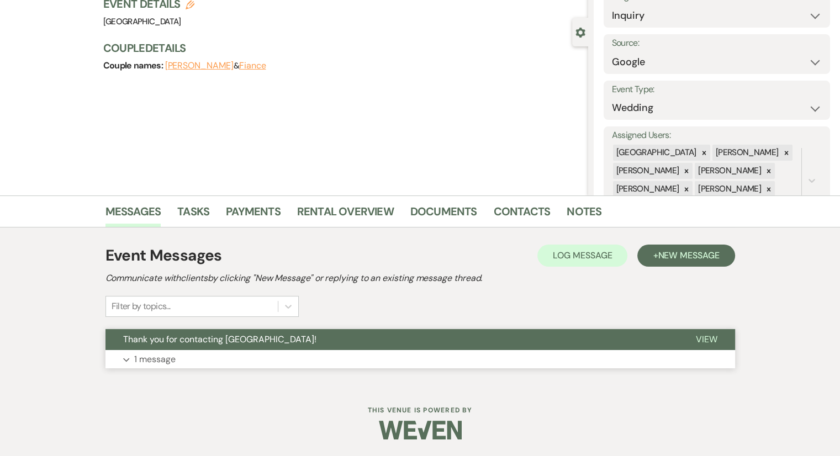
click at [156, 356] on p "1 message" at bounding box center [154, 359] width 41 height 14
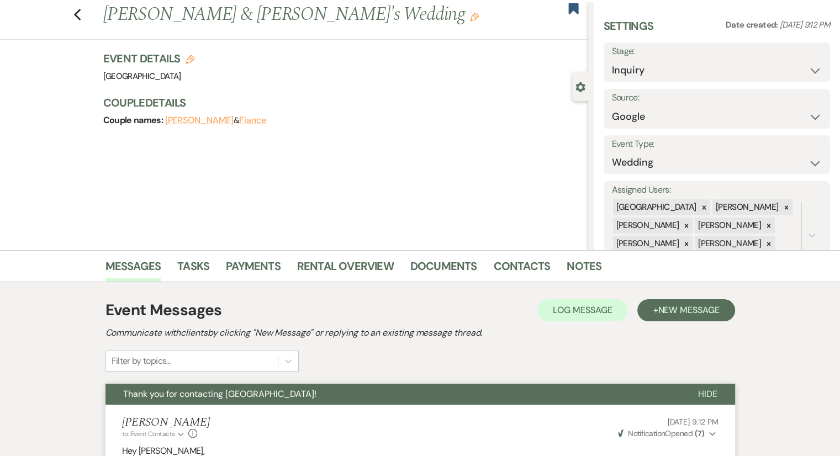
scroll to position [0, 0]
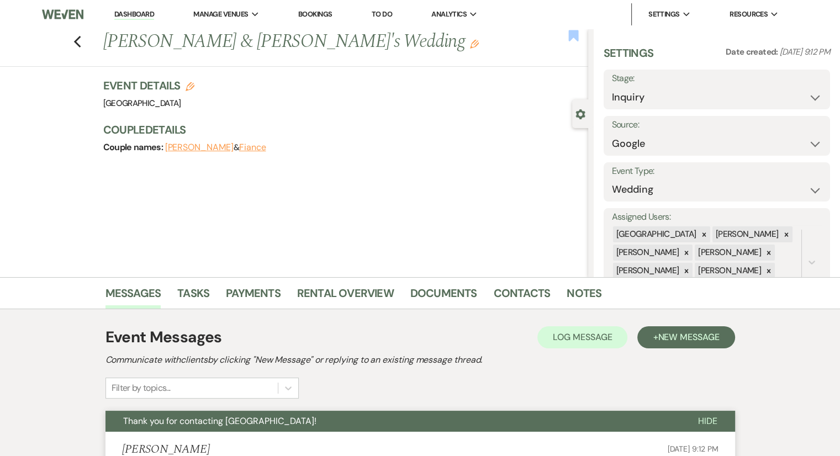
click at [568, 37] on use "button" at bounding box center [573, 35] width 10 height 11
click at [161, 192] on div "Previous [PERSON_NAME] & [PERSON_NAME]'s Wedding Edit Bookmark Gear Settings Se…" at bounding box center [294, 153] width 588 height 249
click at [81, 43] on icon "Previous" at bounding box center [77, 41] width 8 height 13
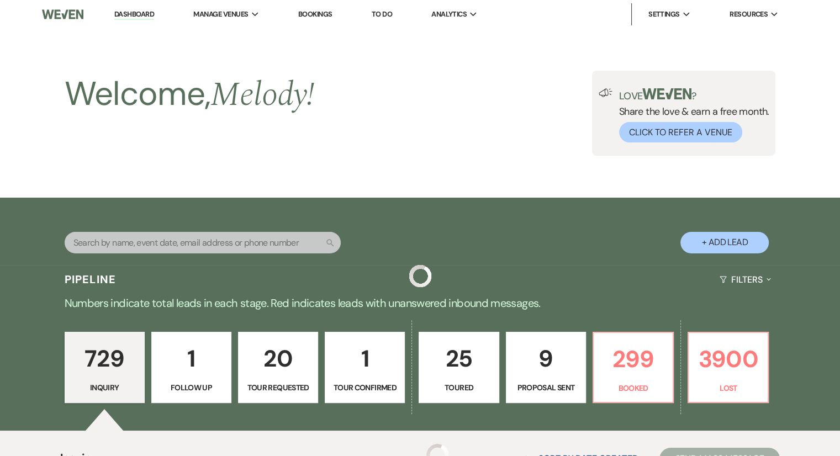
scroll to position [4591, 0]
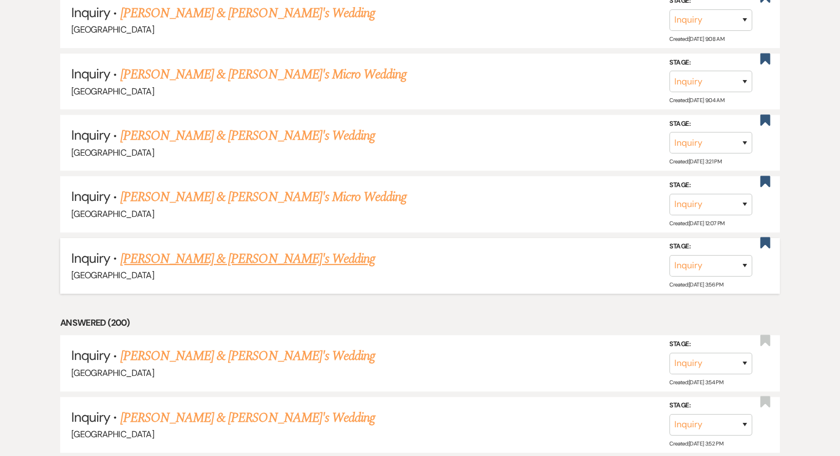
click at [201, 249] on link "[PERSON_NAME] & [PERSON_NAME]'s Wedding" at bounding box center [247, 259] width 255 height 20
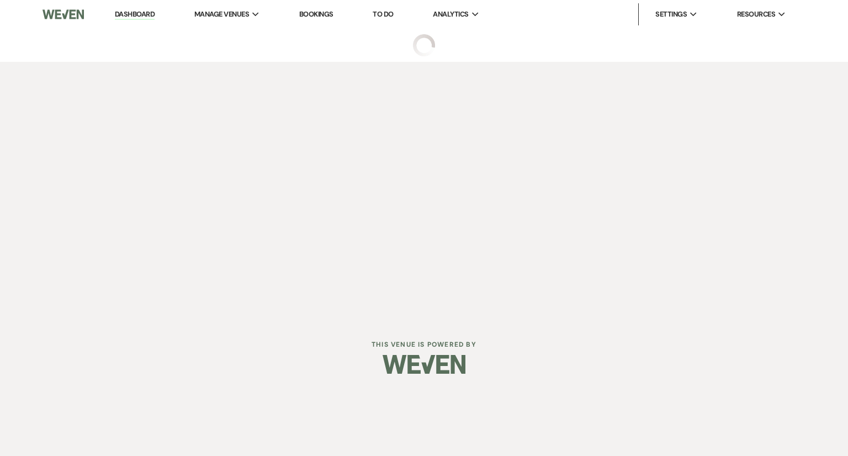
select select "6"
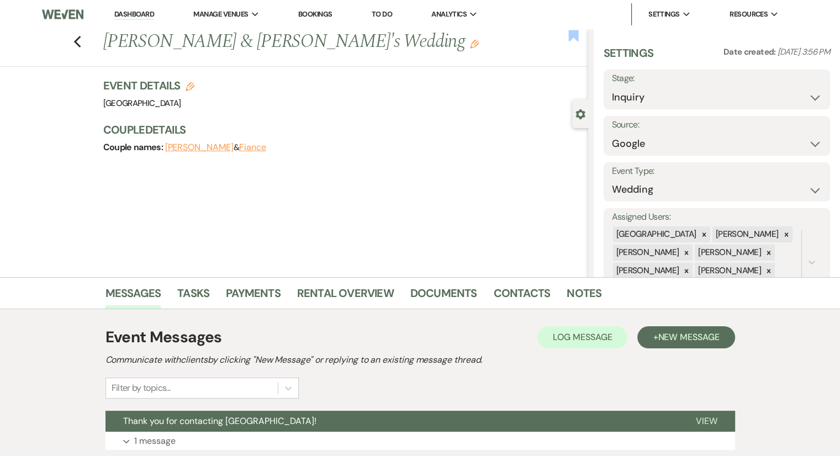
click at [574, 38] on use "button" at bounding box center [573, 35] width 10 height 11
click at [519, 302] on link "Contacts" at bounding box center [522, 296] width 57 height 24
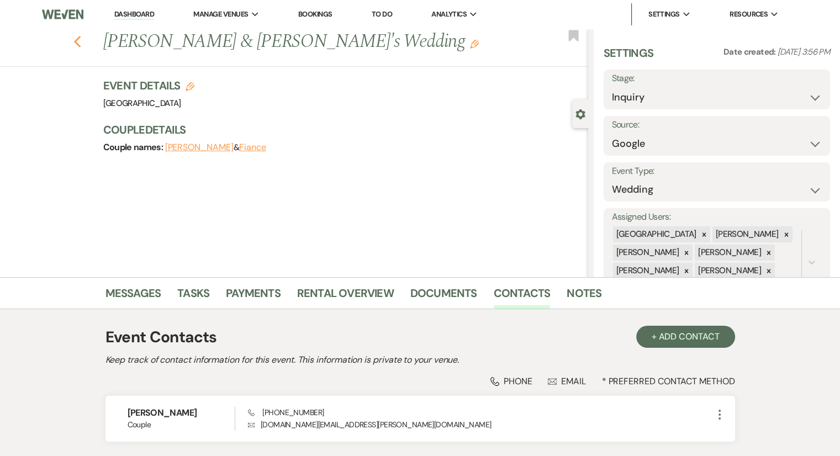
click at [81, 47] on use "button" at bounding box center [76, 42] width 7 height 12
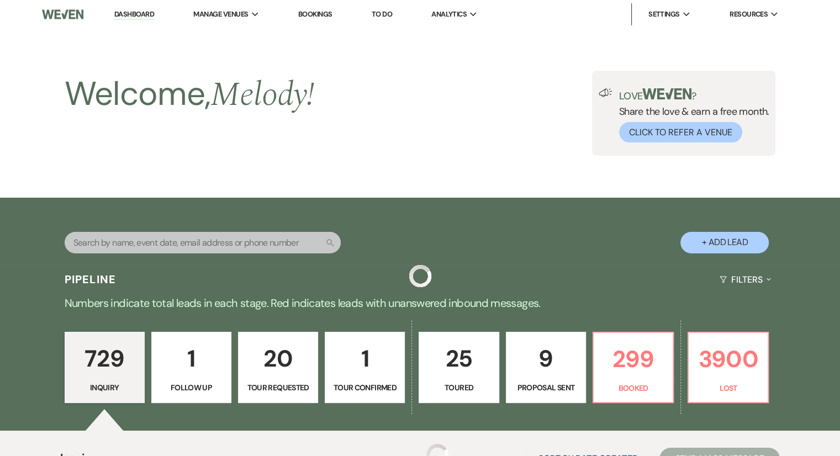
scroll to position [4591, 0]
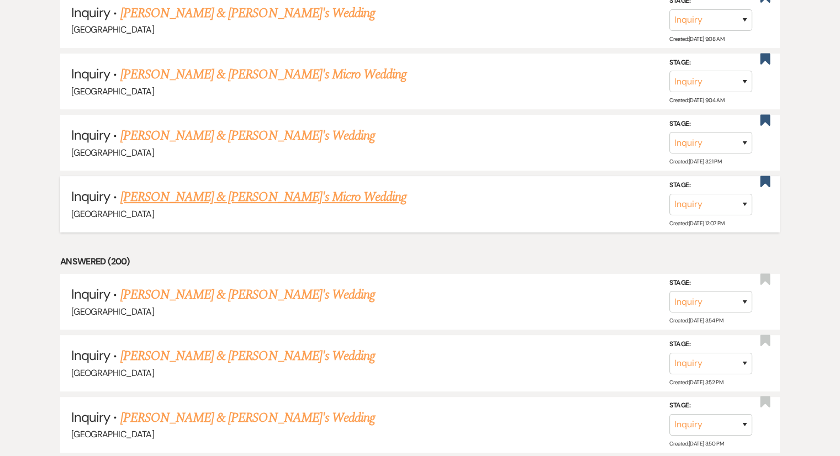
click at [230, 187] on link "[PERSON_NAME] & [PERSON_NAME]'s Micro Wedding" at bounding box center [263, 197] width 287 height 20
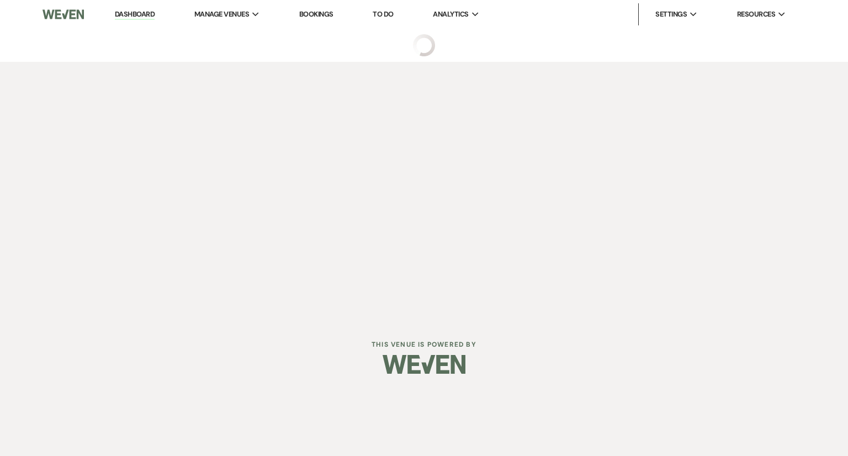
select select "6"
select select "16"
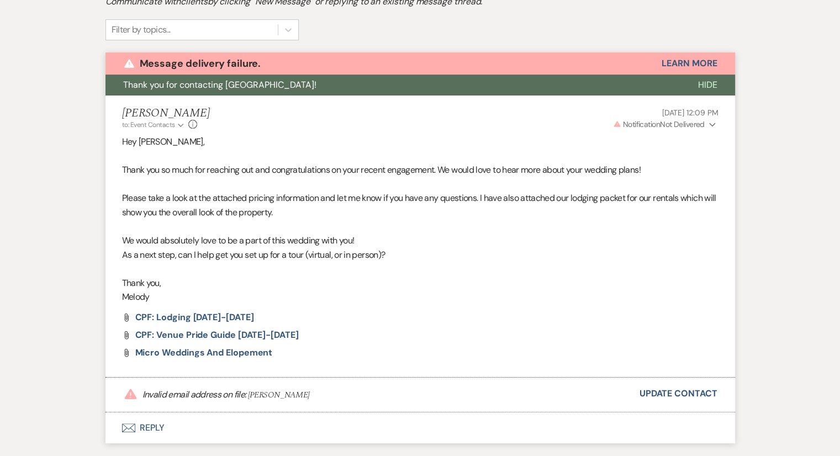
click at [523, 299] on div "Hey [PERSON_NAME], Thank you so much for reaching out and congratulations on yo…" at bounding box center [420, 220] width 597 height 170
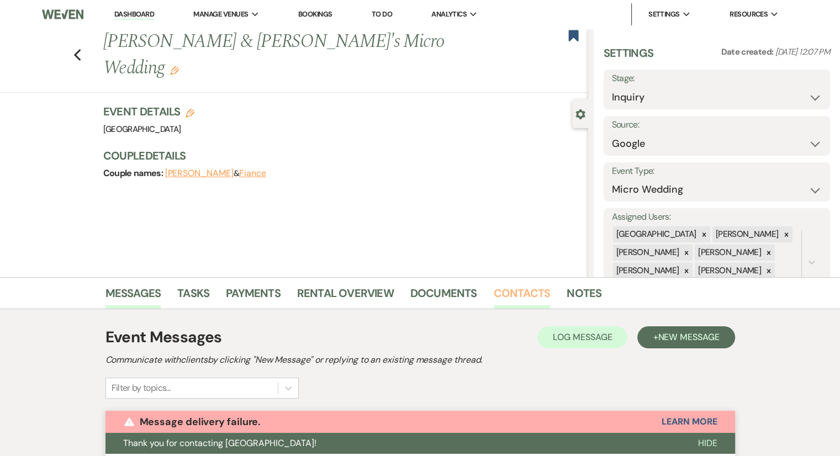
click at [515, 294] on link "Contacts" at bounding box center [522, 296] width 57 height 24
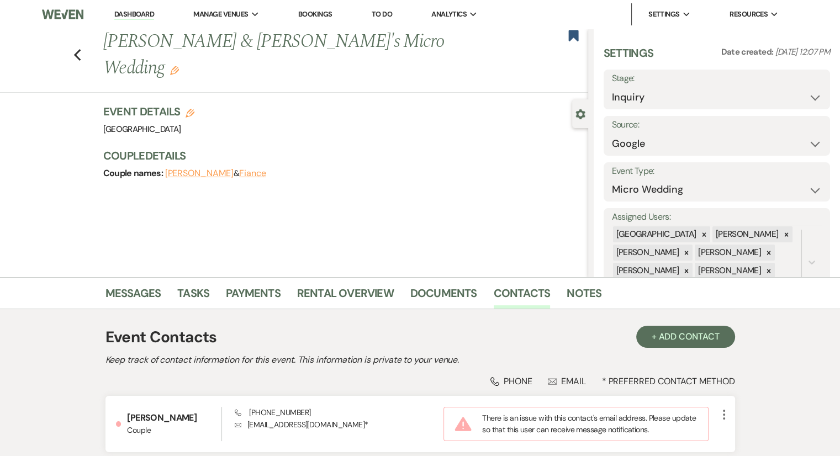
click at [568, 44] on div "Previous [PERSON_NAME] & [PERSON_NAME]'s Micro Wedding Edit" at bounding box center [343, 55] width 491 height 52
click at [568, 43] on icon "Bookmark" at bounding box center [574, 35] width 12 height 13
click at [82, 49] on icon "Previous" at bounding box center [77, 55] width 8 height 13
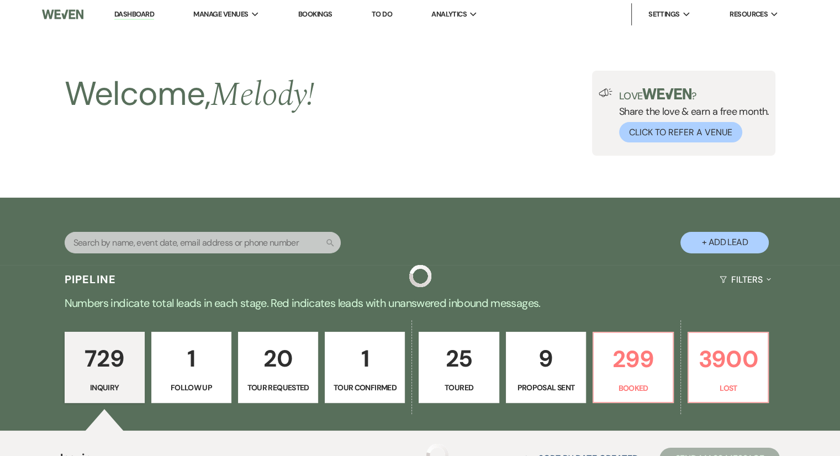
scroll to position [4591, 0]
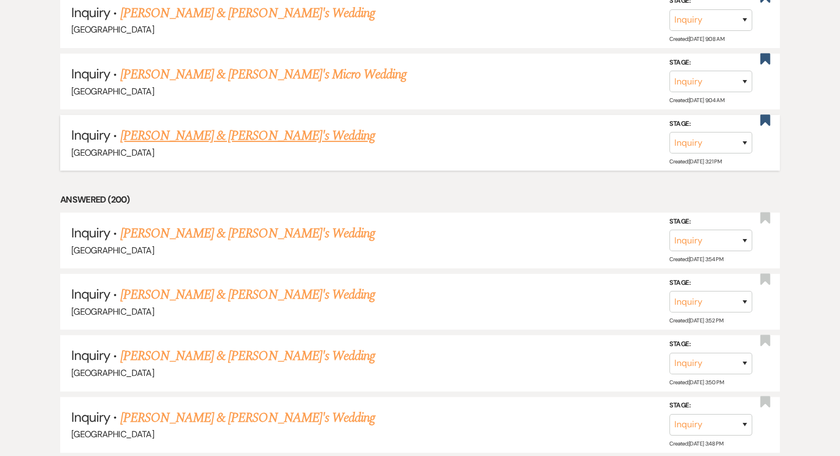
click at [215, 126] on link "[PERSON_NAME] & [PERSON_NAME]'s Wedding" at bounding box center [247, 136] width 255 height 20
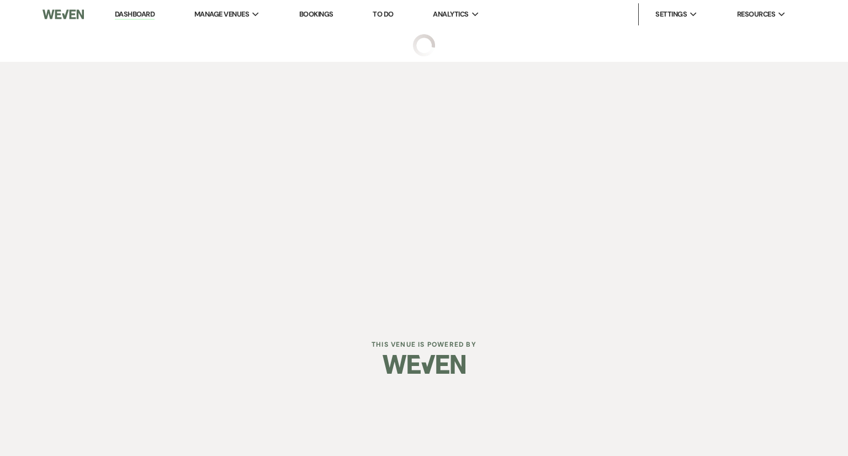
select select "2"
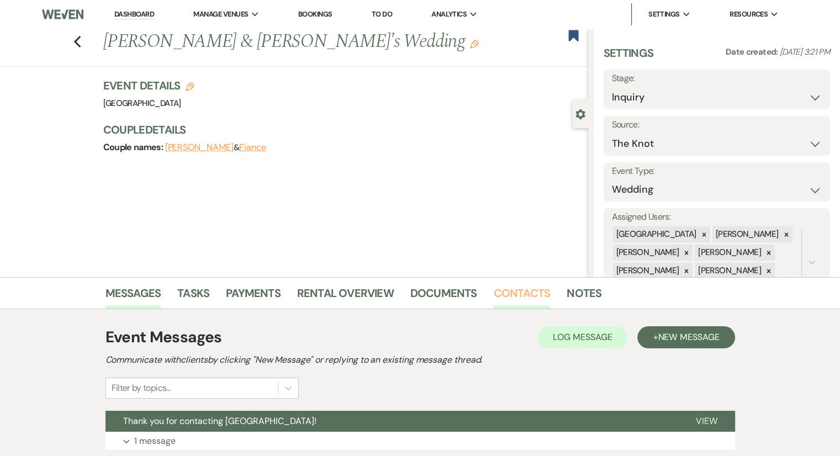
click at [519, 292] on link "Contacts" at bounding box center [522, 296] width 57 height 24
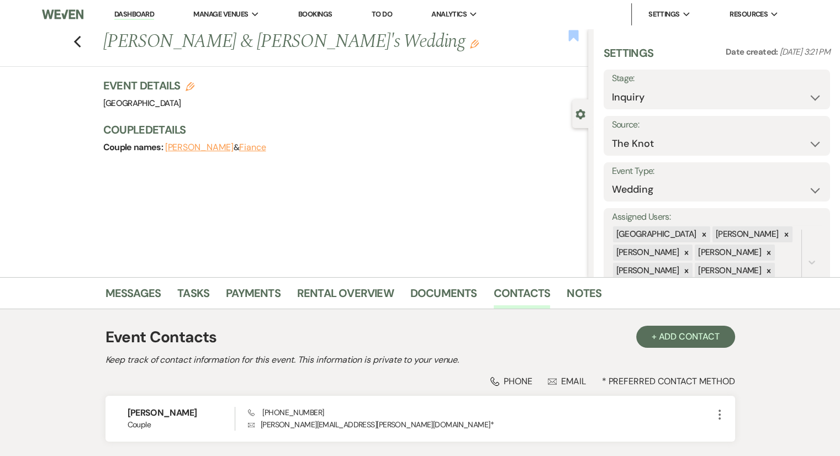
click at [574, 39] on use "button" at bounding box center [573, 35] width 10 height 11
click at [79, 45] on icon "Previous" at bounding box center [77, 41] width 8 height 13
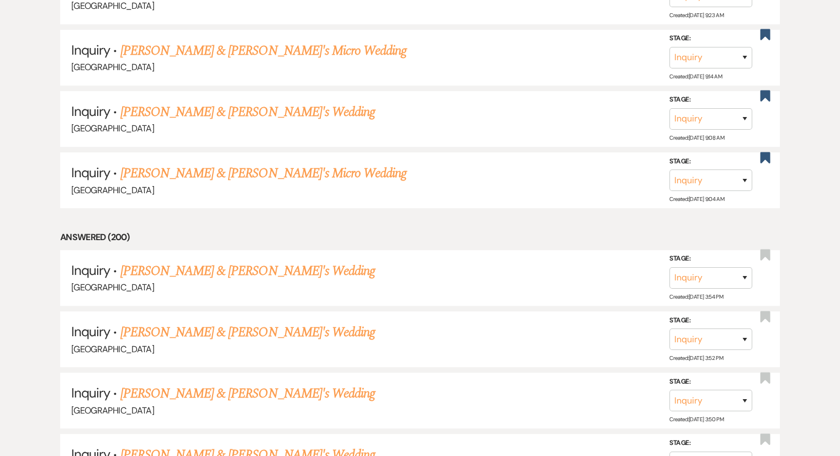
scroll to position [4480, 0]
